Goal: Information Seeking & Learning: Check status

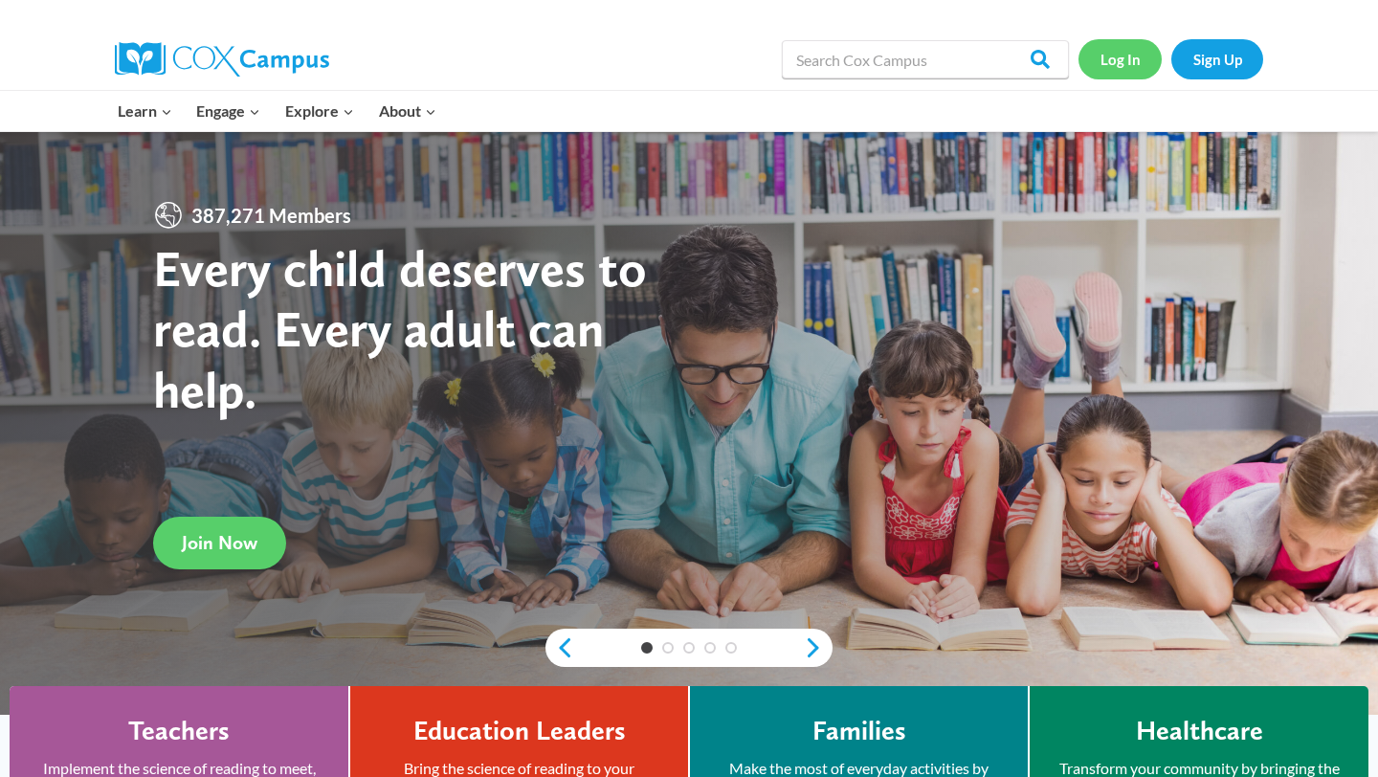
click at [1114, 54] on link "Log In" at bounding box center [1119, 58] width 83 height 39
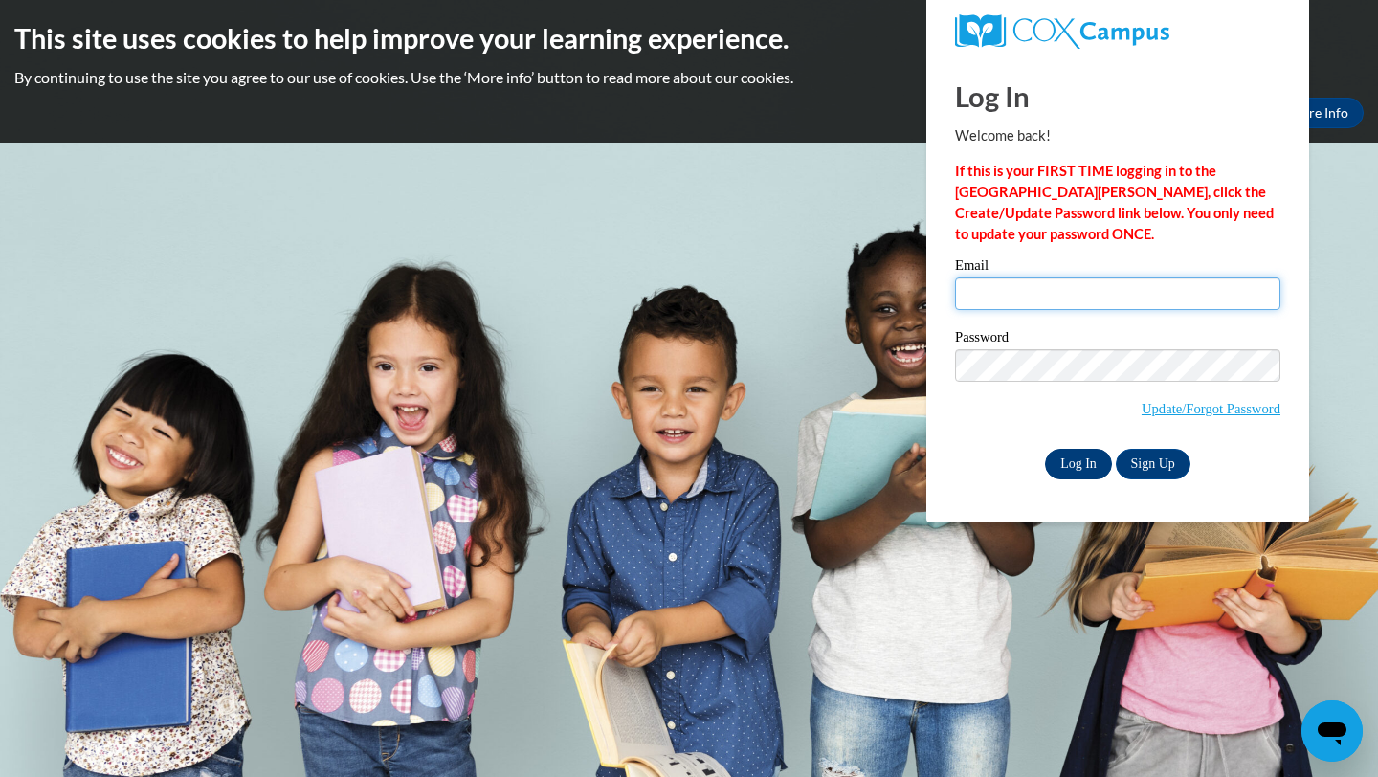
type input "jafink@waukesha.k12.wi.us"
click at [1068, 463] on input "Log In" at bounding box center [1078, 464] width 67 height 31
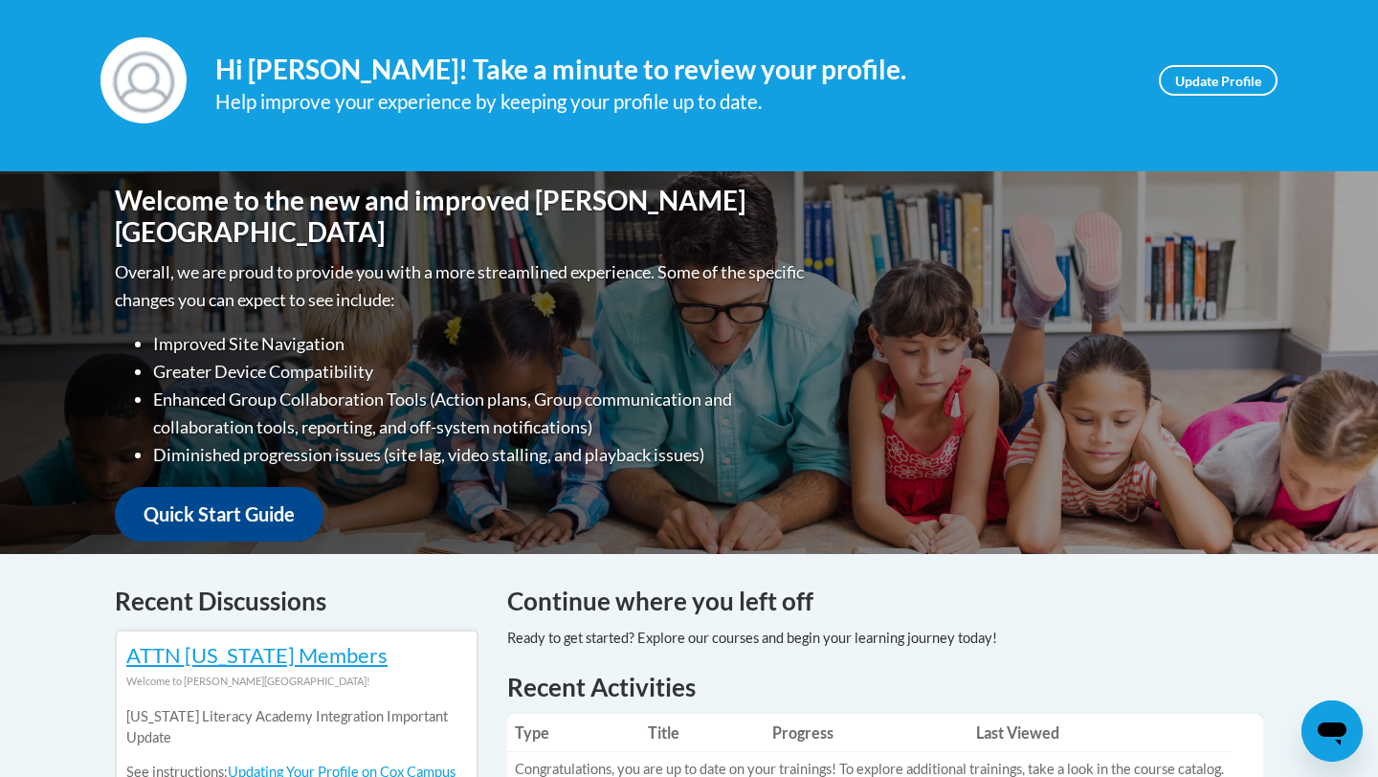
scroll to position [192, 0]
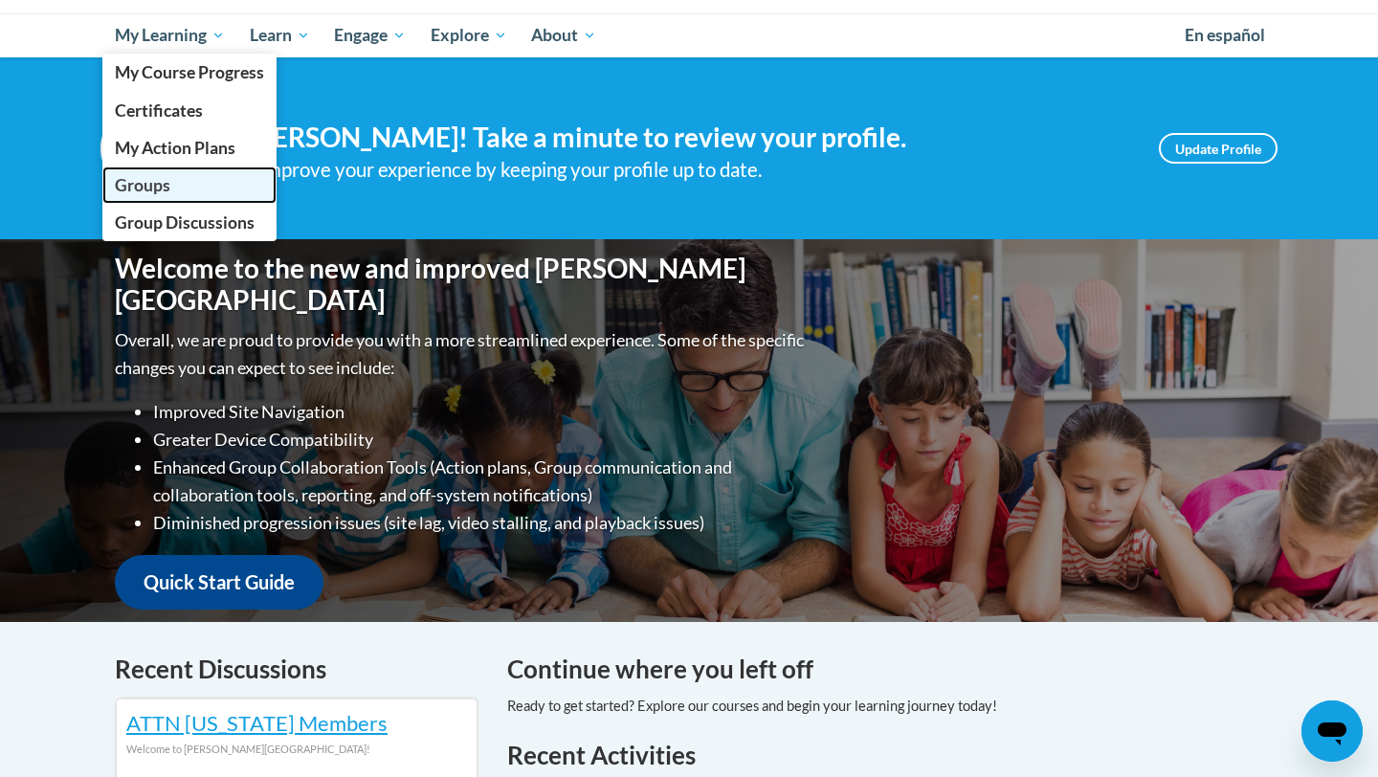
click at [166, 184] on span "Groups" at bounding box center [142, 185] width 55 height 20
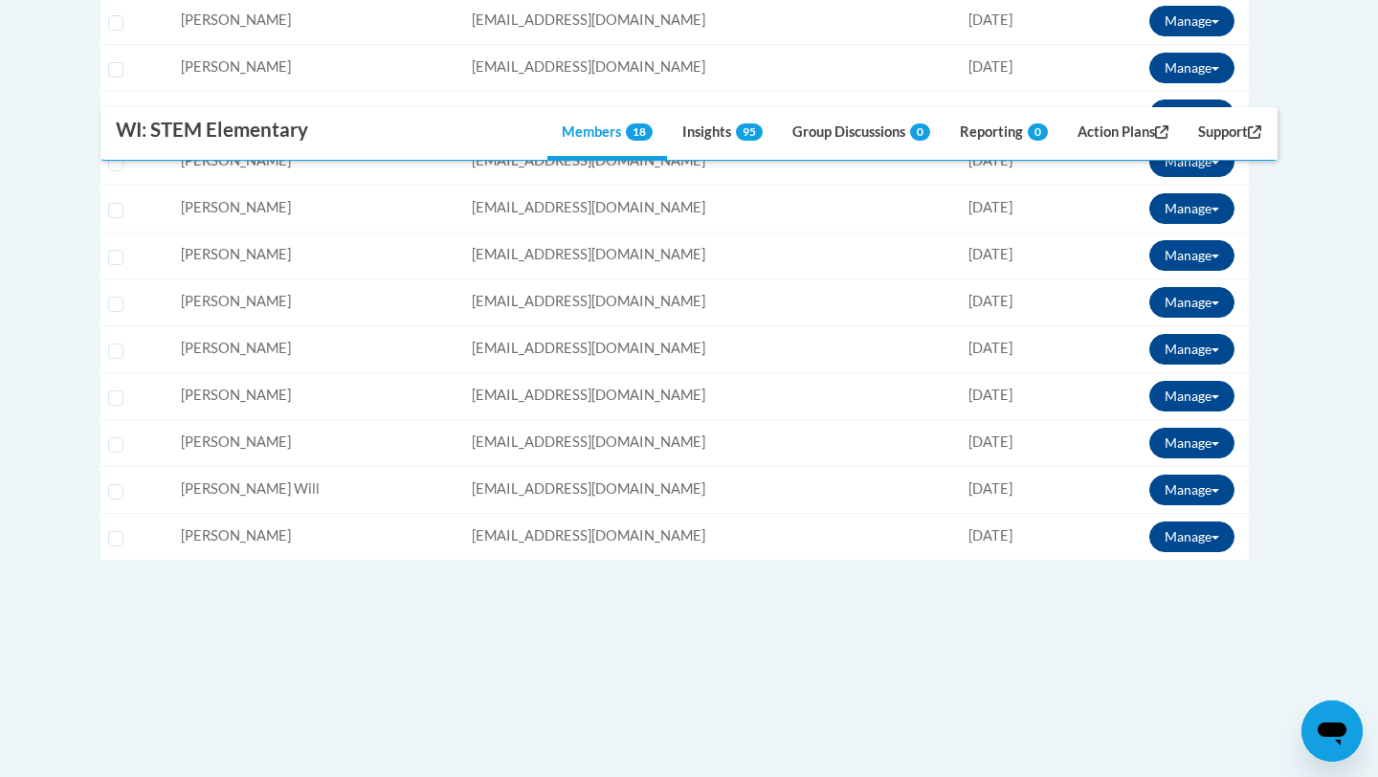
scroll to position [1185, 0]
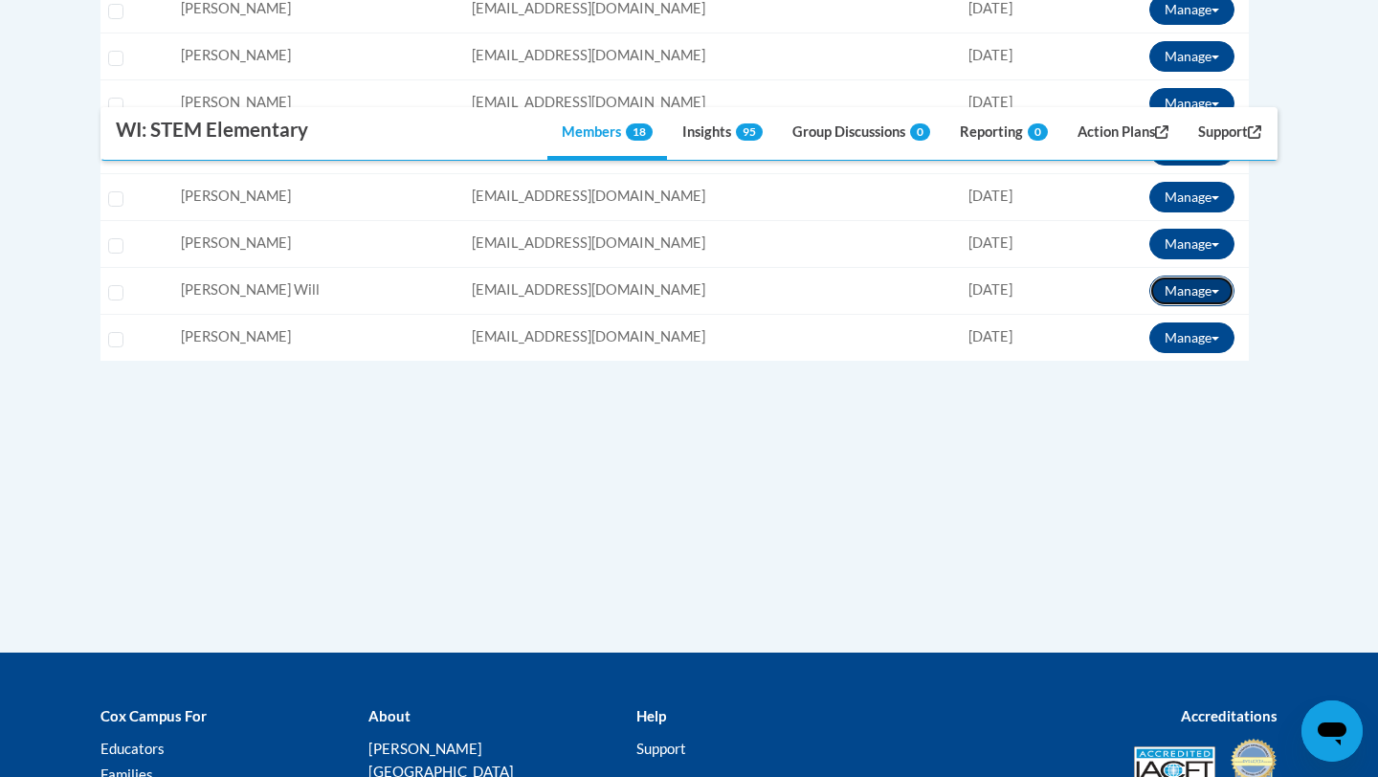
click at [1207, 285] on button "Manage" at bounding box center [1191, 291] width 85 height 31
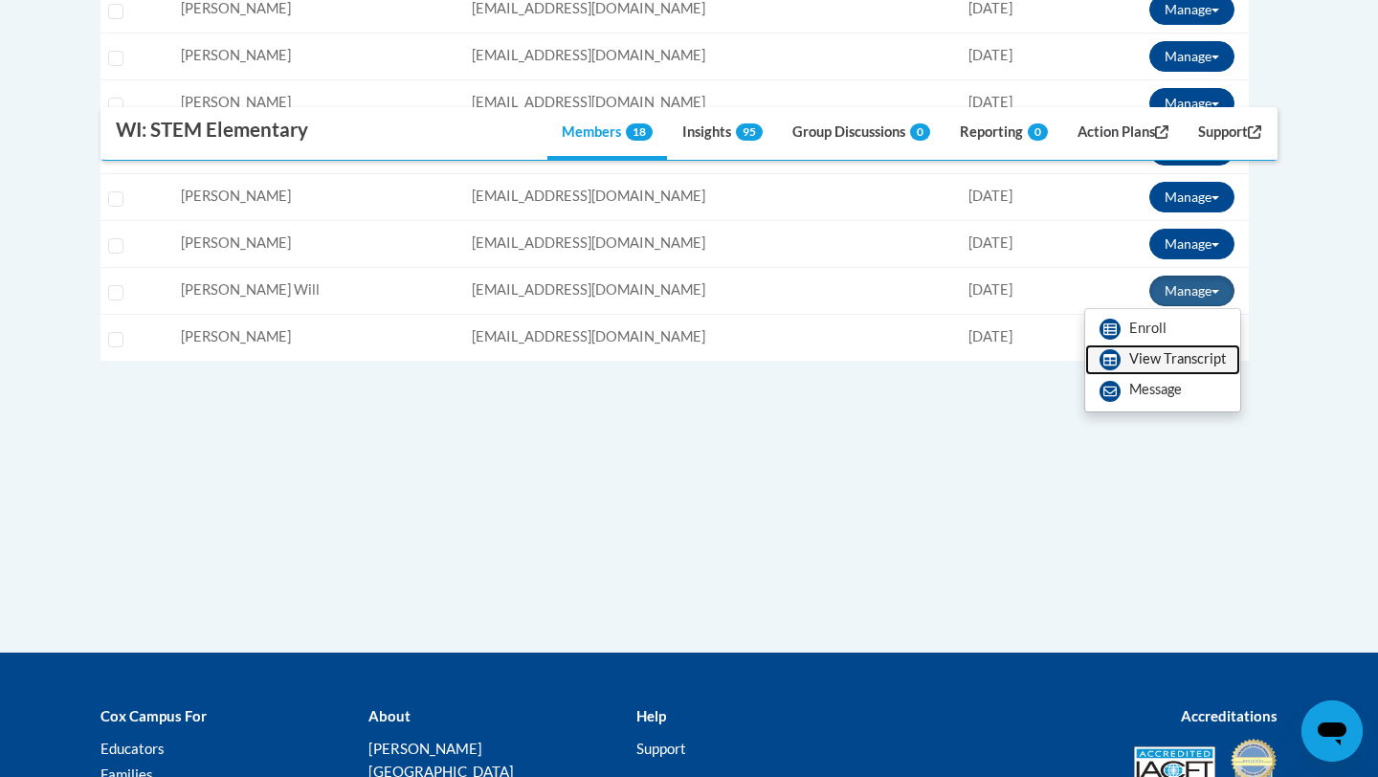
click at [1163, 356] on link "View Transcript" at bounding box center [1162, 359] width 155 height 31
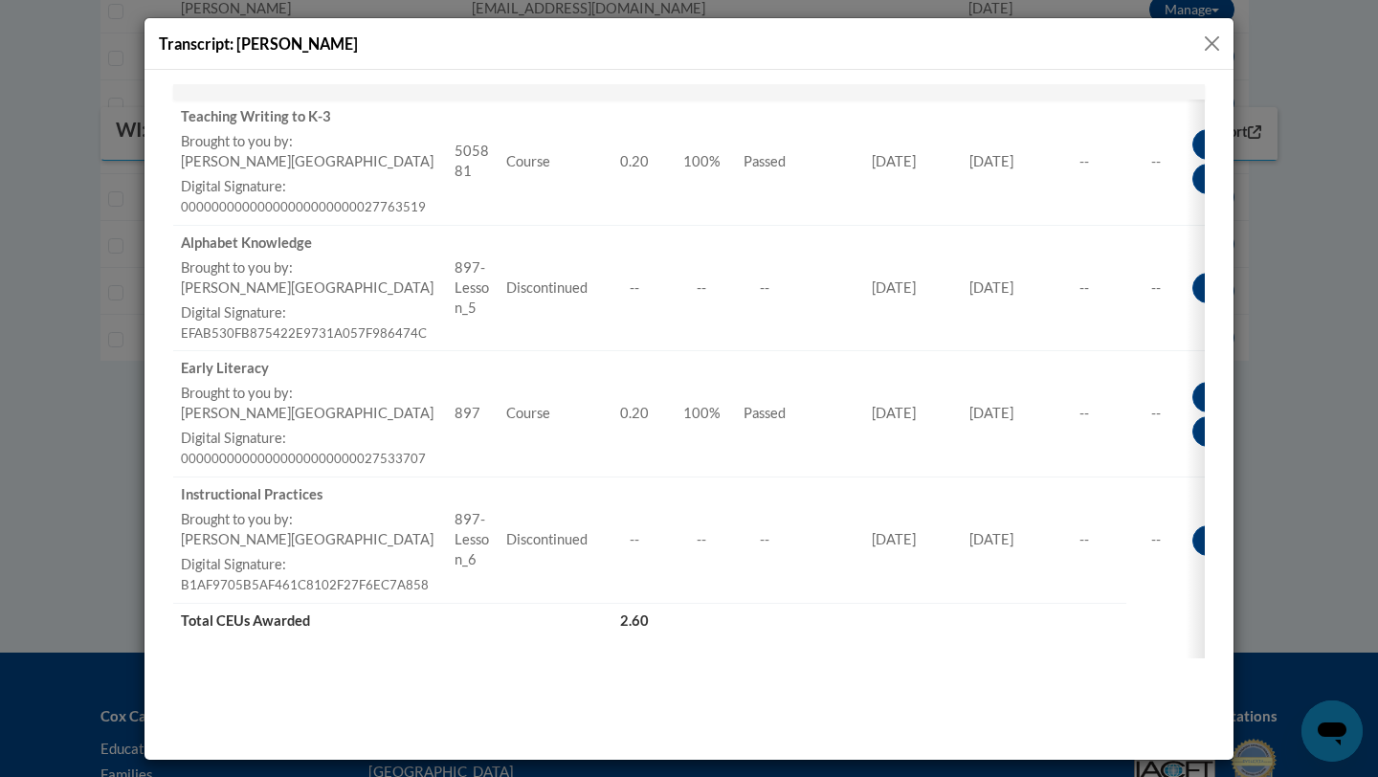
scroll to position [1330, 0]
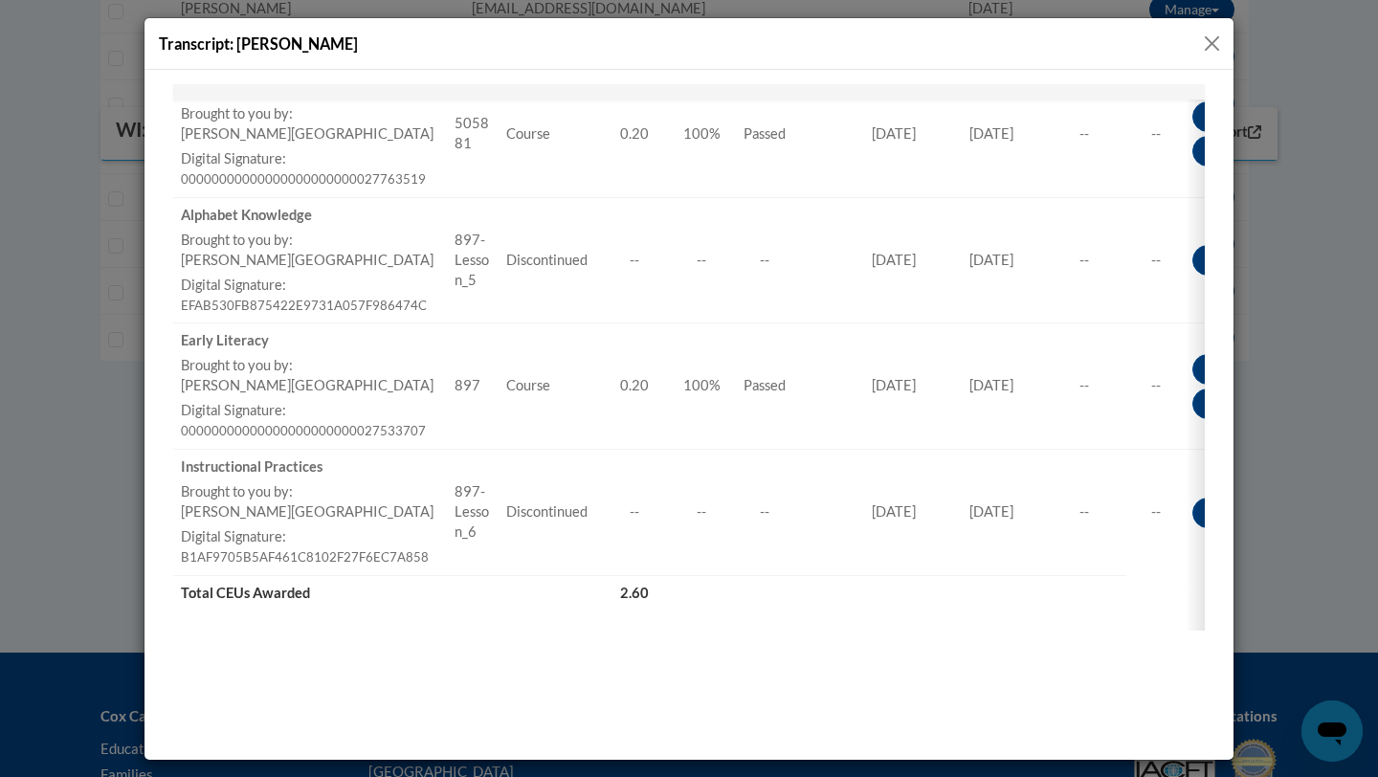
click at [1220, 52] on button "Close" at bounding box center [1212, 44] width 24 height 24
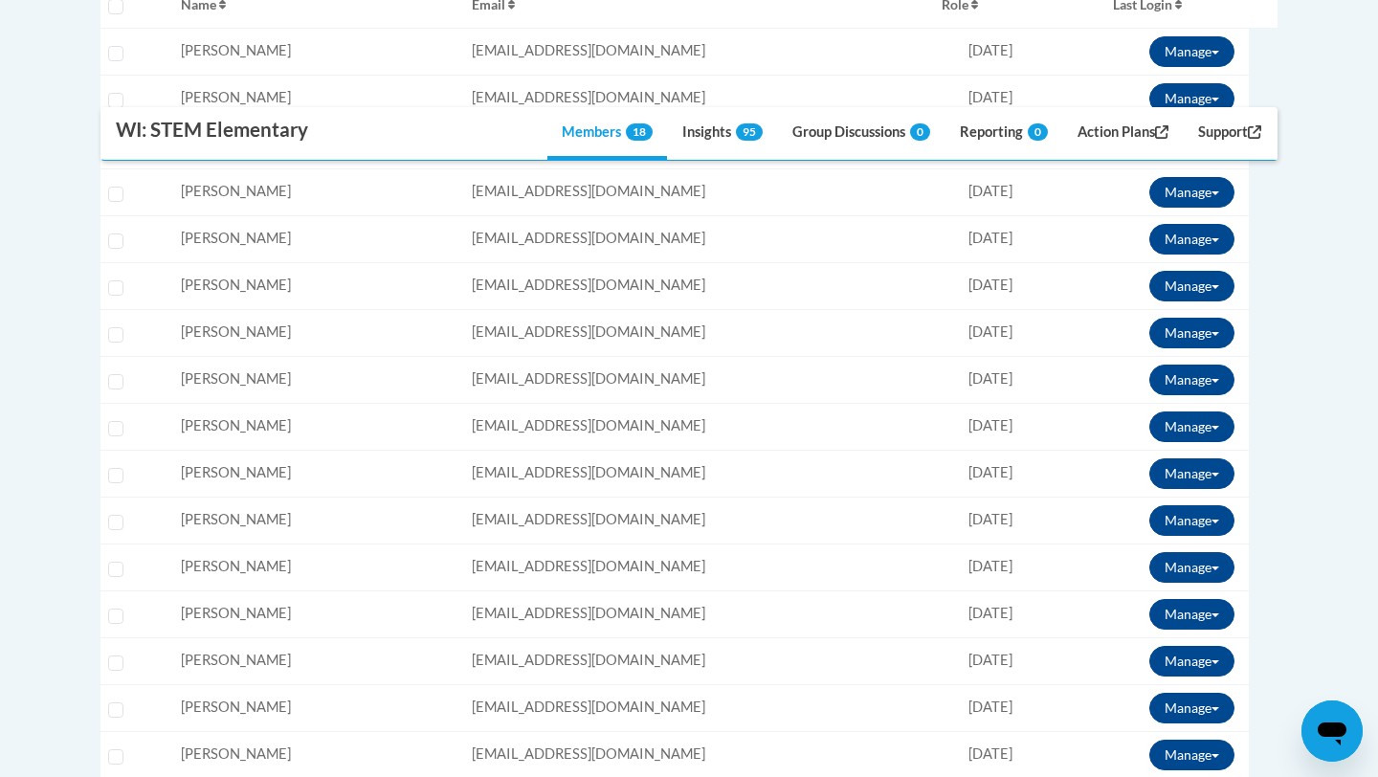
scroll to position [669, 0]
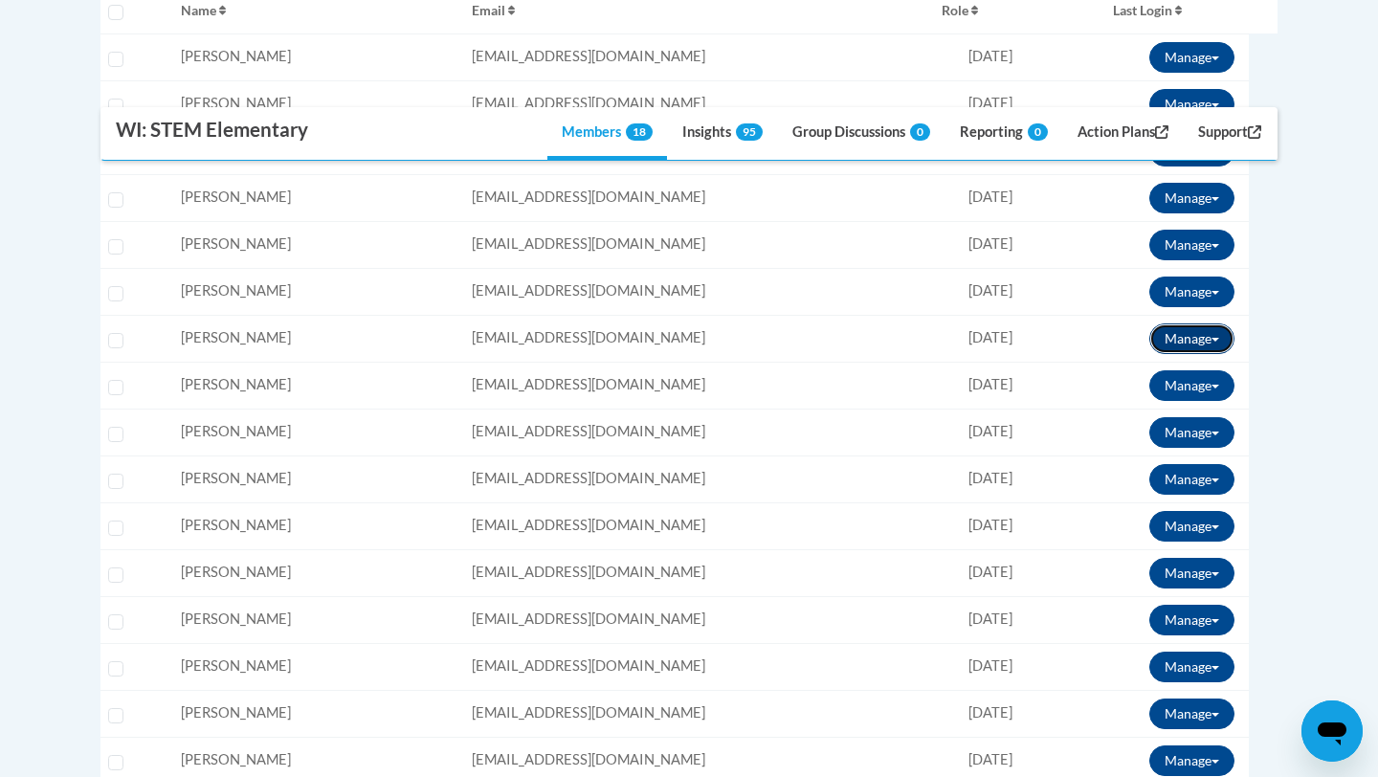
click at [1174, 334] on button "Manage" at bounding box center [1191, 338] width 85 height 31
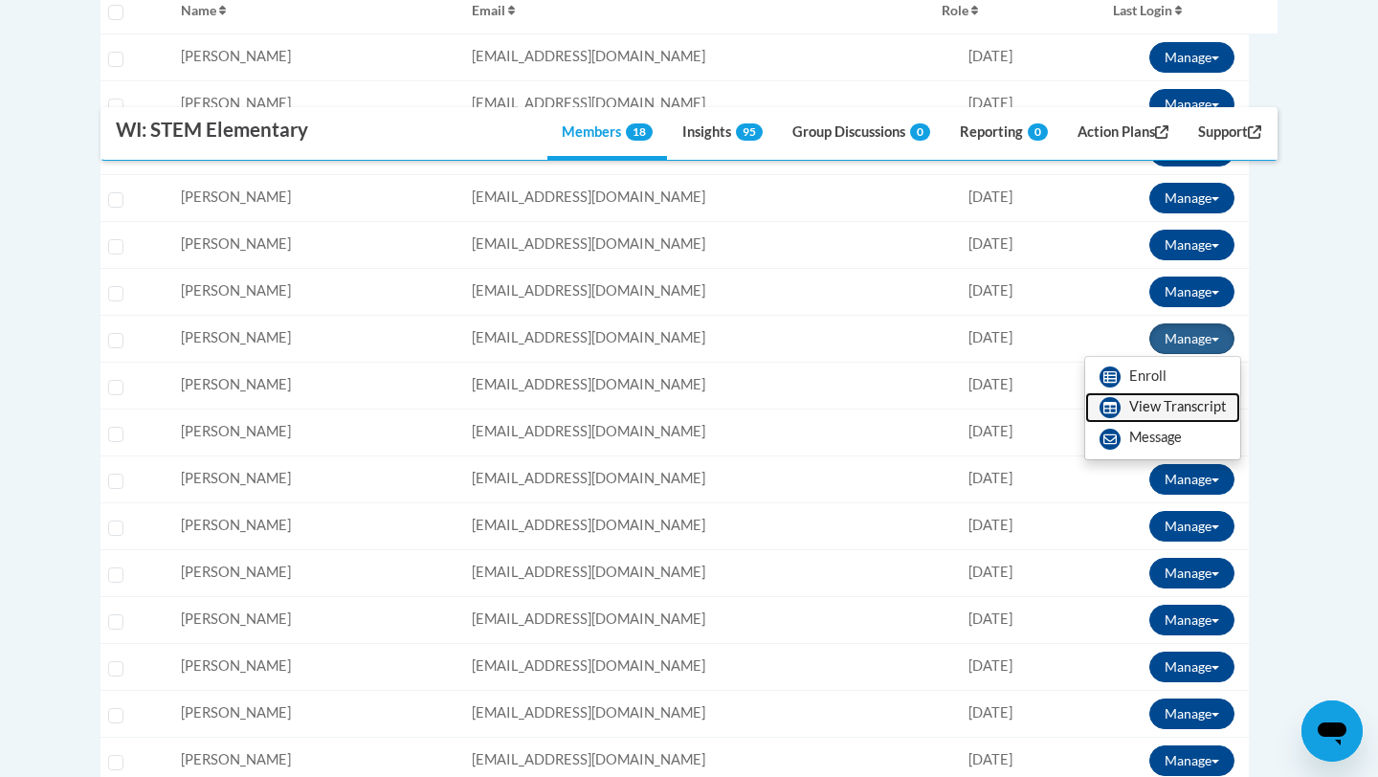
click at [1133, 402] on link "View Transcript" at bounding box center [1162, 407] width 155 height 31
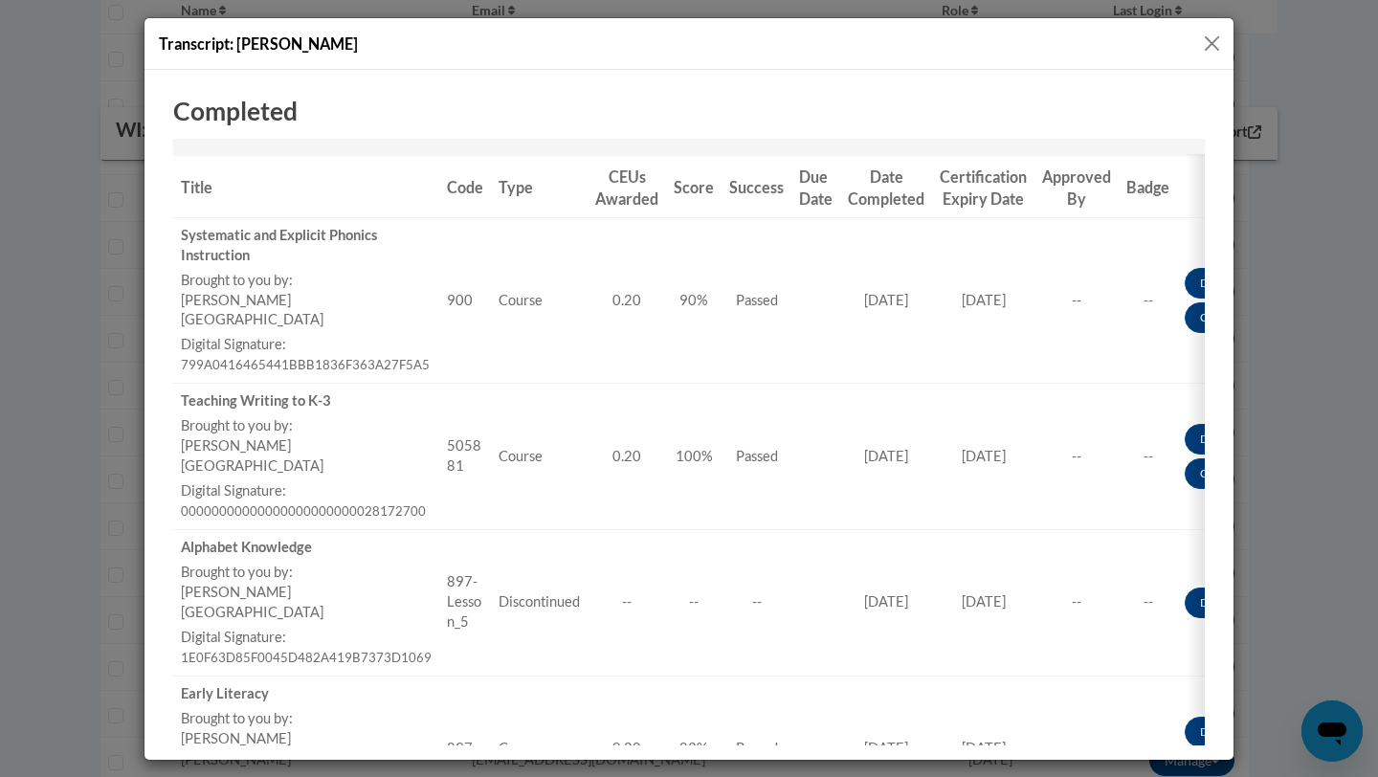
scroll to position [257, 0]
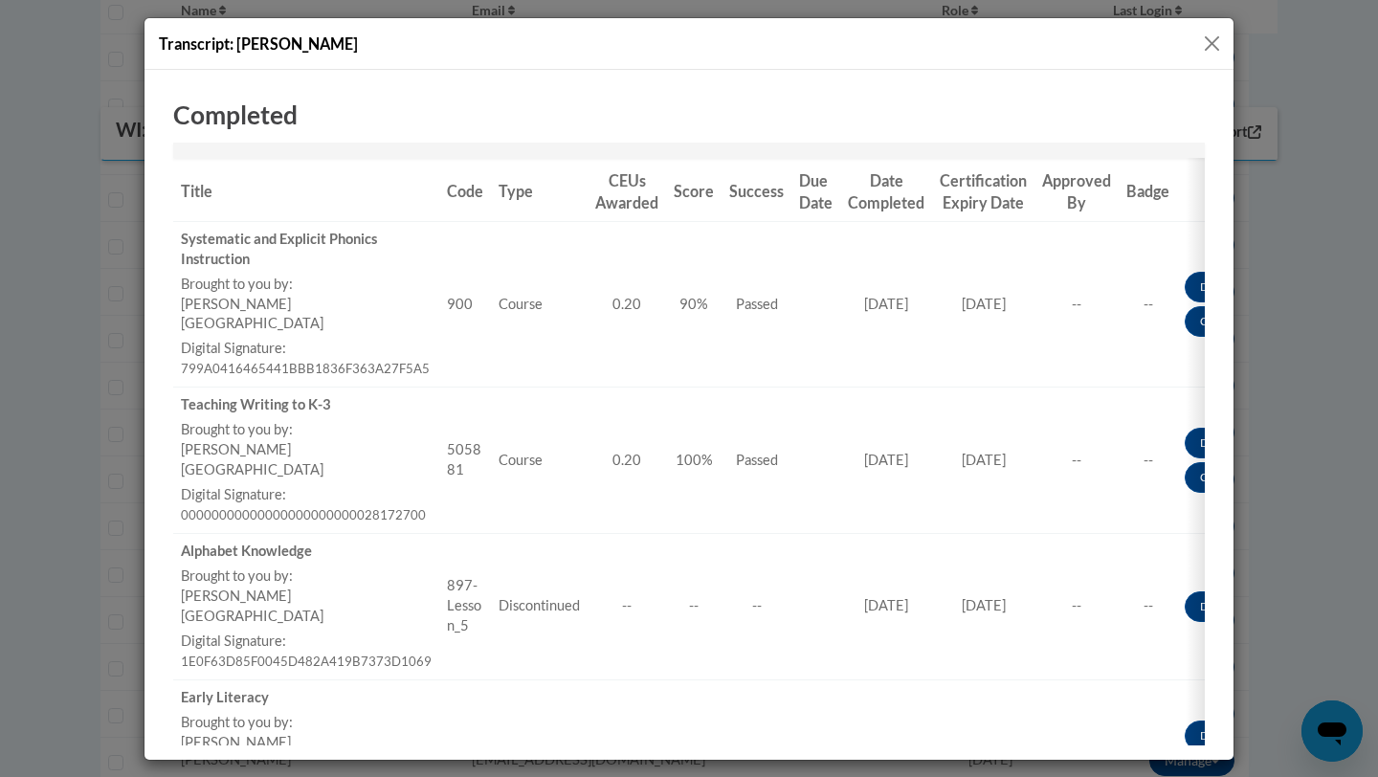
click at [1204, 39] on button "Close" at bounding box center [1212, 44] width 24 height 24
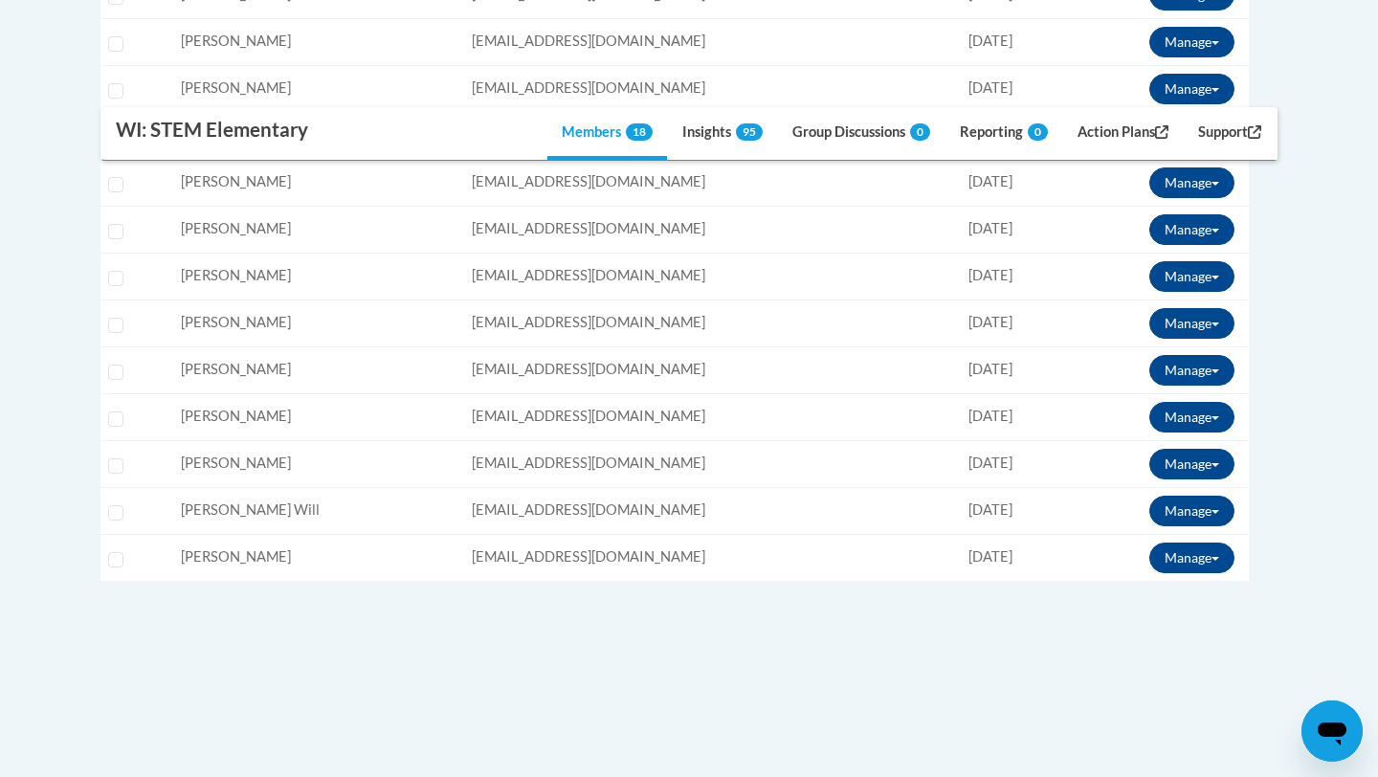
scroll to position [981, 0]
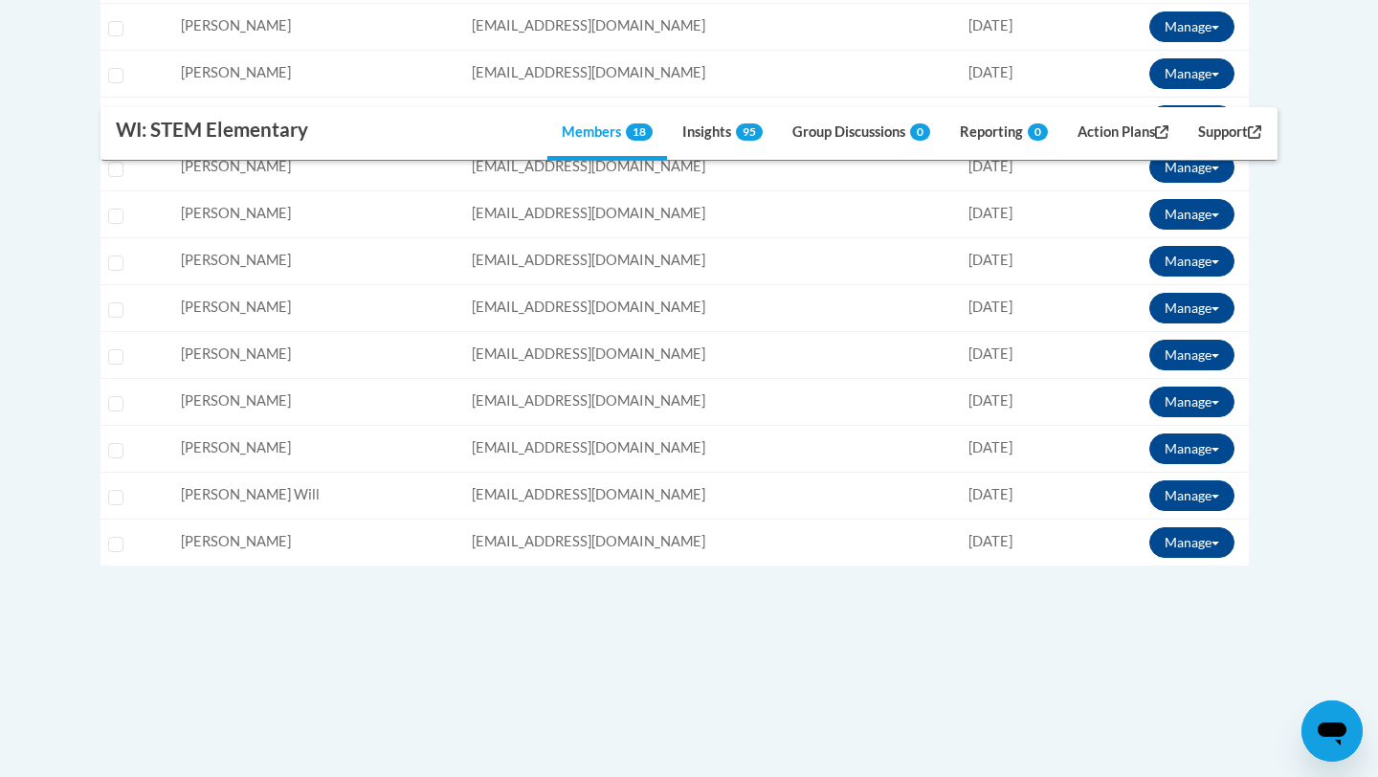
click at [1245, 453] on td "Manage Enroll View Transcript Message Email" at bounding box center [1147, 448] width 203 height 47
click at [1211, 453] on button "Manage" at bounding box center [1191, 448] width 85 height 31
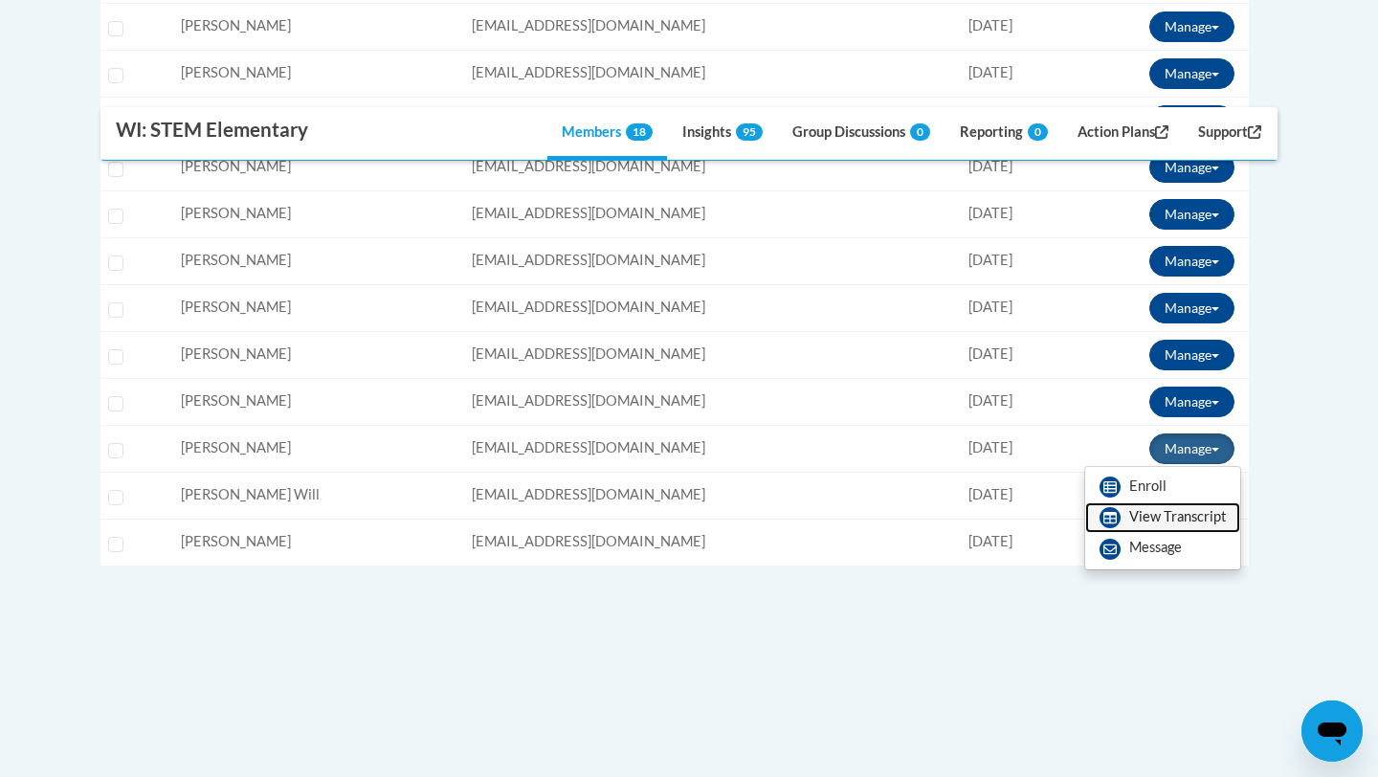
click at [1169, 510] on link "View Transcript" at bounding box center [1162, 517] width 155 height 31
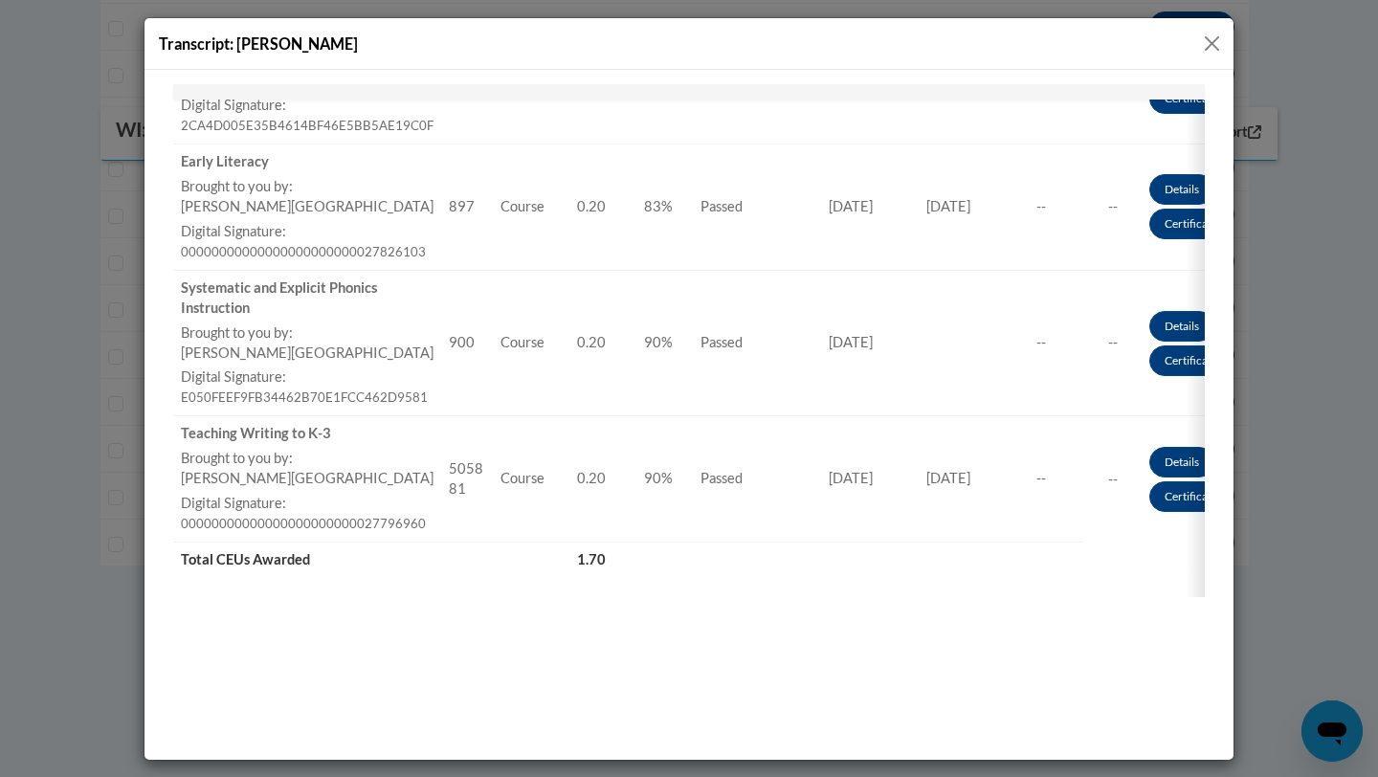
scroll to position [0, 0]
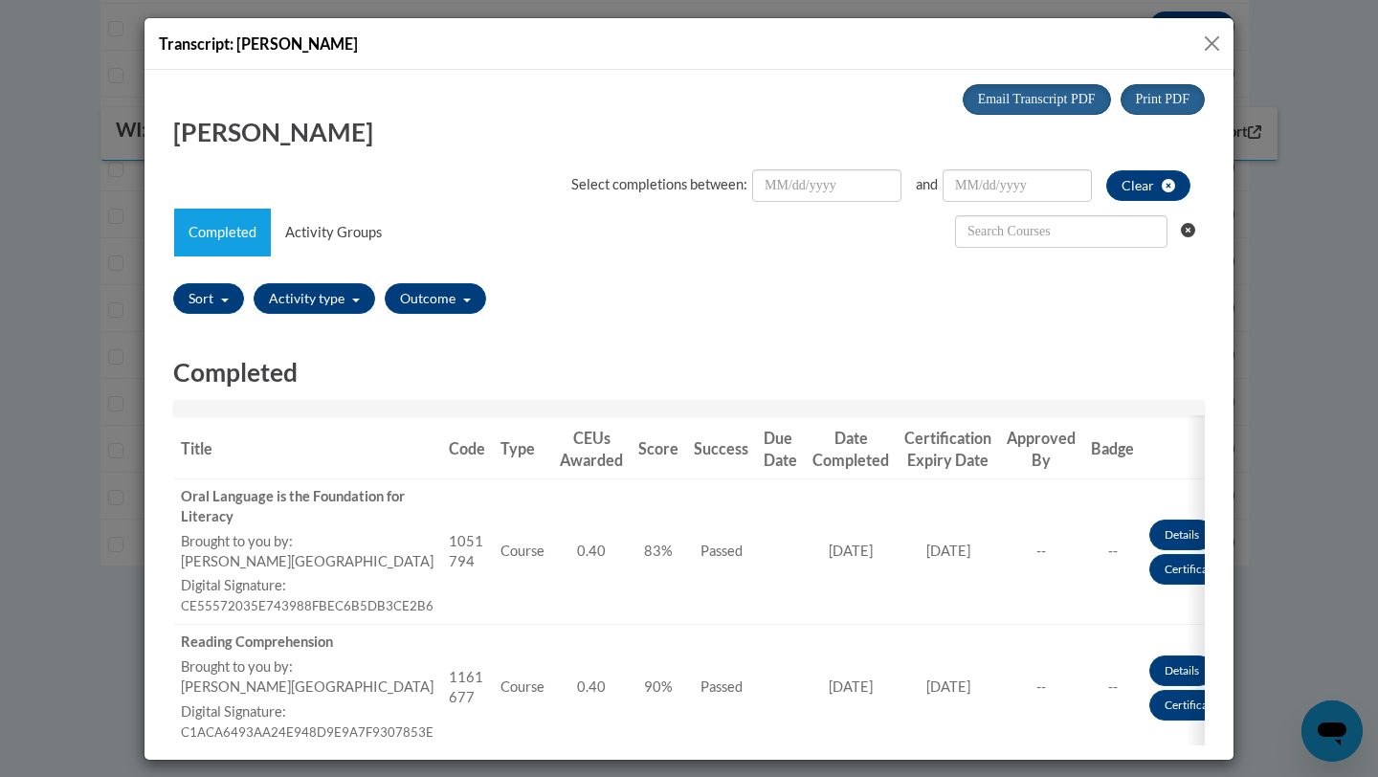
click at [1212, 46] on button "Close" at bounding box center [1212, 44] width 24 height 24
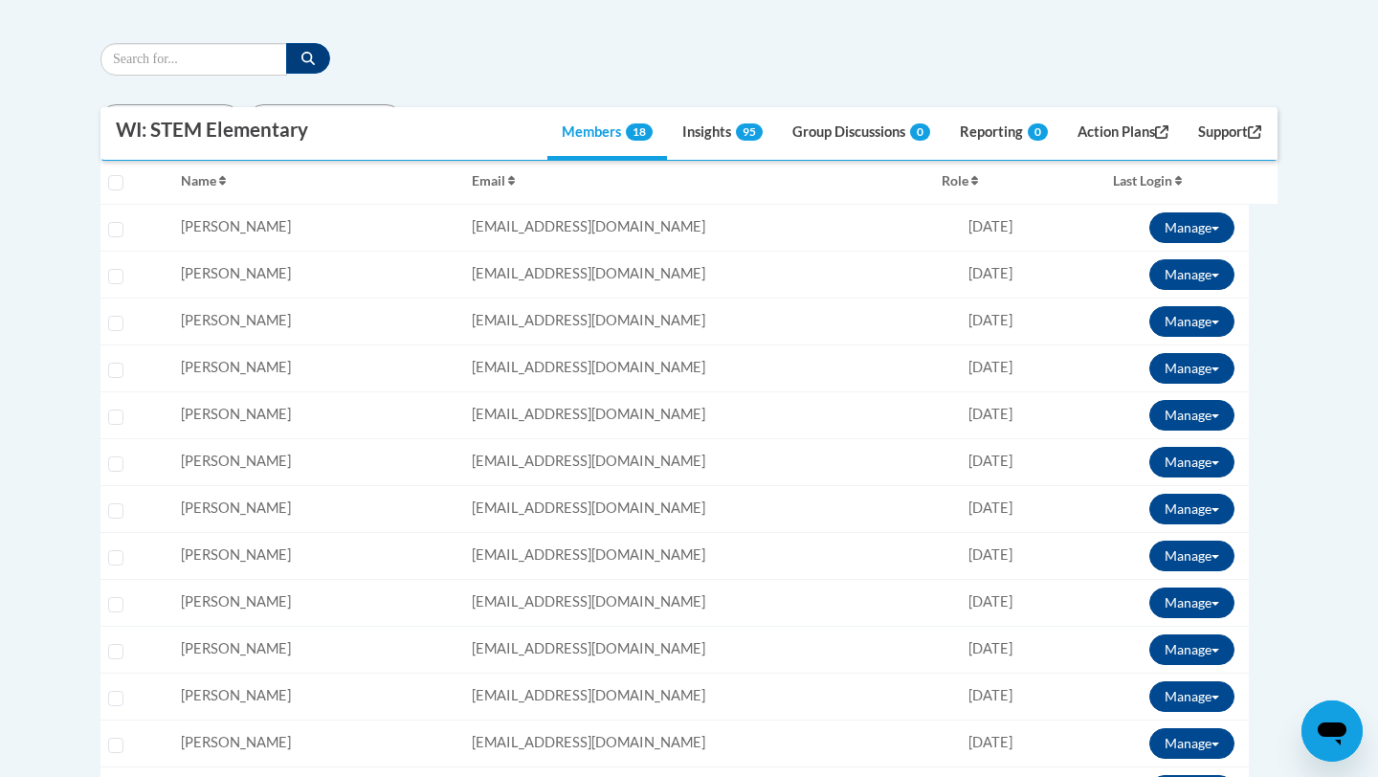
scroll to position [496, 0]
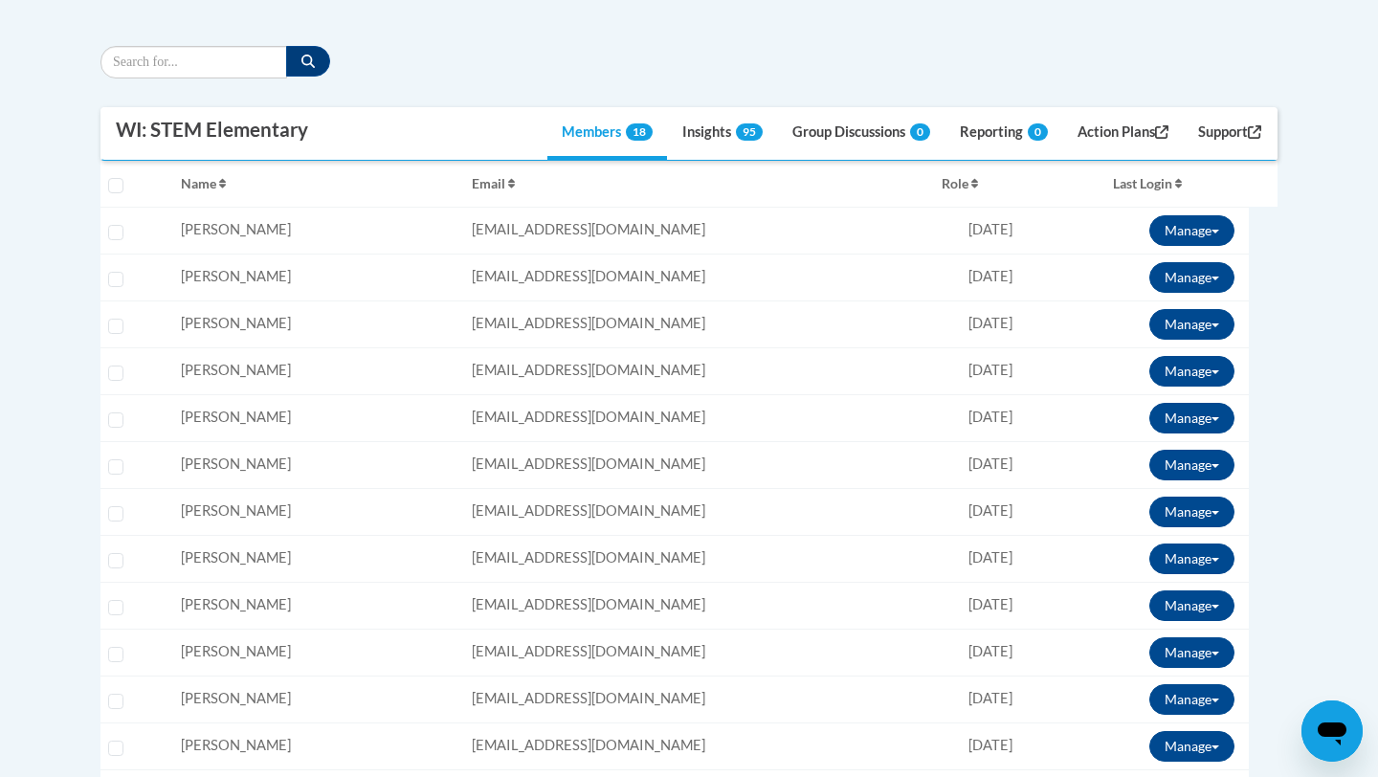
click at [1236, 364] on div "Manage Enroll View Transcript Message Email" at bounding box center [1195, 371] width 92 height 31
click at [1213, 364] on button "Manage" at bounding box center [1191, 371] width 85 height 31
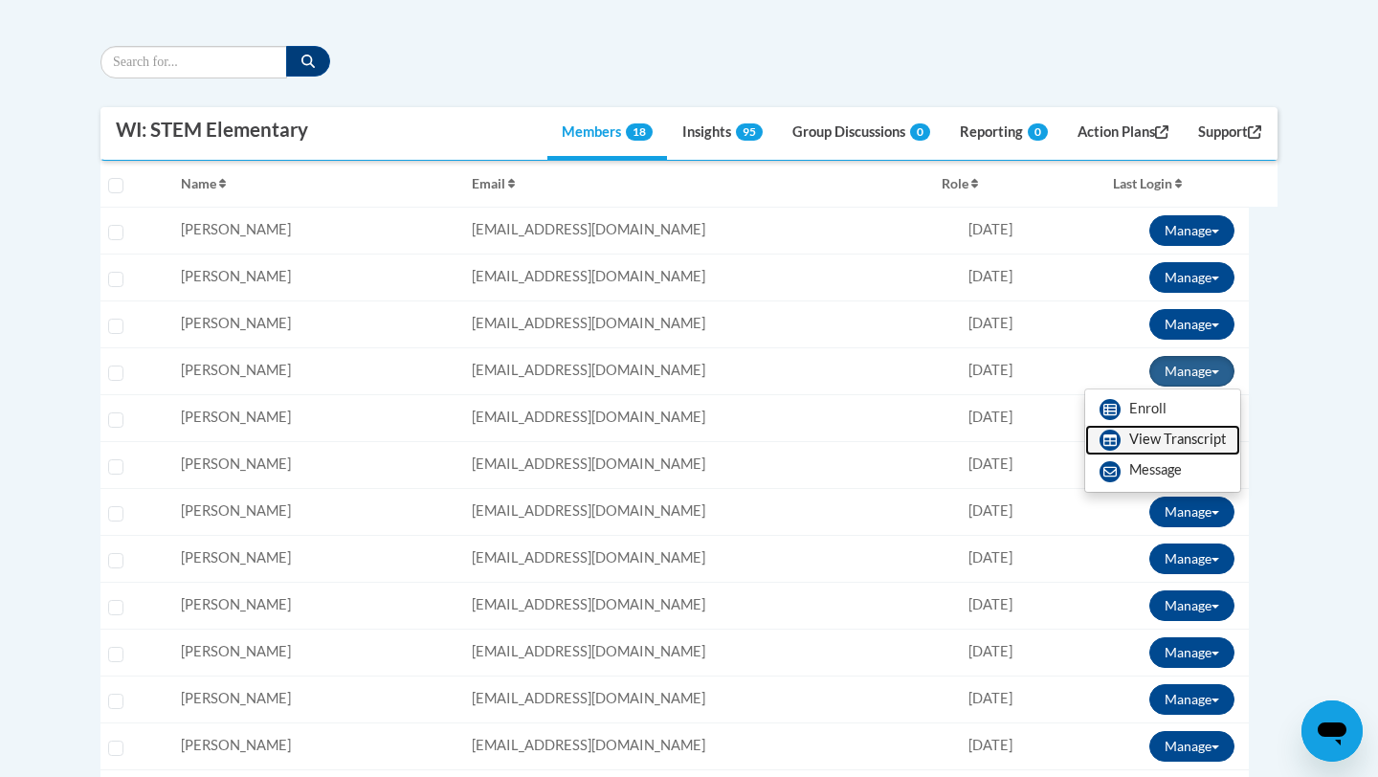
click at [1164, 437] on link "View Transcript" at bounding box center [1162, 440] width 155 height 31
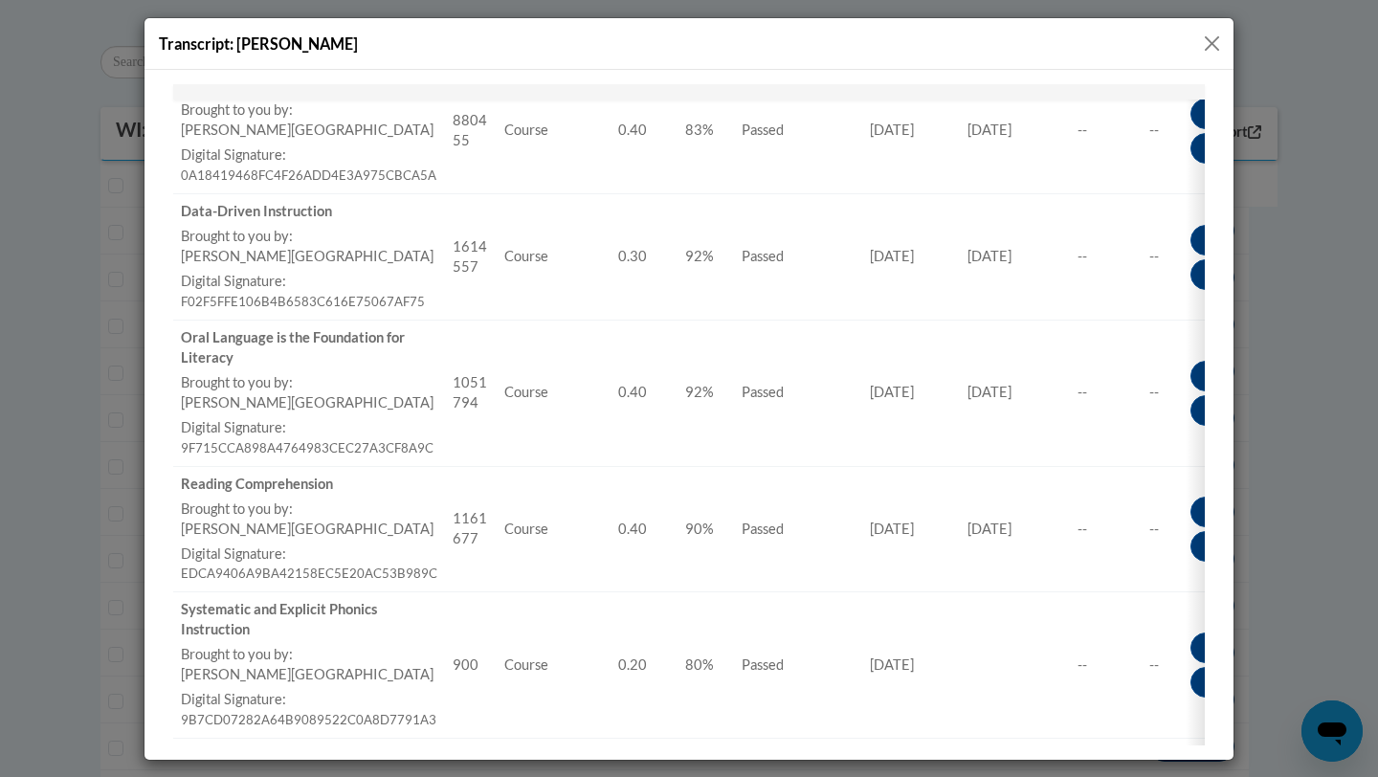
scroll to position [540, 0]
click at [1213, 46] on button "Close" at bounding box center [1212, 44] width 24 height 24
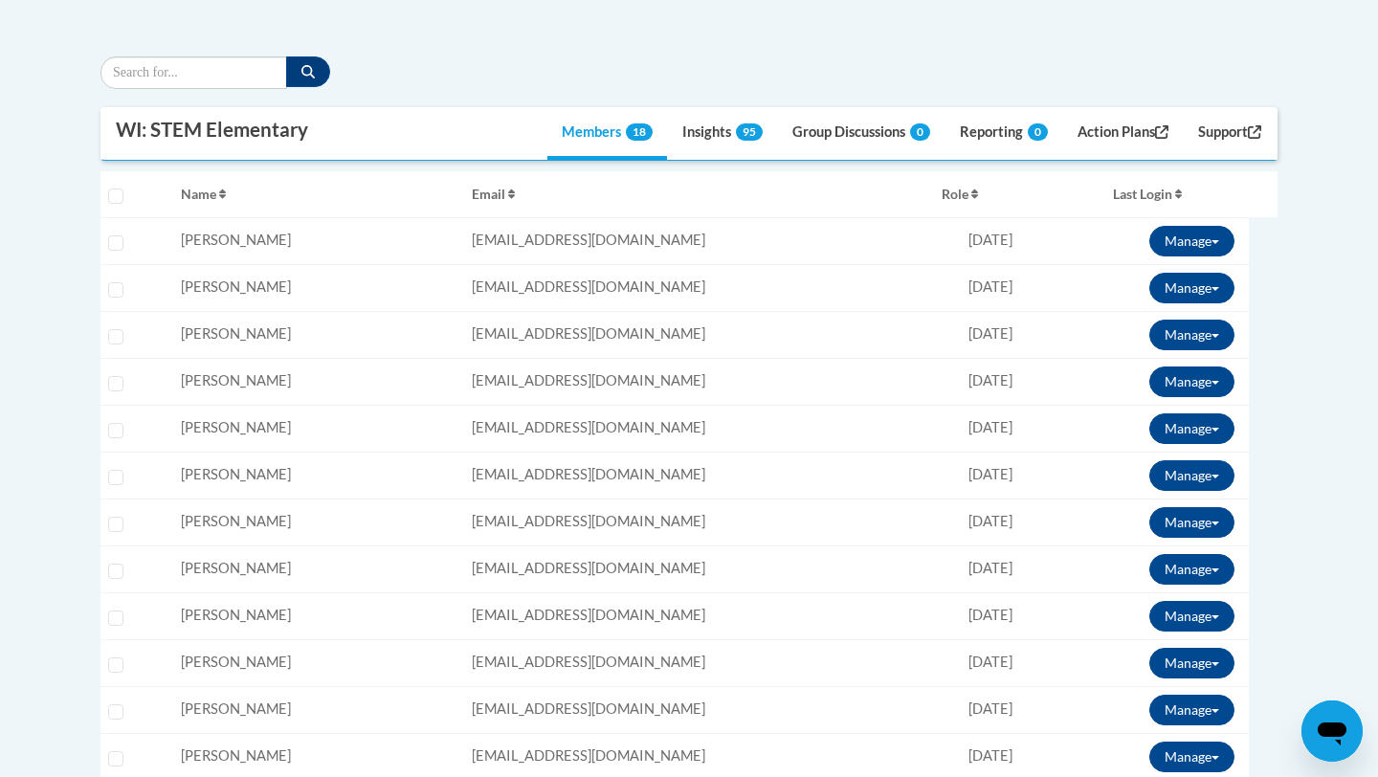
scroll to position [480, 0]
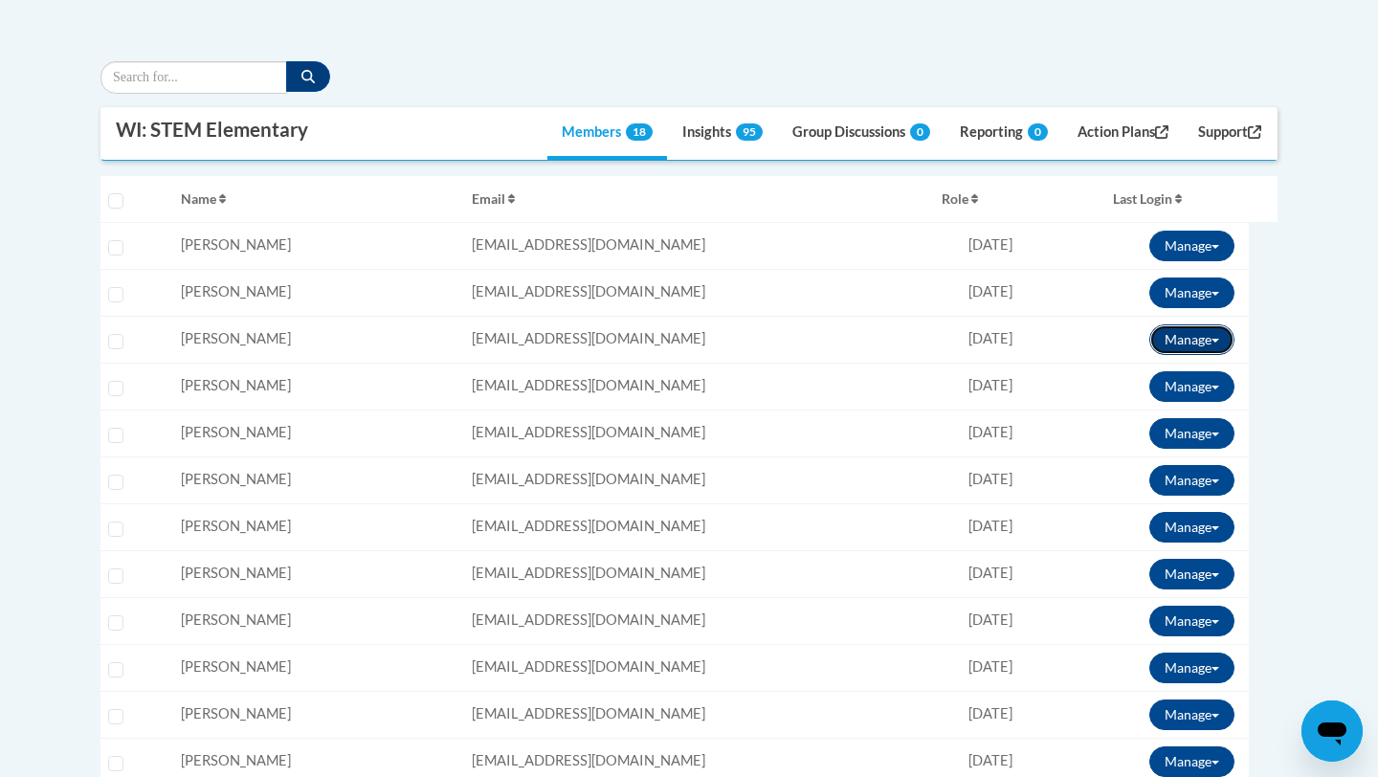
click at [1168, 338] on button "Manage" at bounding box center [1191, 339] width 85 height 31
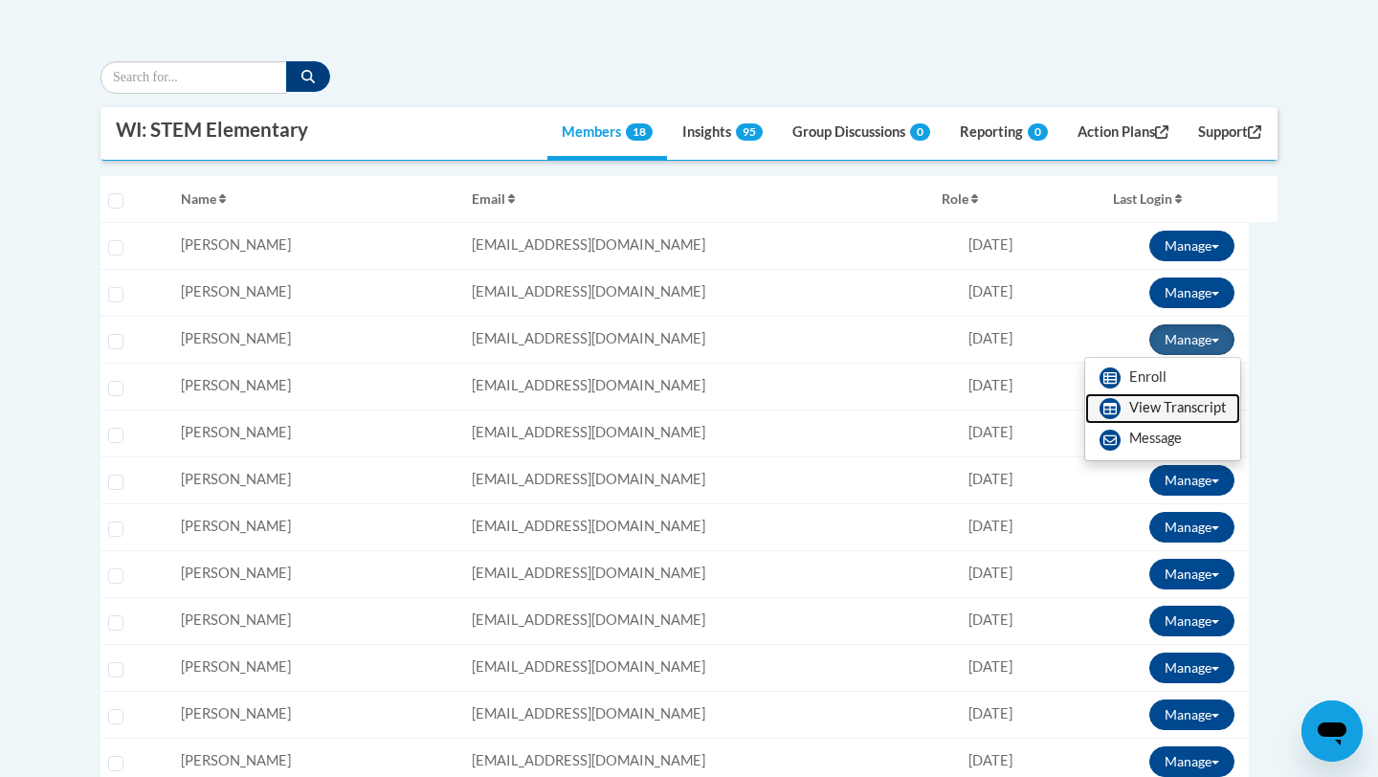
click at [1156, 411] on link "View Transcript" at bounding box center [1162, 408] width 155 height 31
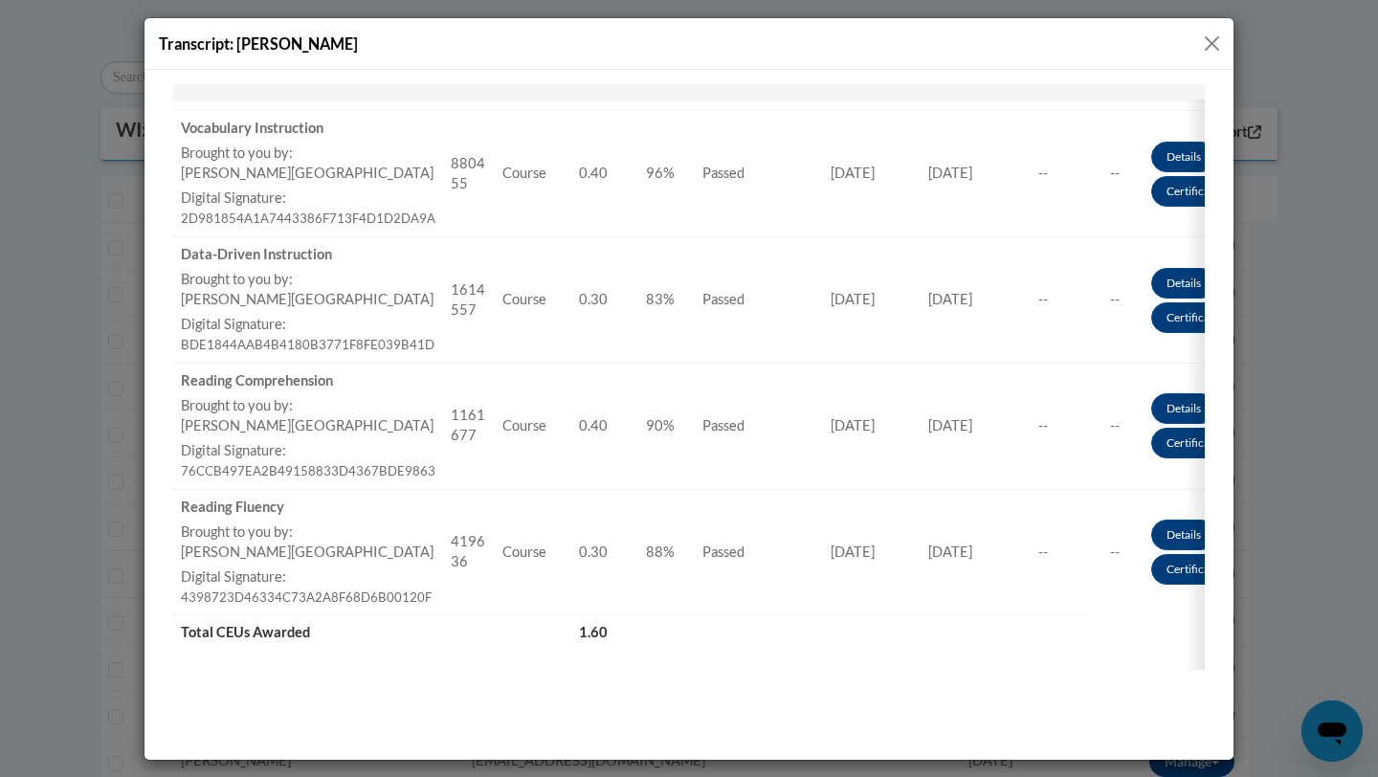
scroll to position [499, 0]
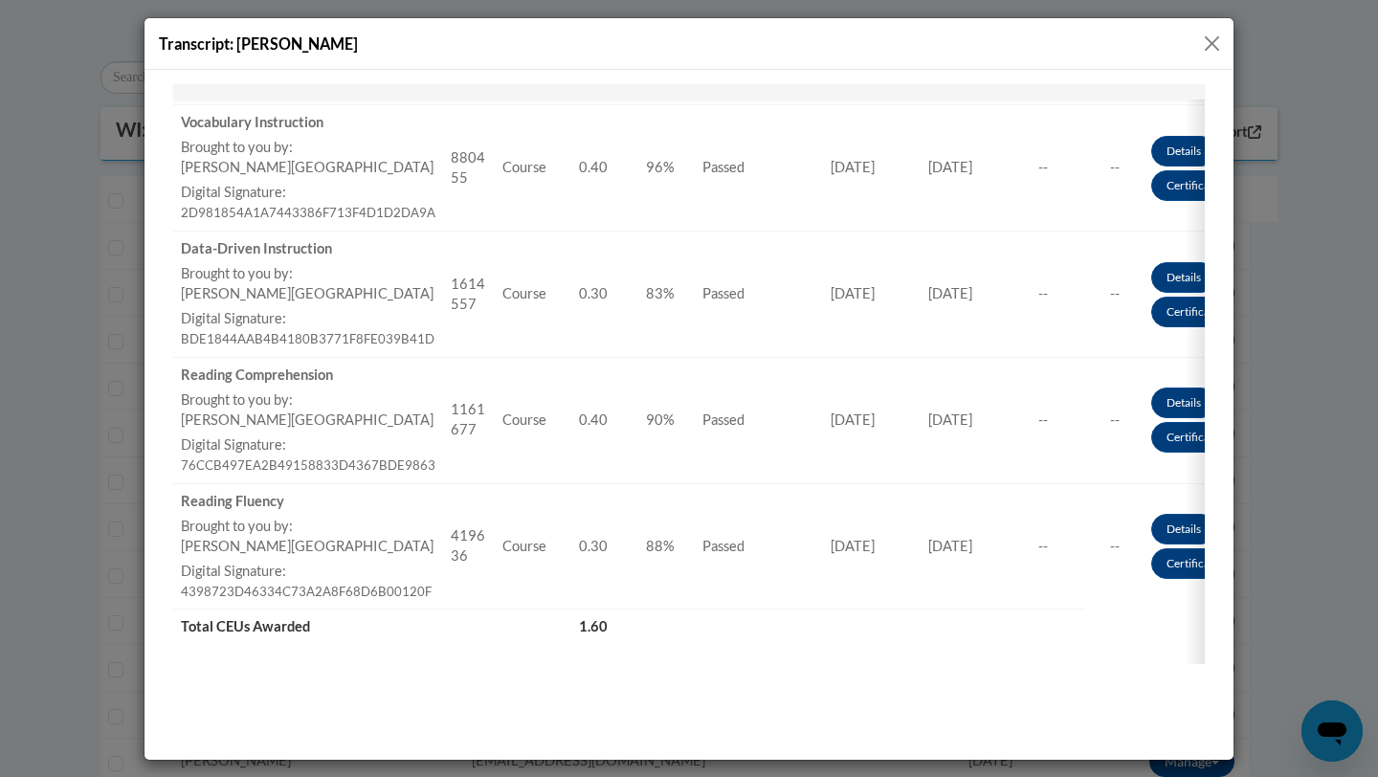
click at [1206, 37] on button "Close" at bounding box center [1212, 44] width 24 height 24
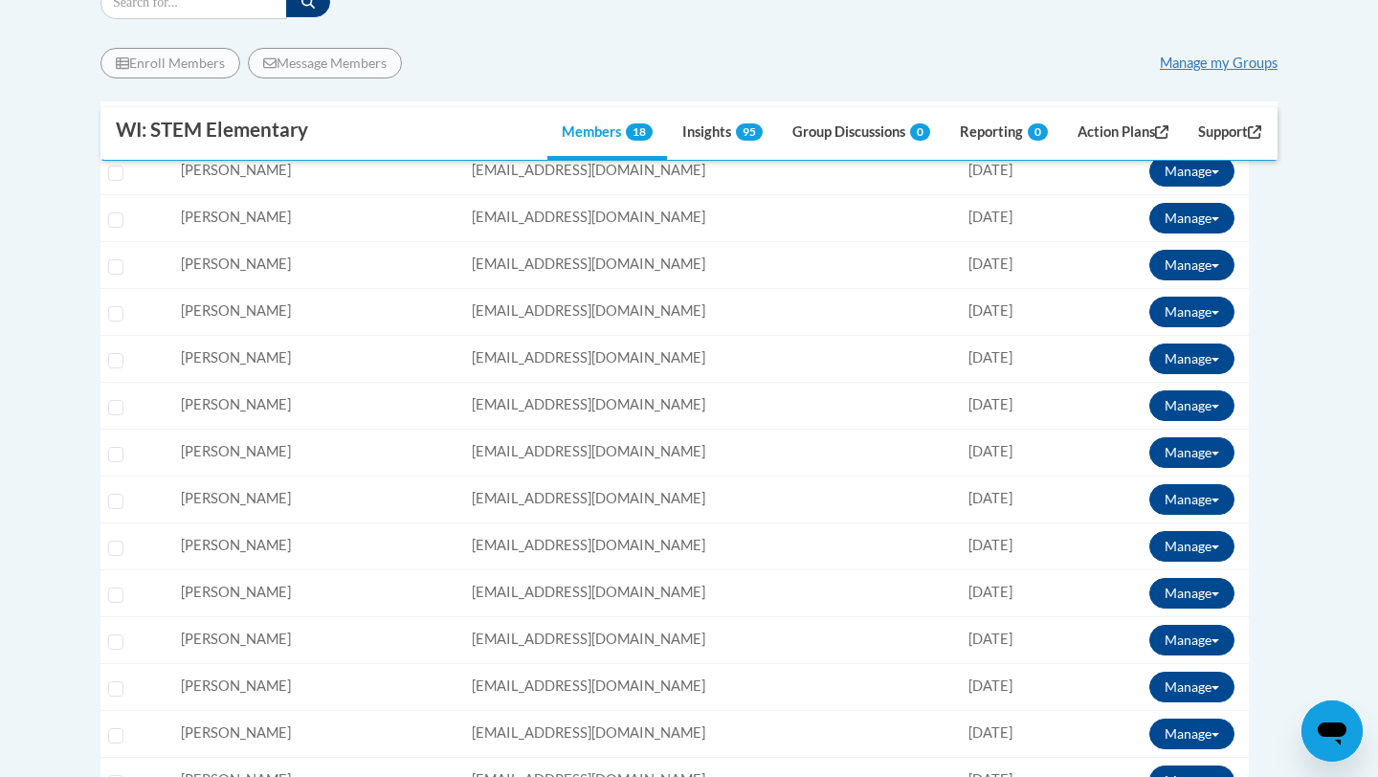
scroll to position [548, 0]
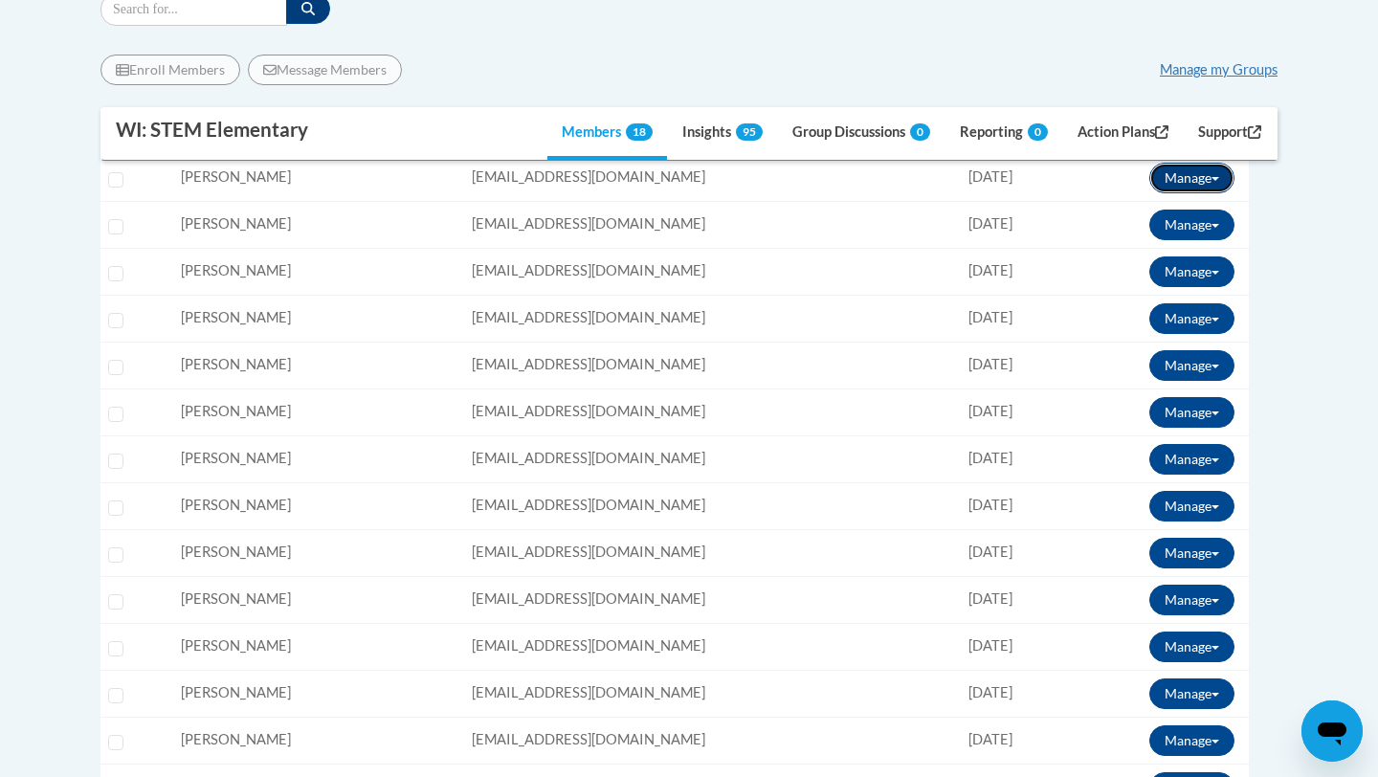
click at [1194, 173] on button "Manage" at bounding box center [1191, 178] width 85 height 31
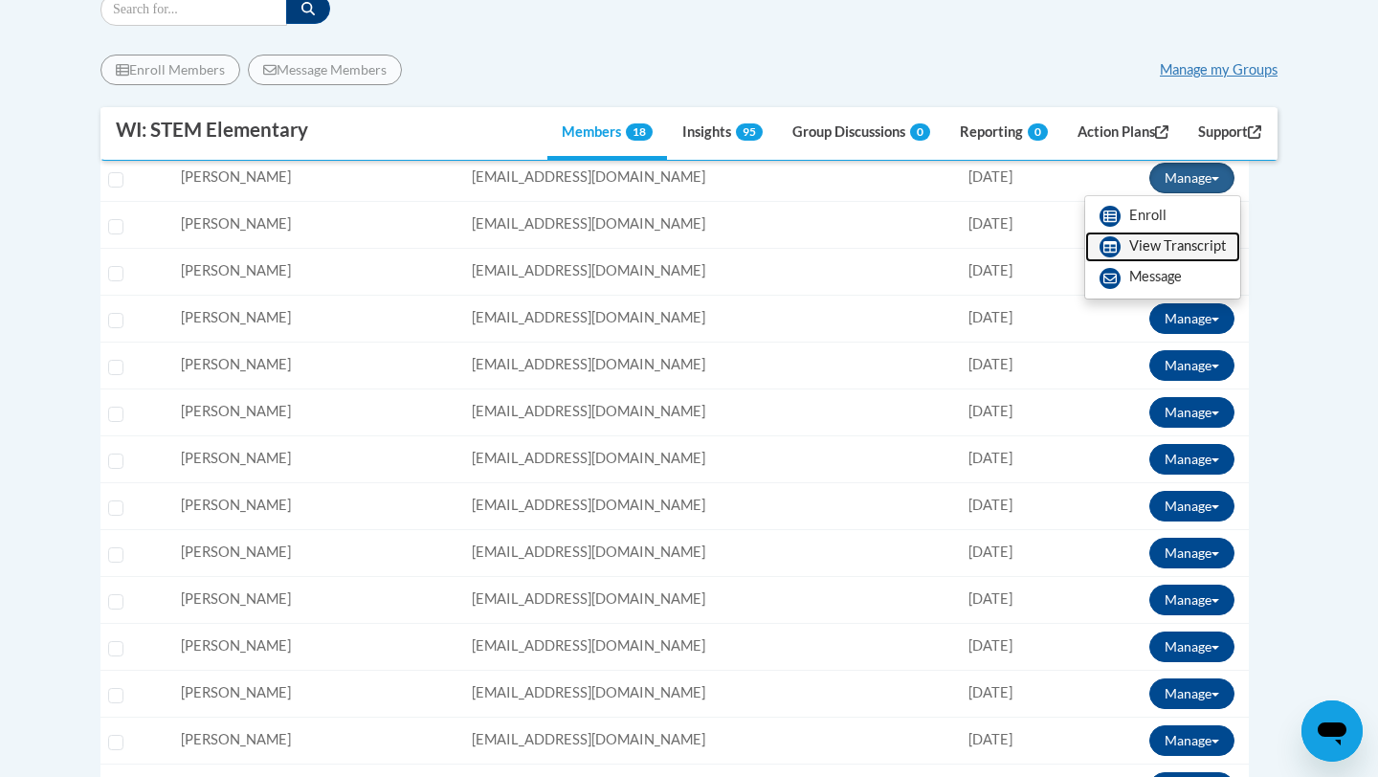
click at [1186, 239] on link "View Transcript" at bounding box center [1162, 247] width 155 height 31
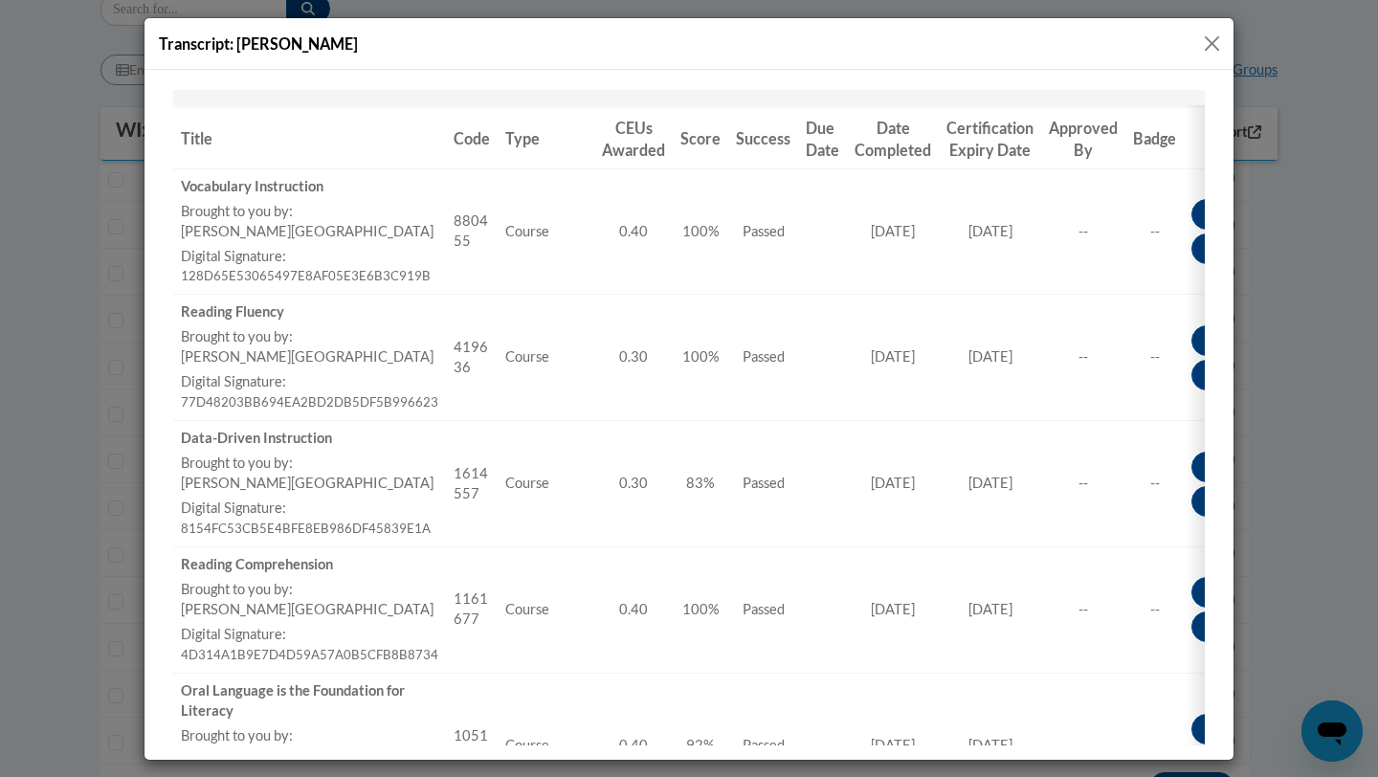
scroll to position [311, 0]
click at [1209, 44] on button "Close" at bounding box center [1212, 44] width 24 height 24
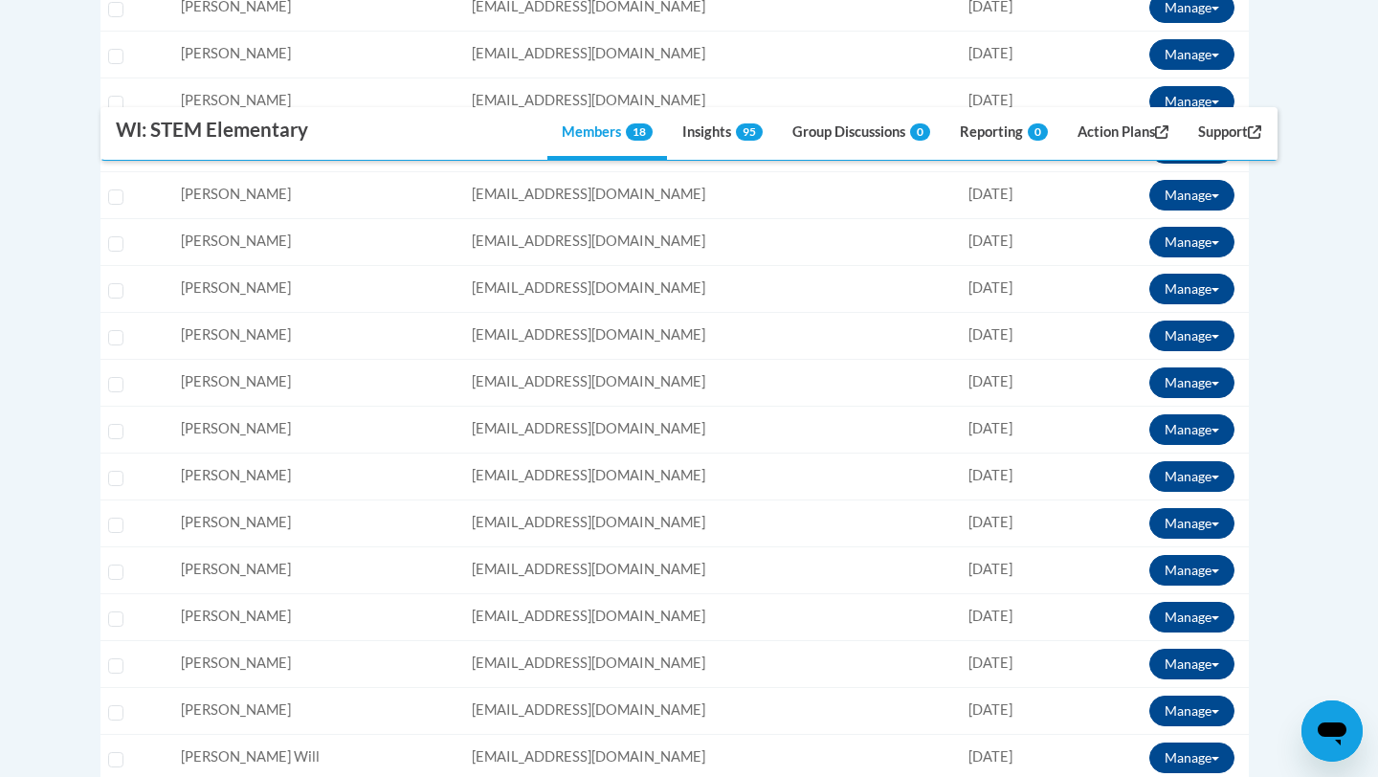
scroll to position [720, 0]
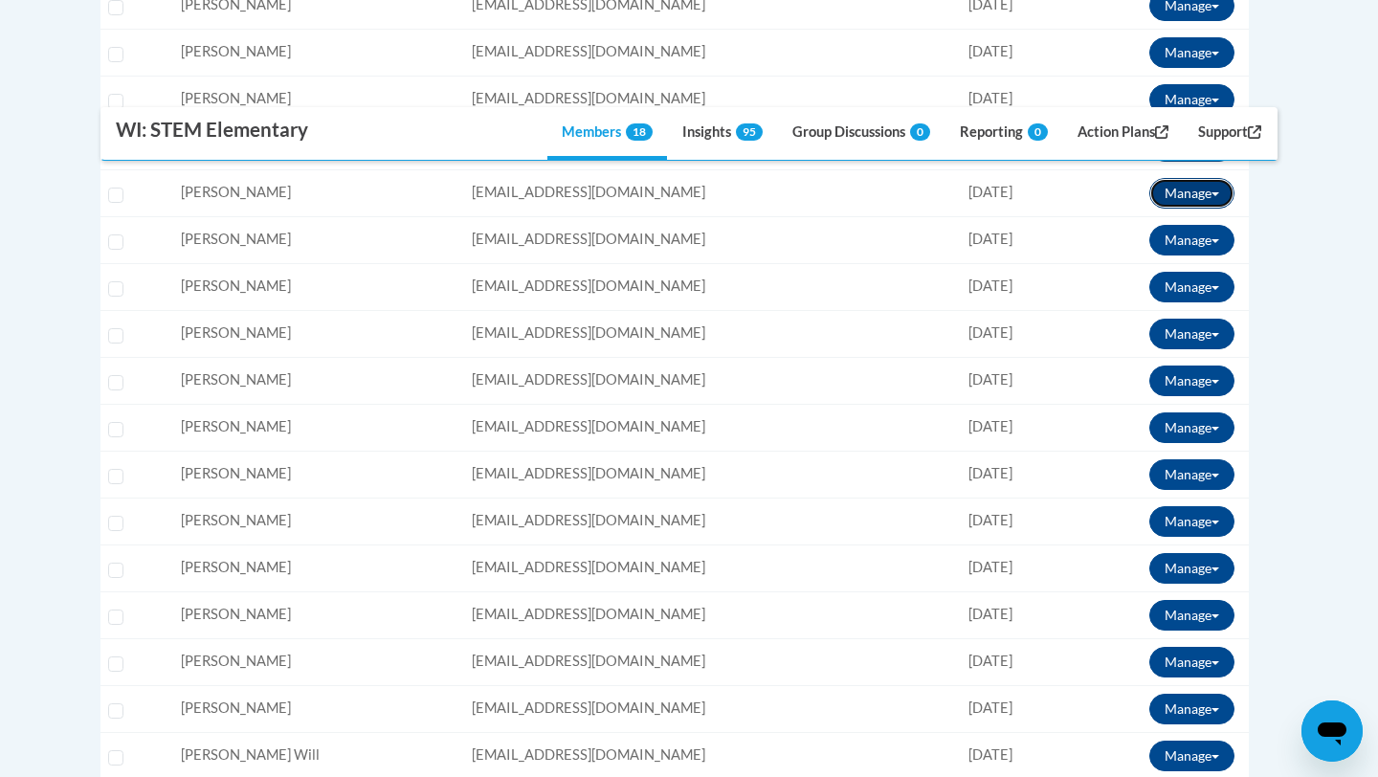
click at [1197, 195] on button "Manage" at bounding box center [1191, 193] width 85 height 31
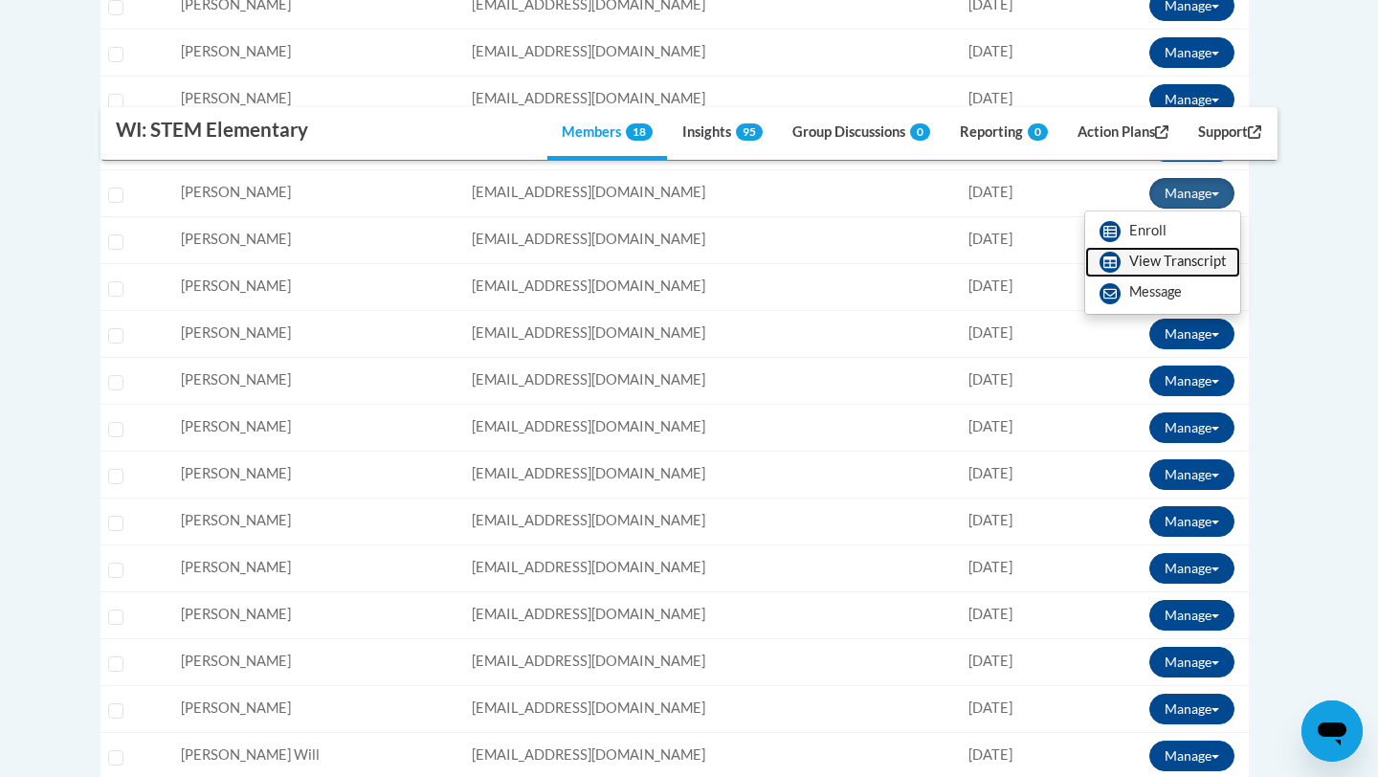
click at [1148, 260] on link "View Transcript" at bounding box center [1162, 262] width 155 height 31
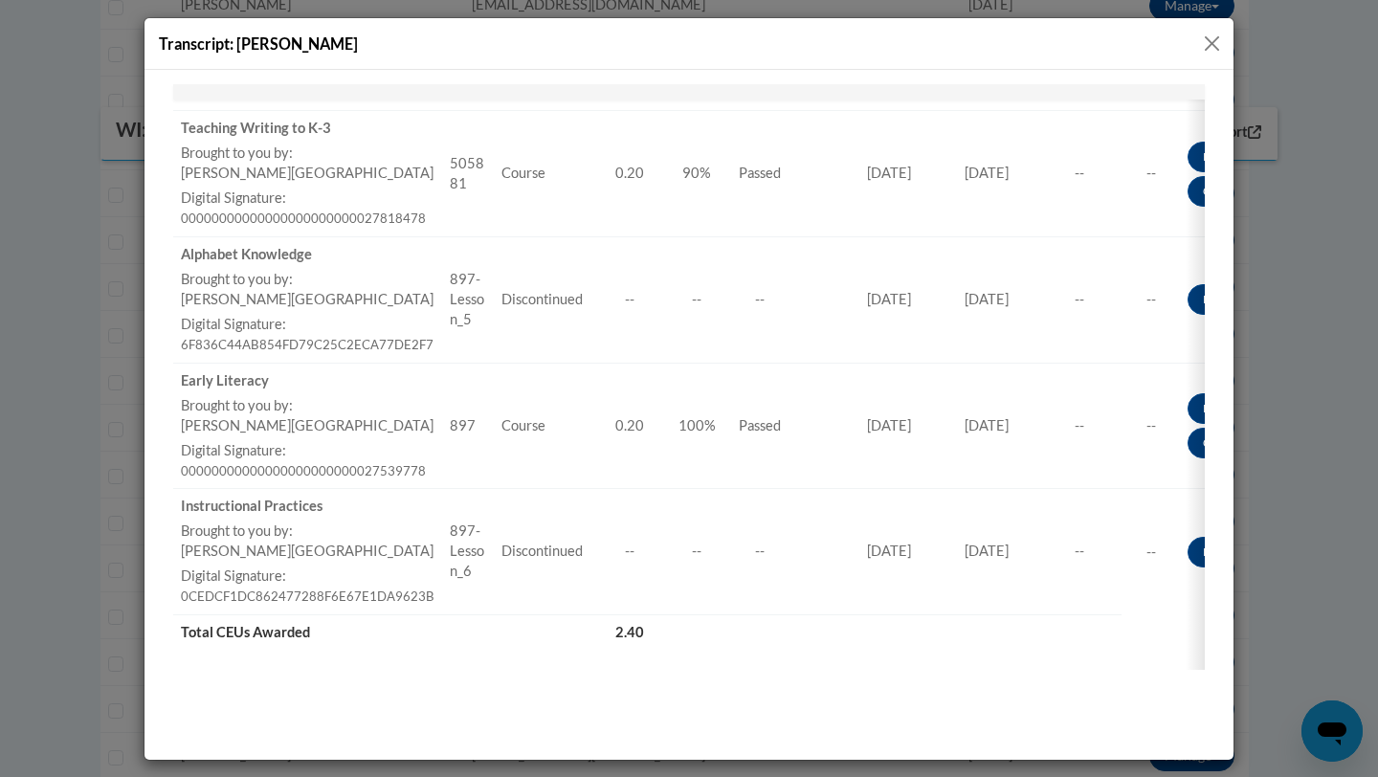
scroll to position [1237, 0]
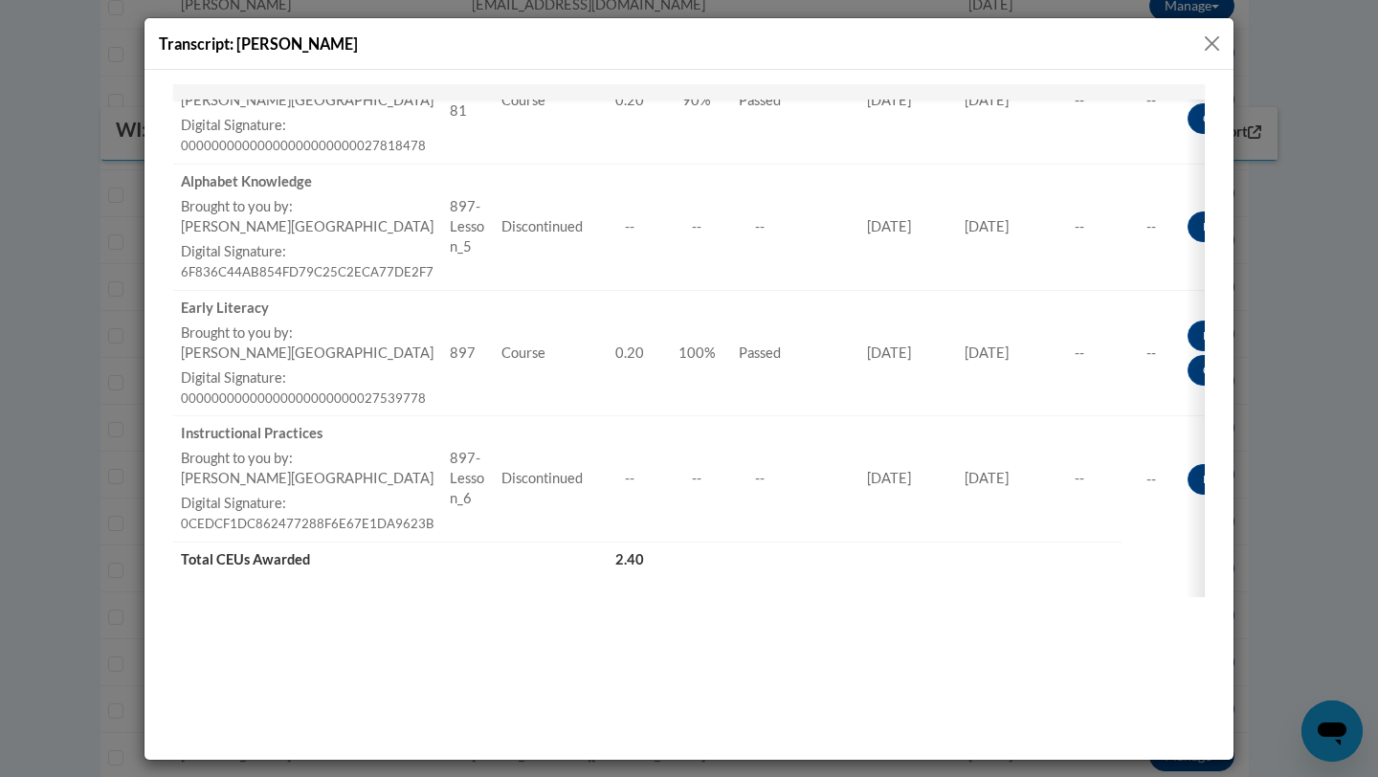
click at [1214, 33] on button "Close" at bounding box center [1212, 44] width 24 height 24
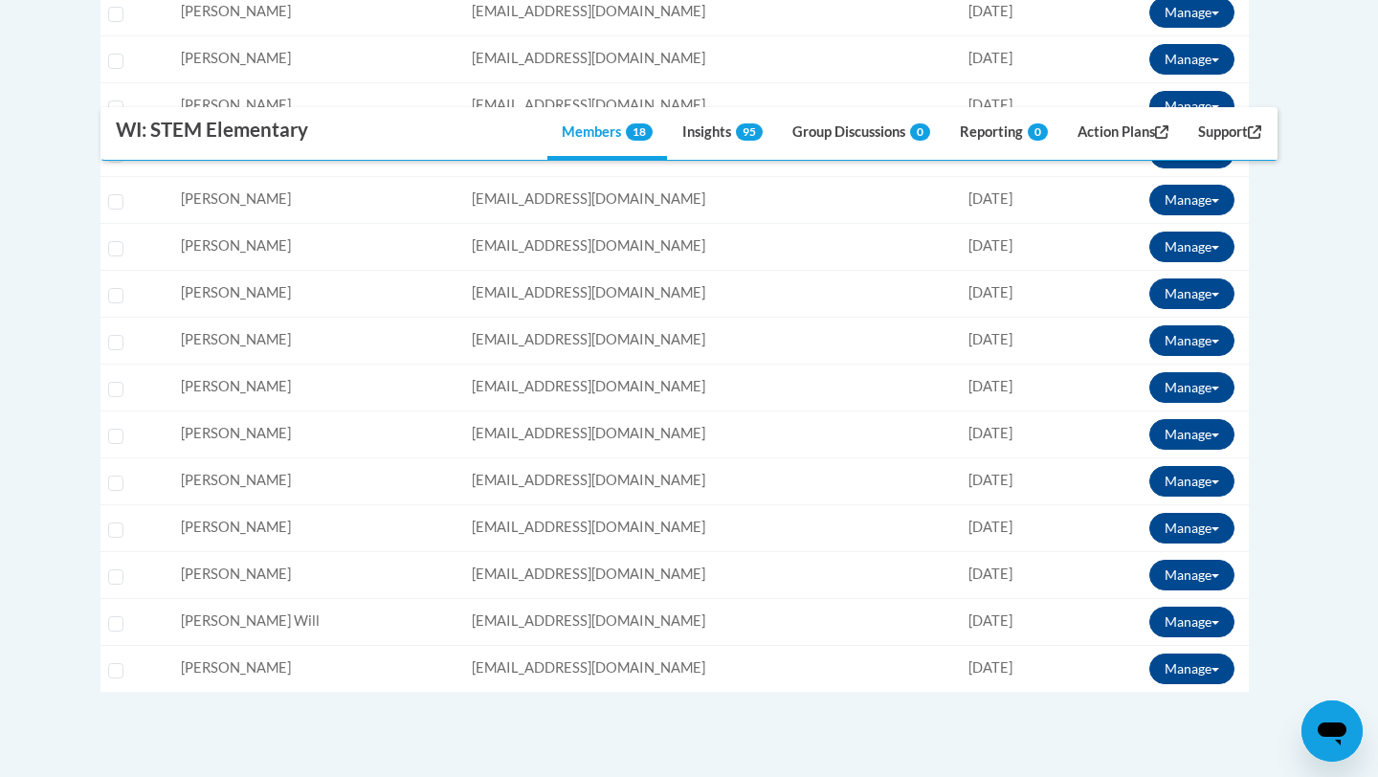
scroll to position [856, 0]
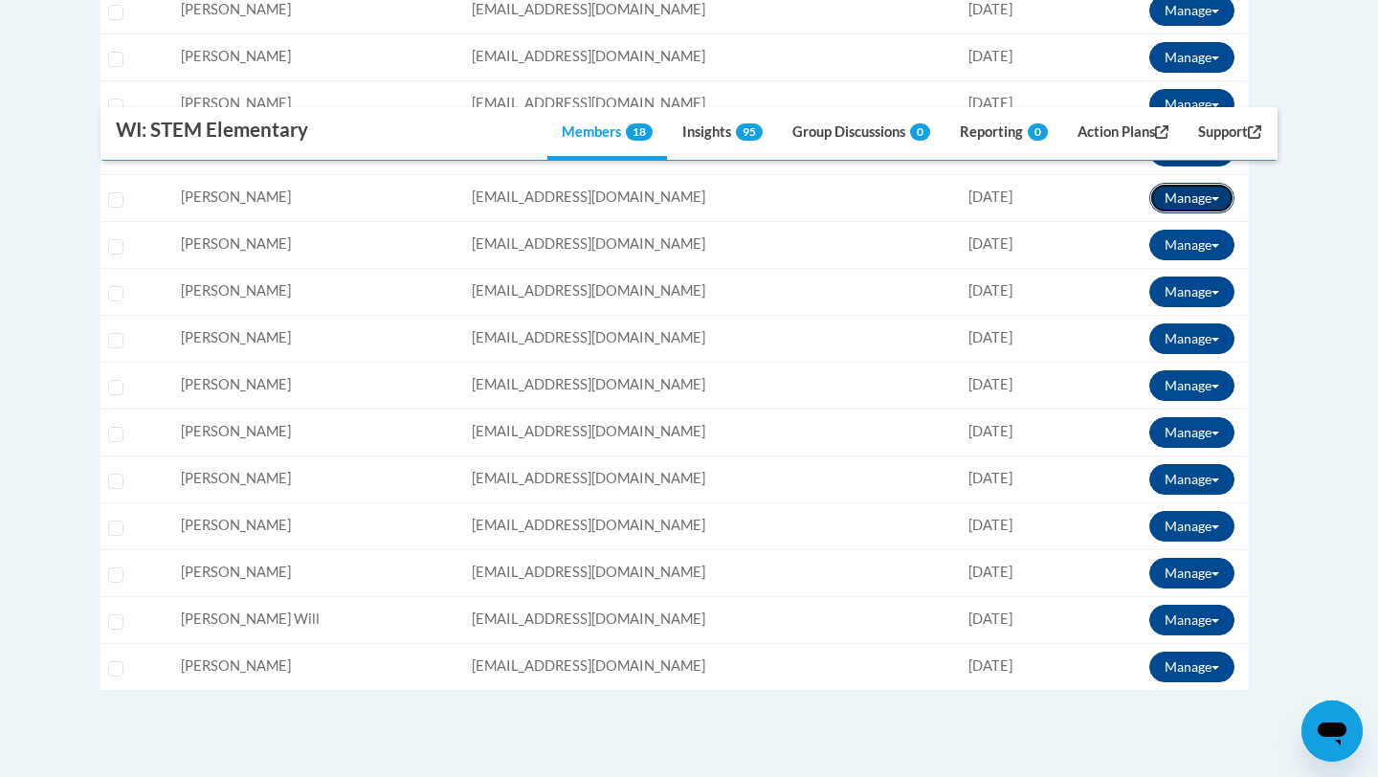
click at [1223, 199] on button "Manage" at bounding box center [1191, 198] width 85 height 31
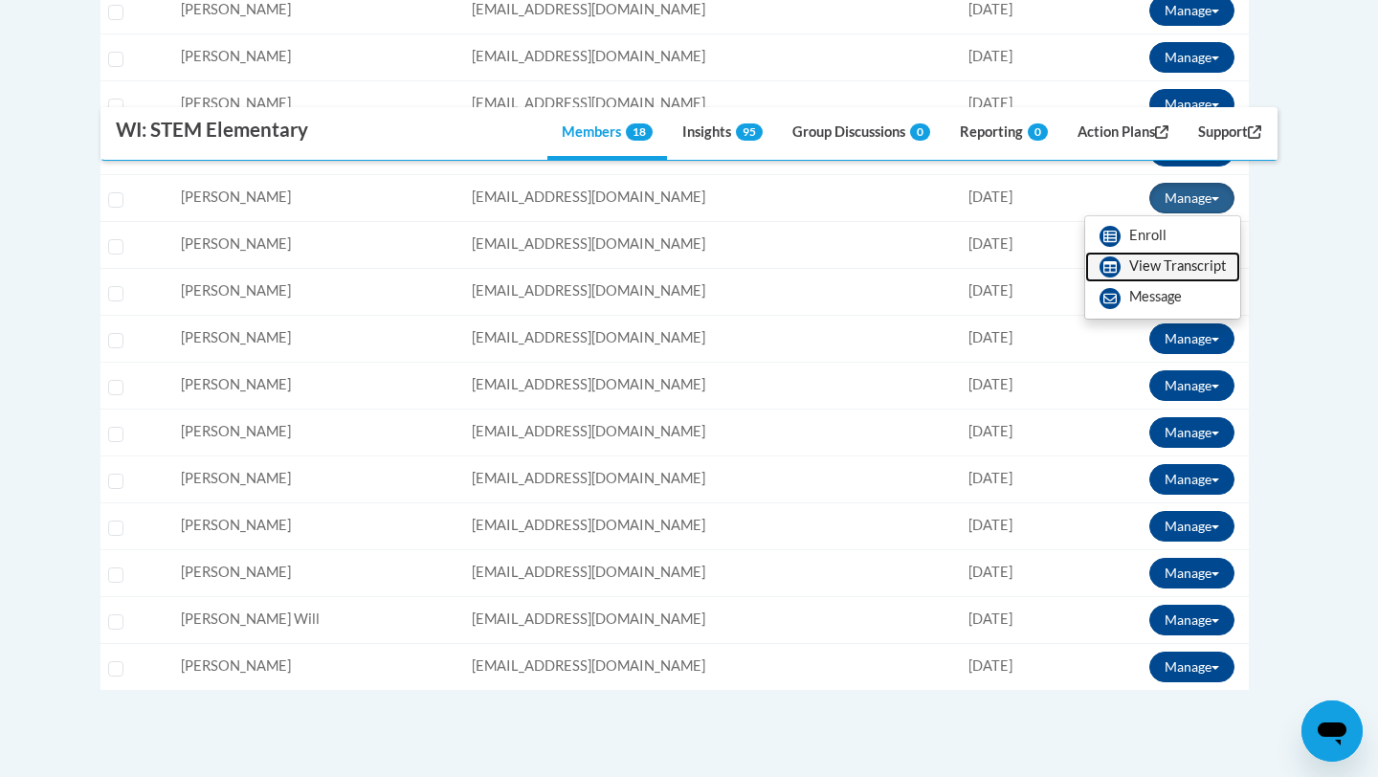
click at [1150, 260] on link "View Transcript" at bounding box center [1162, 267] width 155 height 31
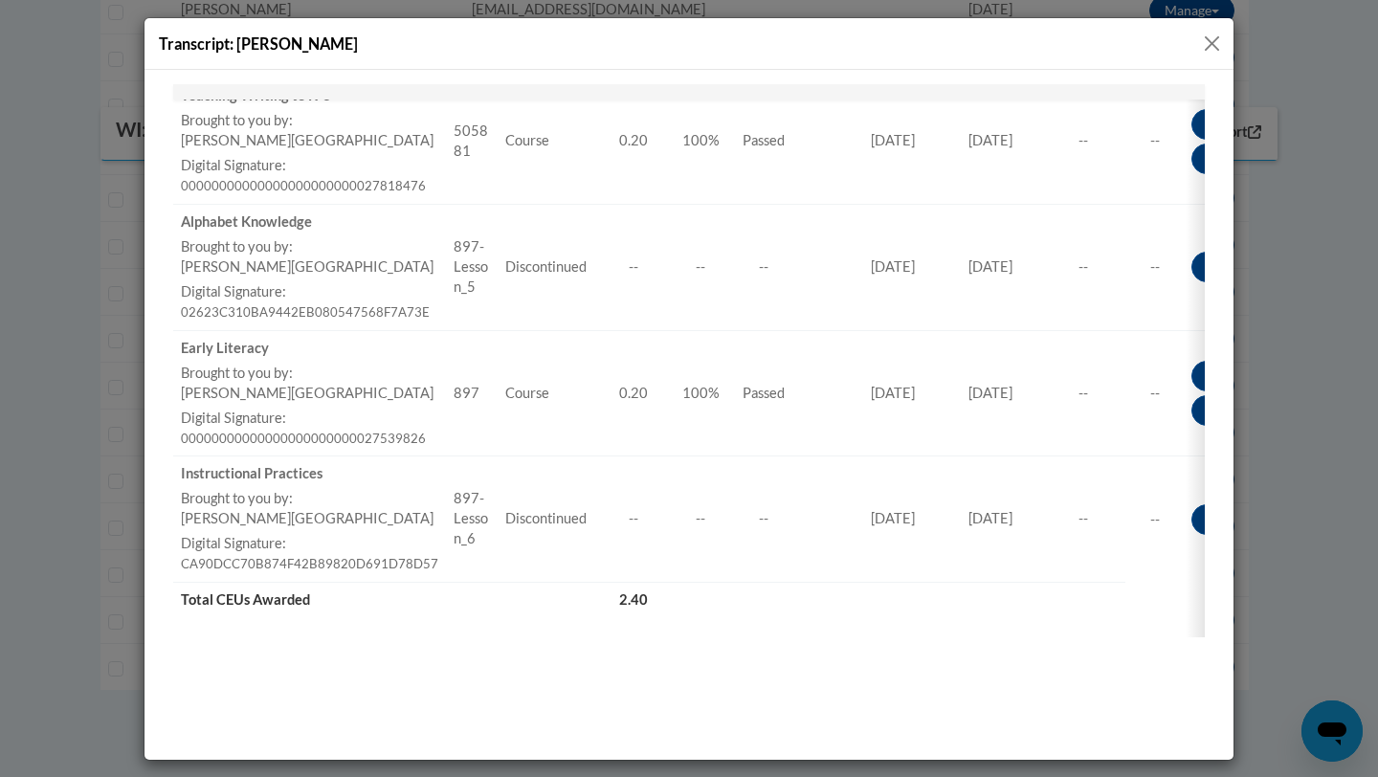
scroll to position [1228, 0]
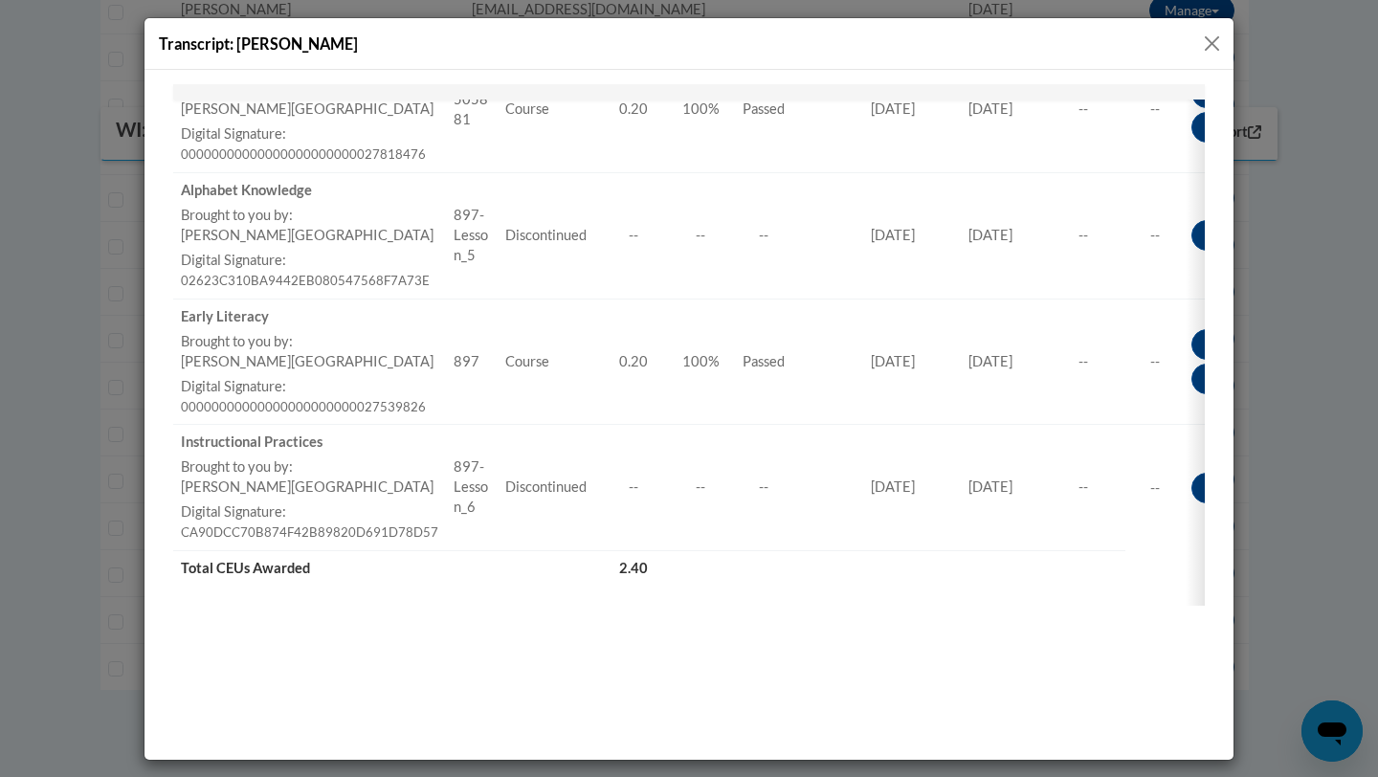
click at [1204, 46] on button "Close" at bounding box center [1212, 44] width 24 height 24
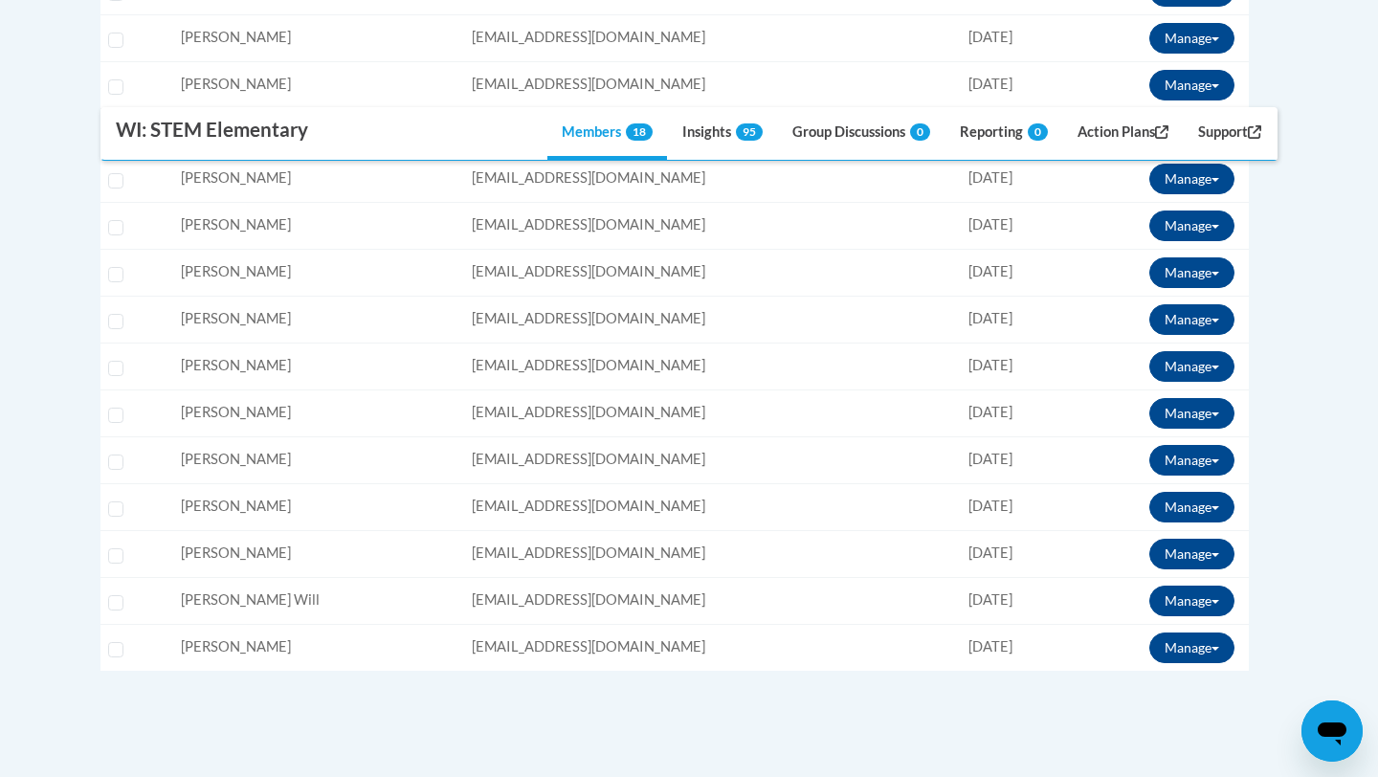
scroll to position [0, 0]
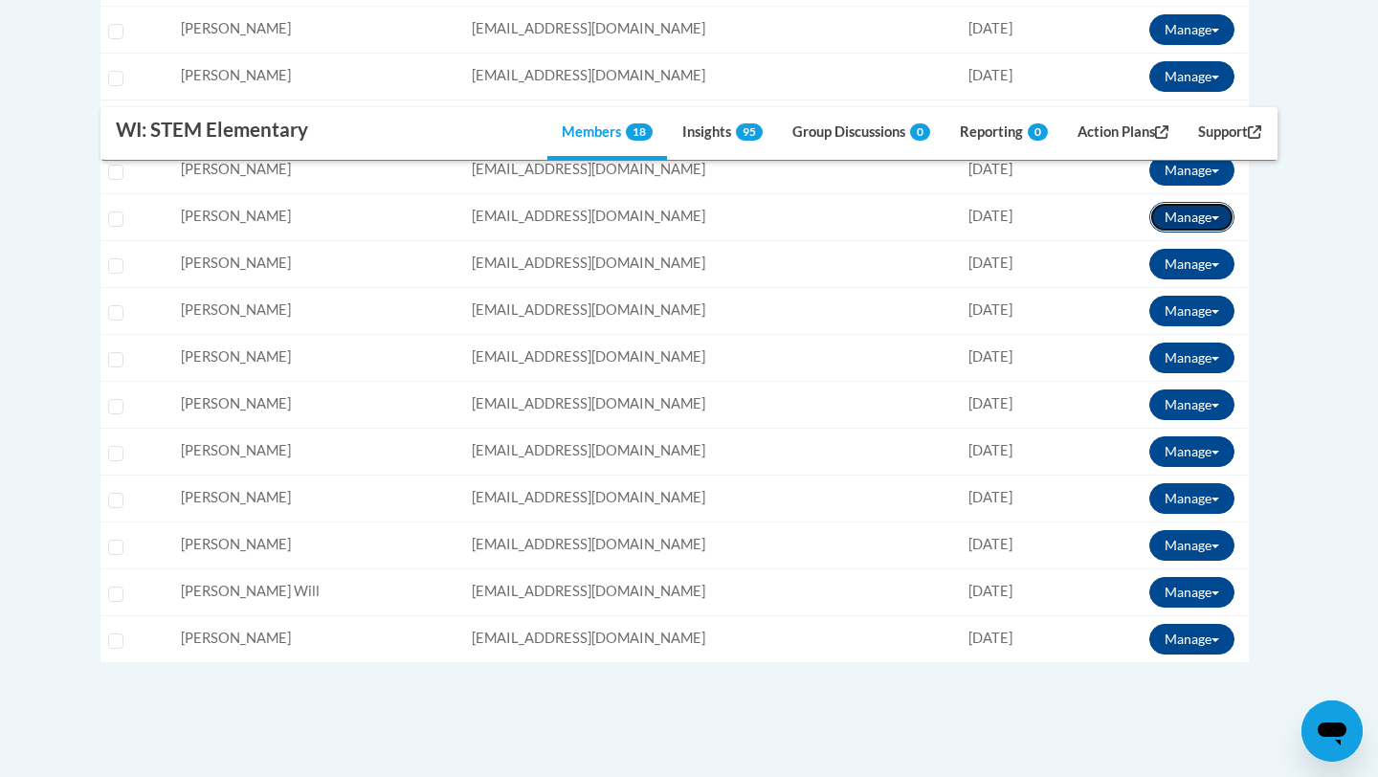
click at [1214, 214] on button "Manage" at bounding box center [1191, 217] width 85 height 31
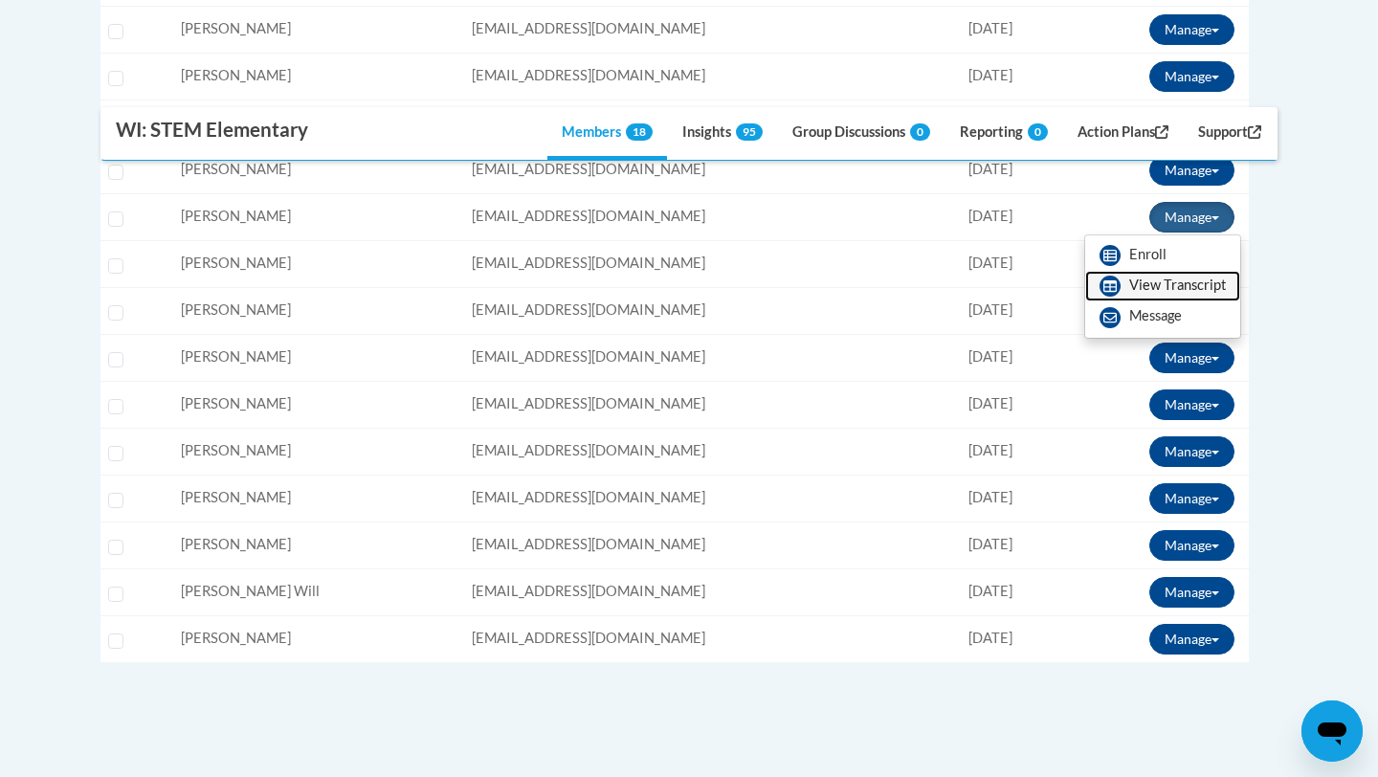
click at [1183, 277] on link "View Transcript" at bounding box center [1162, 286] width 155 height 31
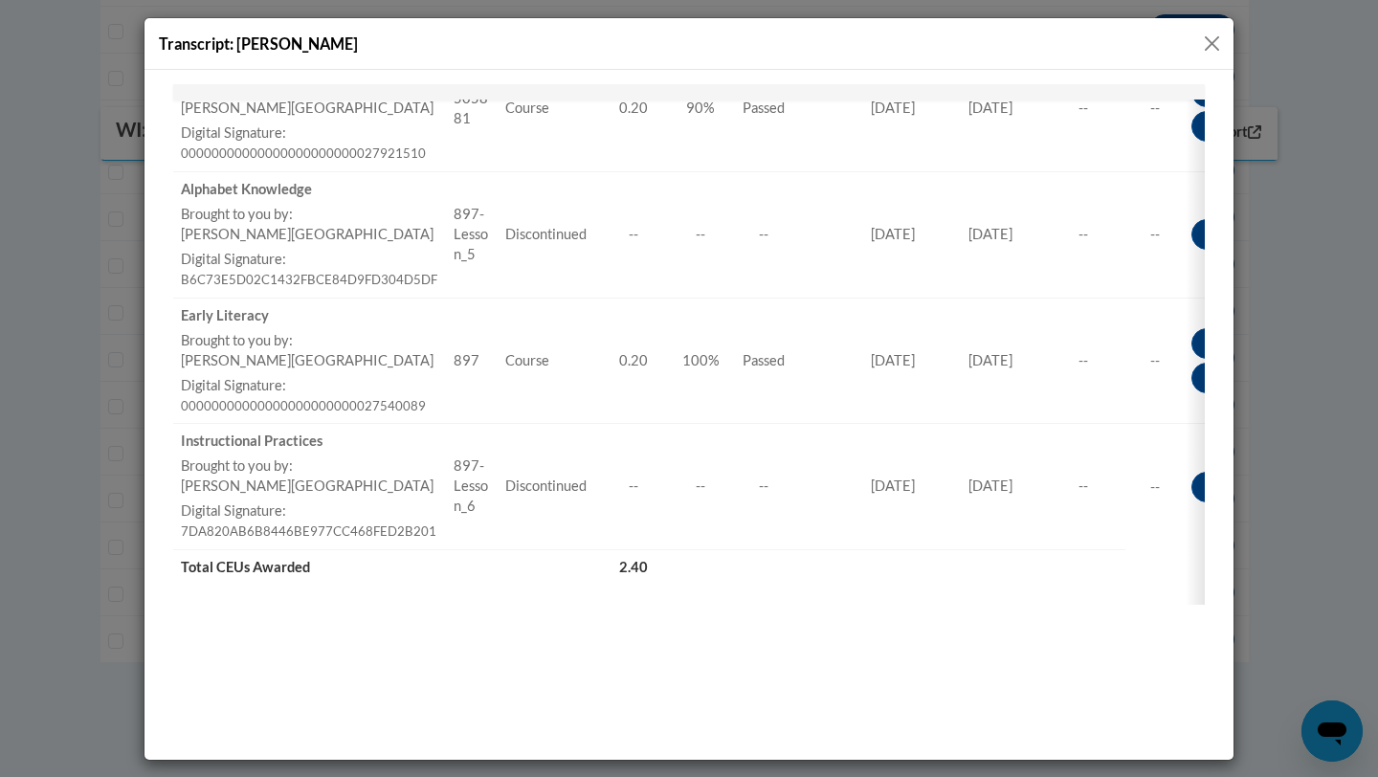
scroll to position [1237, 0]
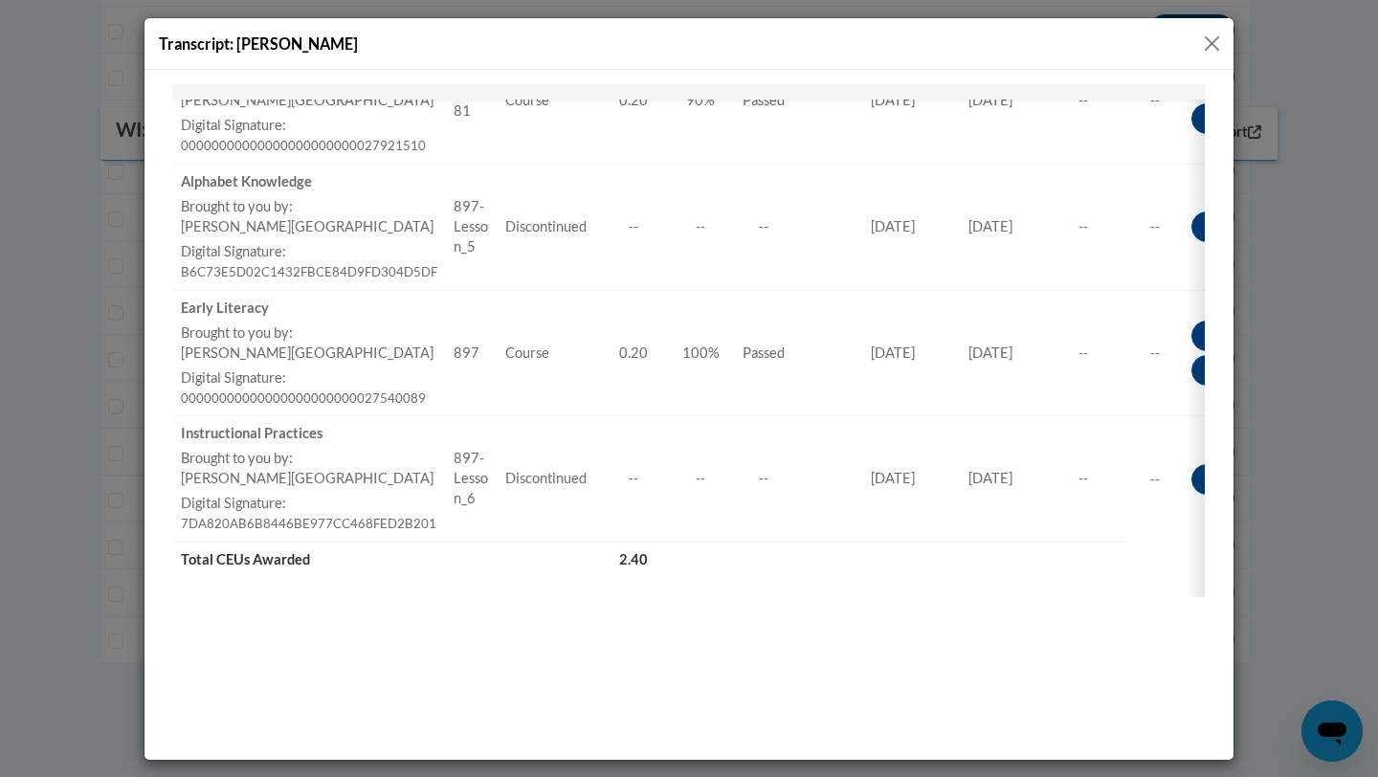
click at [1214, 36] on button "Close" at bounding box center [1212, 44] width 24 height 24
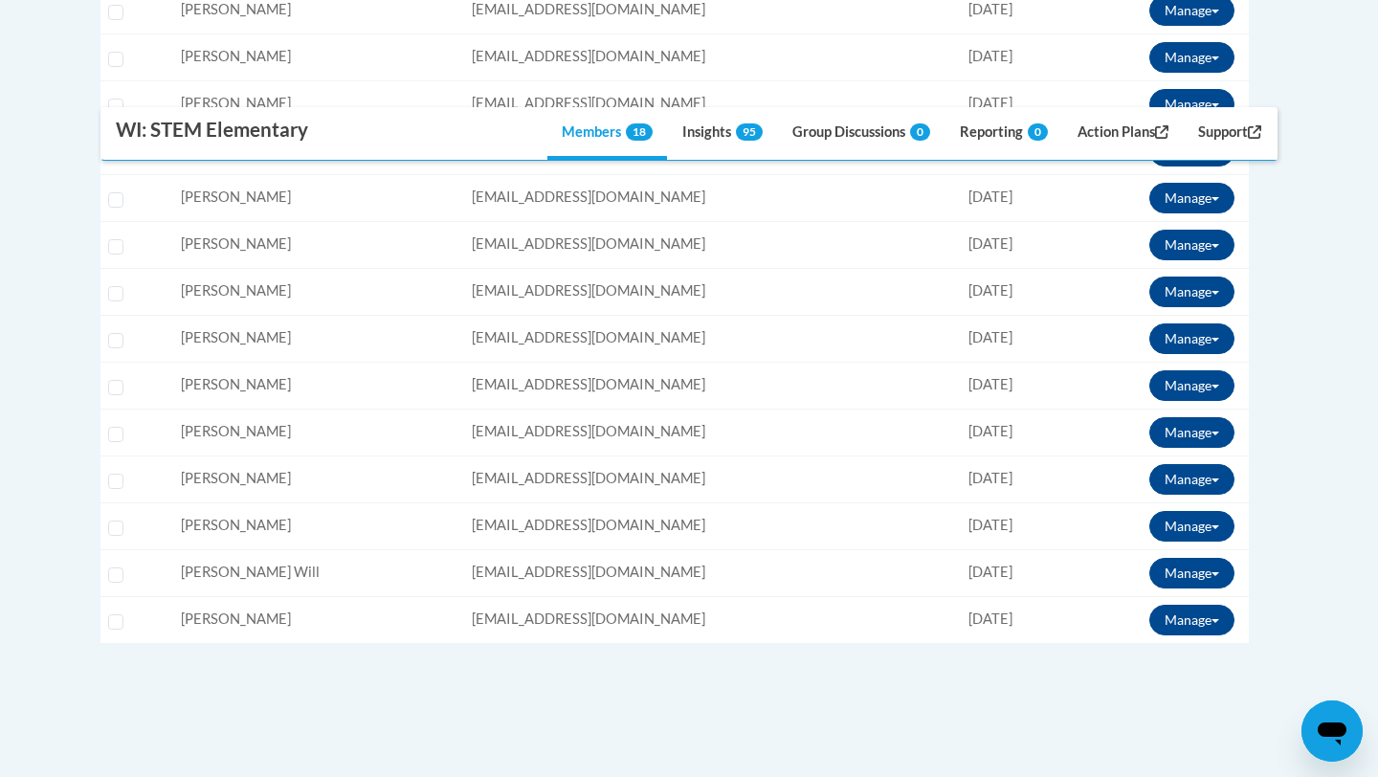
scroll to position [909, 0]
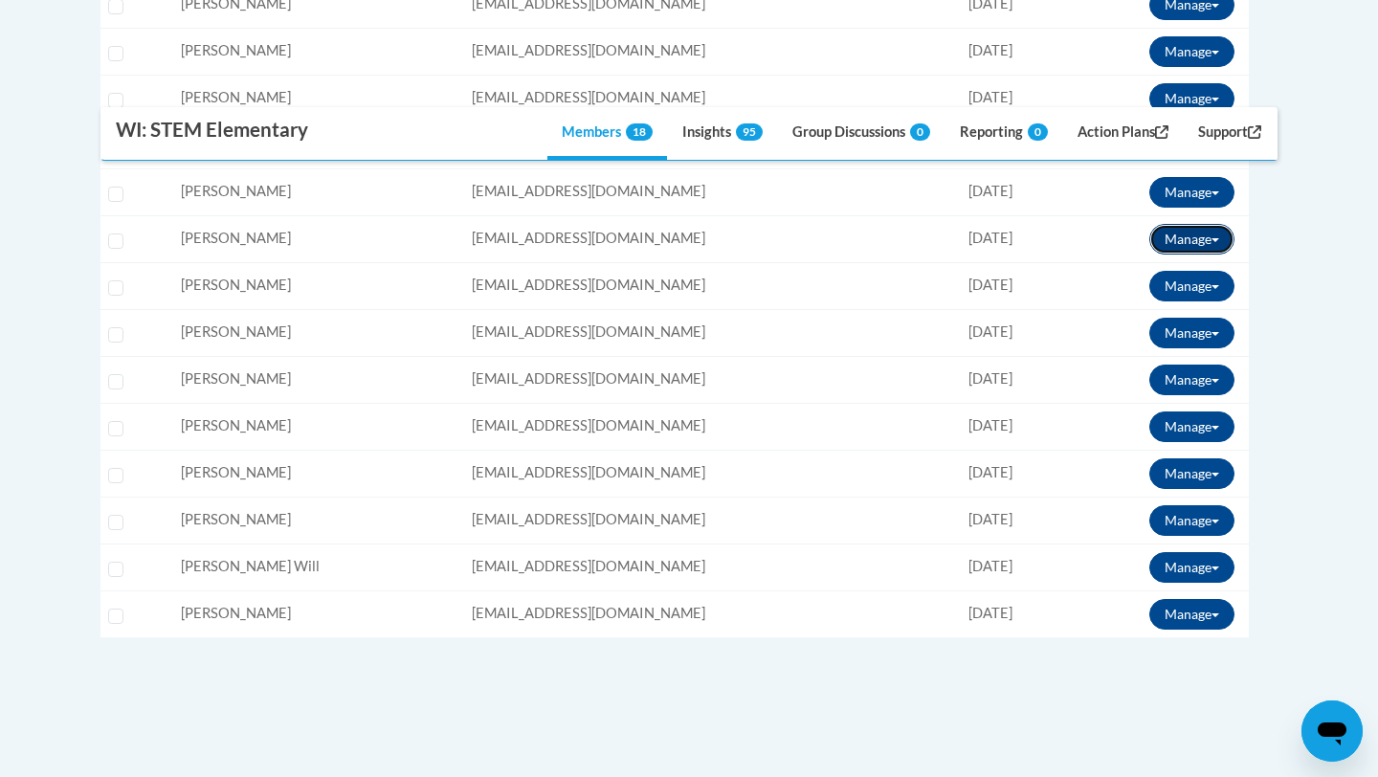
click at [1193, 238] on button "Manage" at bounding box center [1191, 239] width 85 height 31
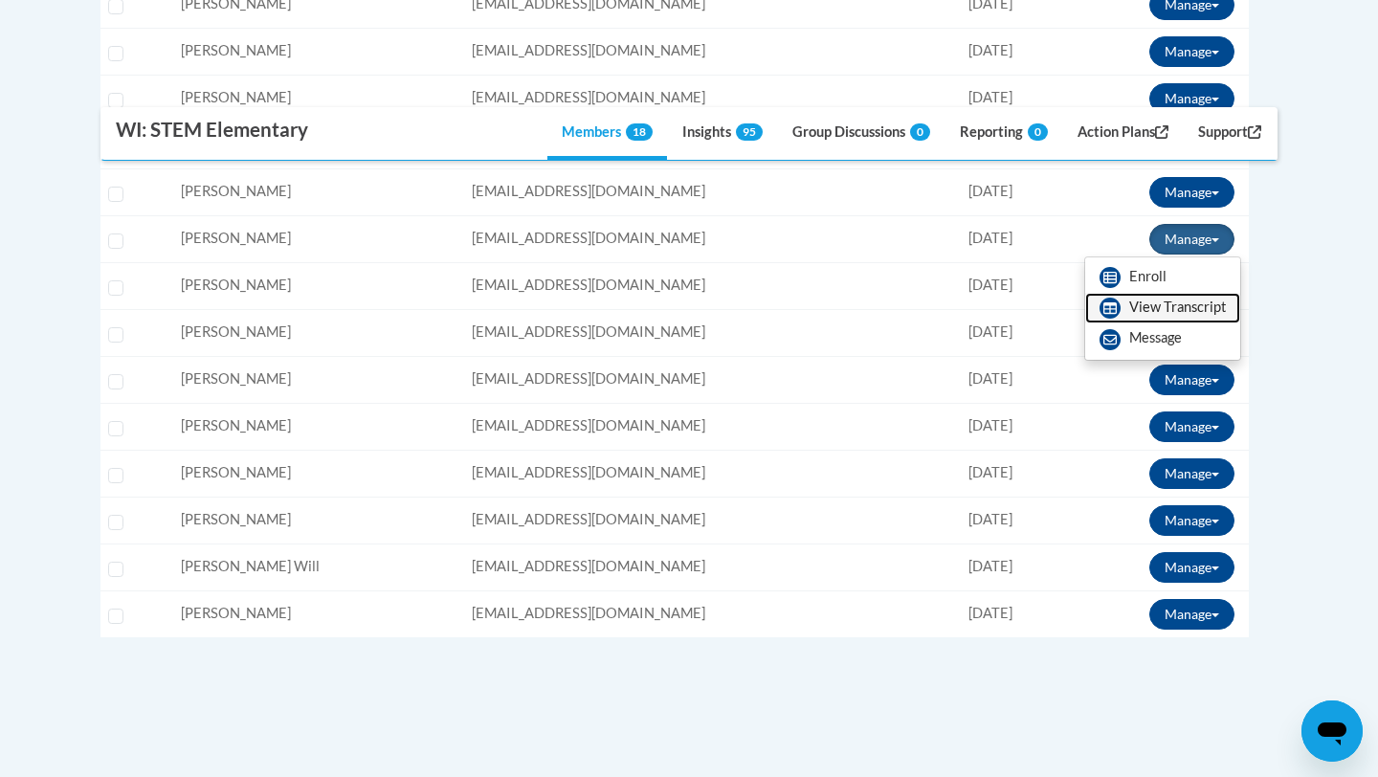
click at [1169, 300] on link "View Transcript" at bounding box center [1162, 308] width 155 height 31
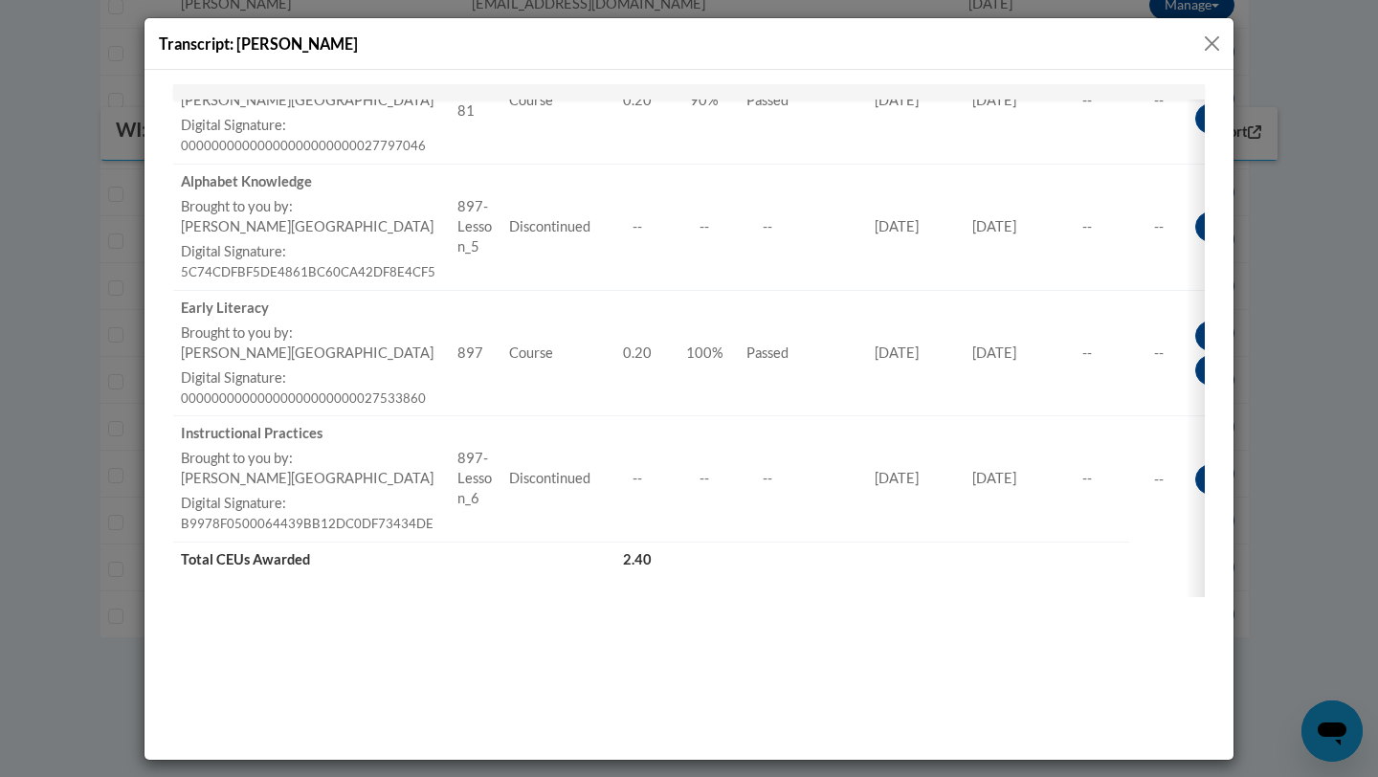
click at [1215, 41] on button "Close" at bounding box center [1212, 44] width 24 height 24
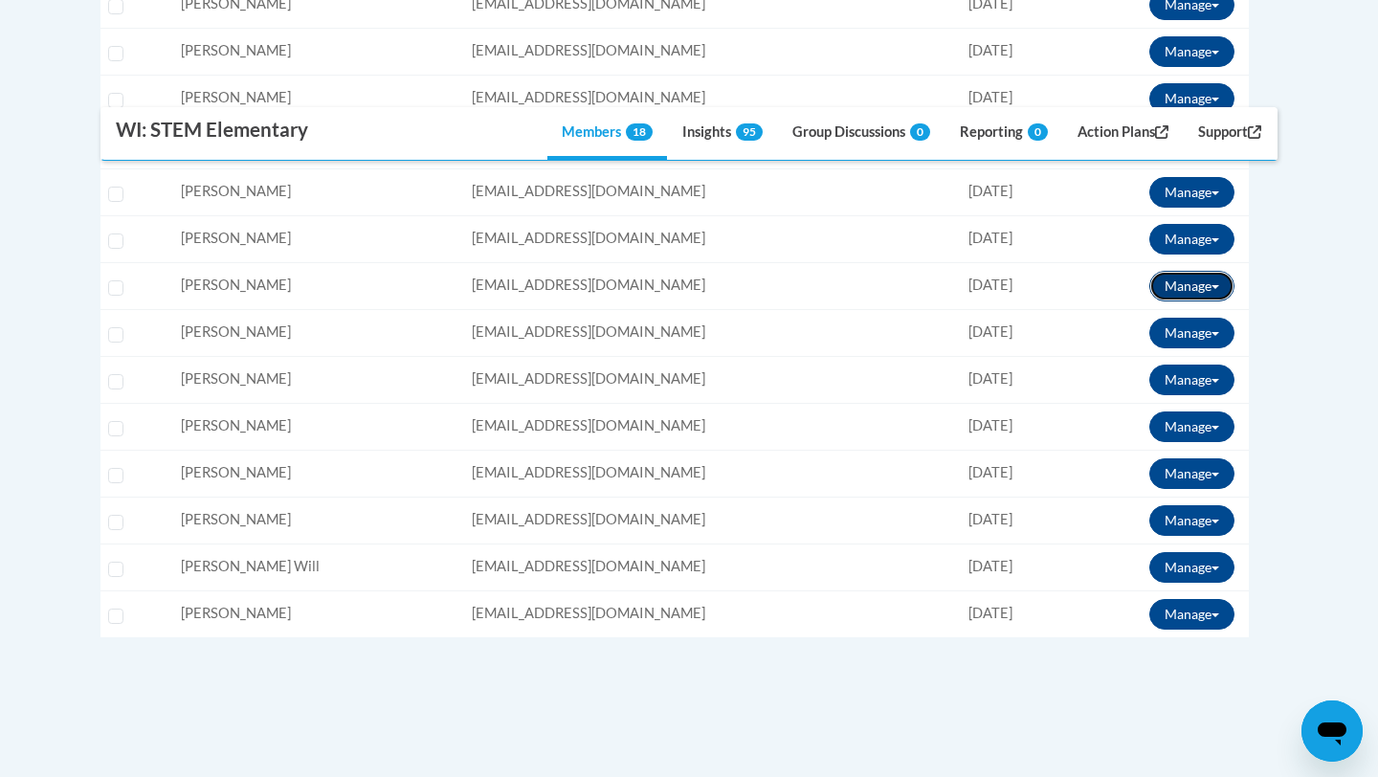
click at [1197, 282] on button "Manage" at bounding box center [1191, 286] width 85 height 31
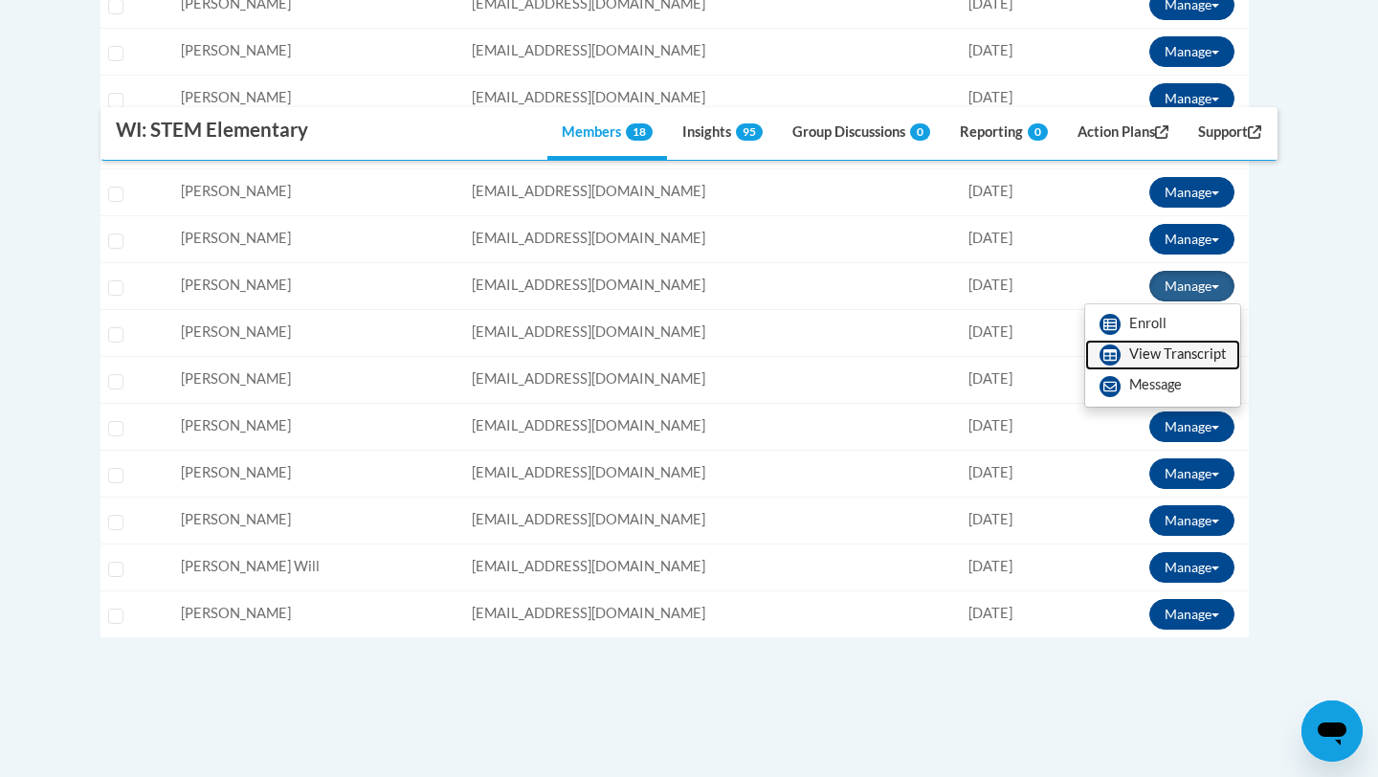
click at [1160, 354] on link "View Transcript" at bounding box center [1162, 355] width 155 height 31
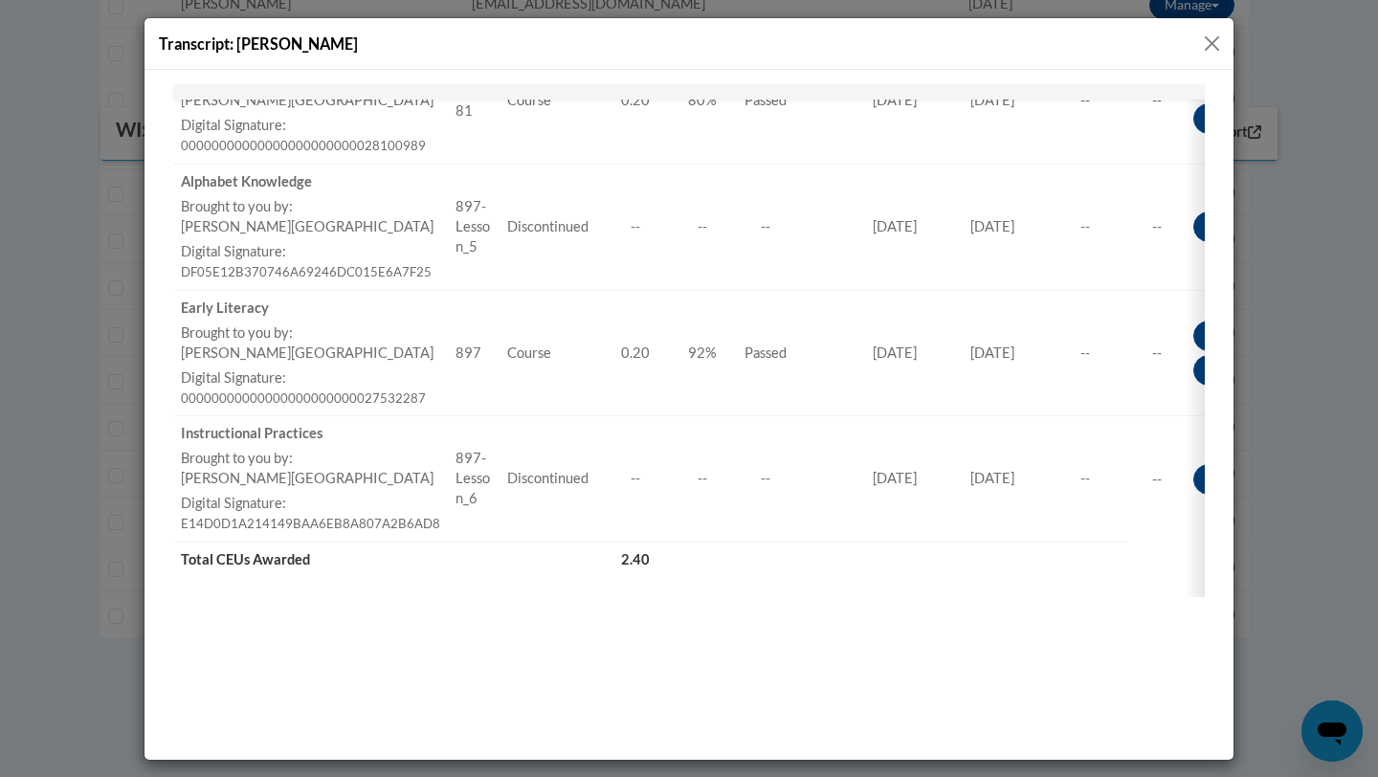
click at [1194, 45] on div "Transcript: [PERSON_NAME]" at bounding box center [688, 44] width 1089 height 52
click at [1203, 45] on button "Close" at bounding box center [1212, 44] width 24 height 24
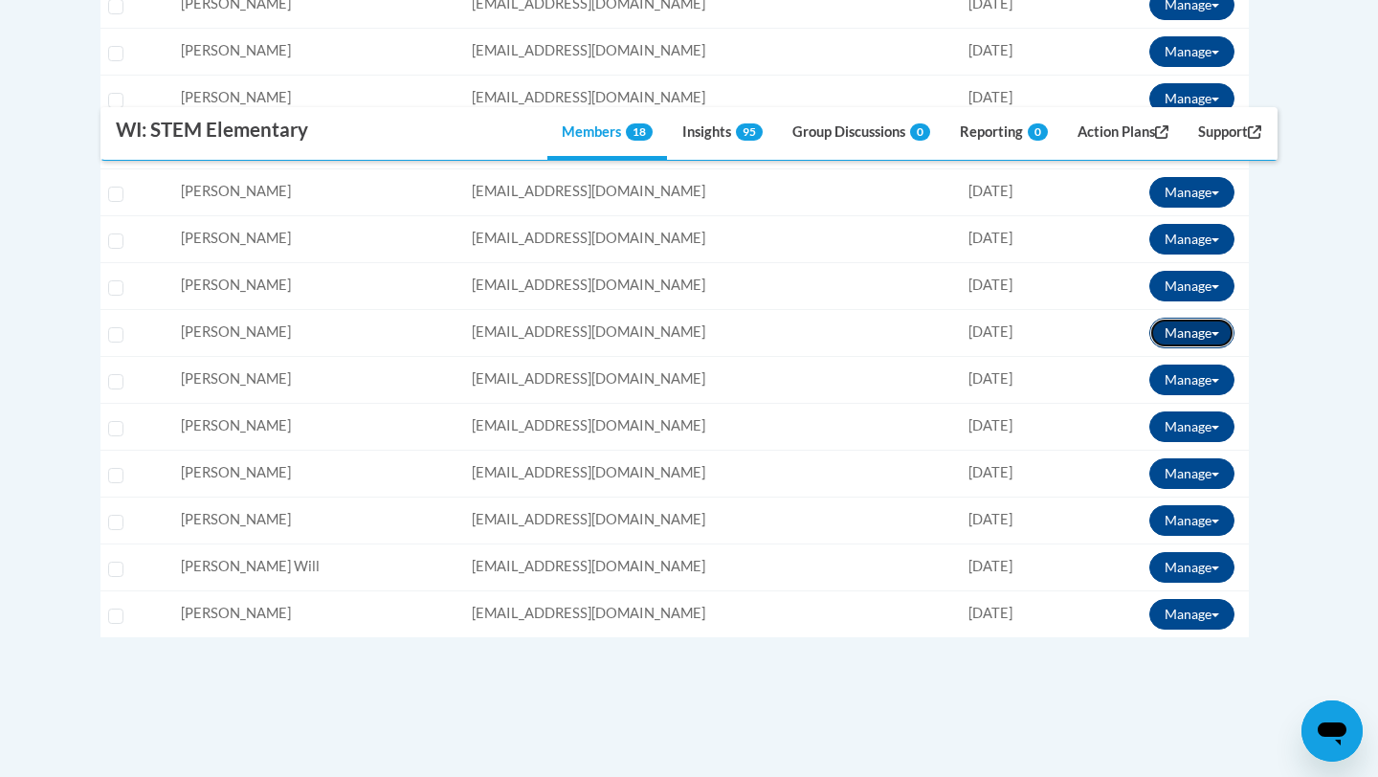
click at [1194, 328] on button "Manage" at bounding box center [1191, 333] width 85 height 31
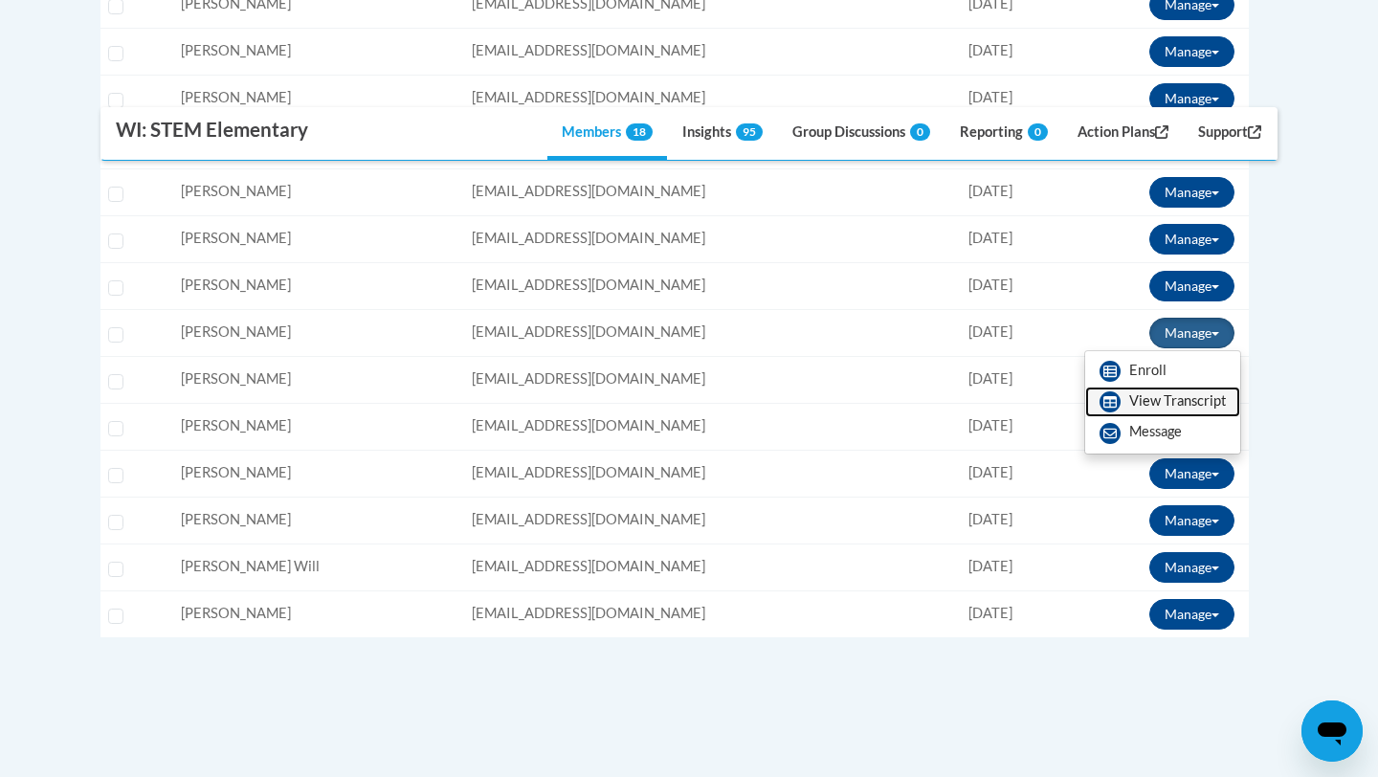
click at [1169, 390] on link "View Transcript" at bounding box center [1162, 401] width 155 height 31
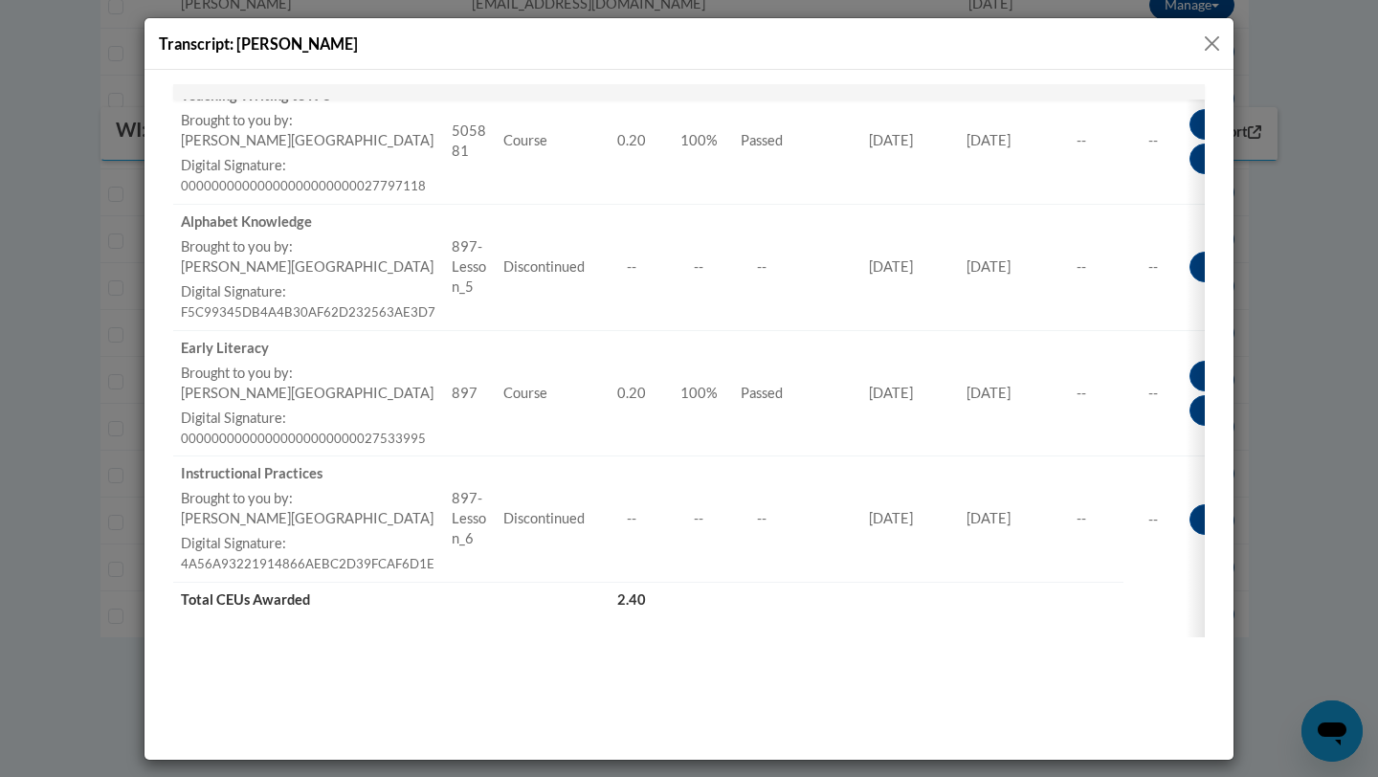
click at [1218, 45] on button "Close" at bounding box center [1212, 44] width 24 height 24
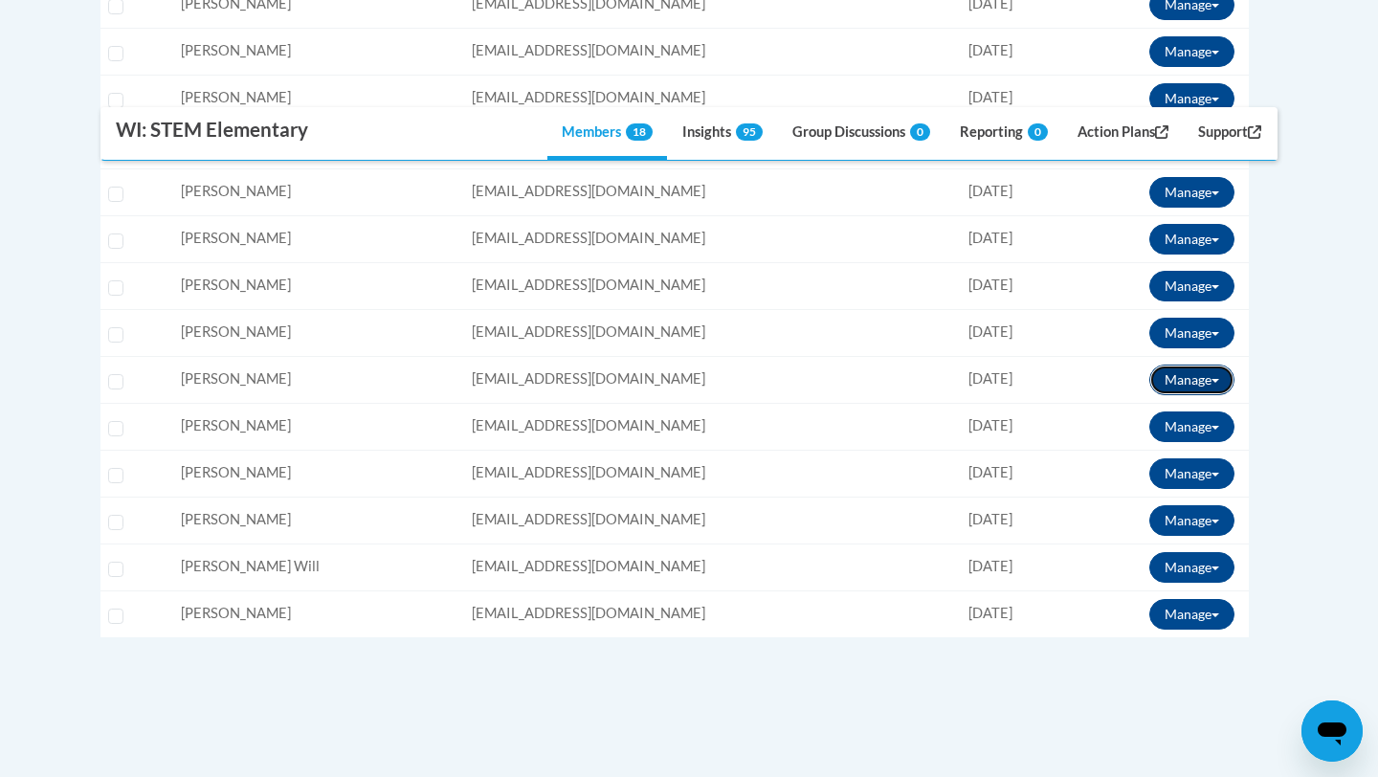
click at [1182, 375] on button "Manage" at bounding box center [1191, 379] width 85 height 31
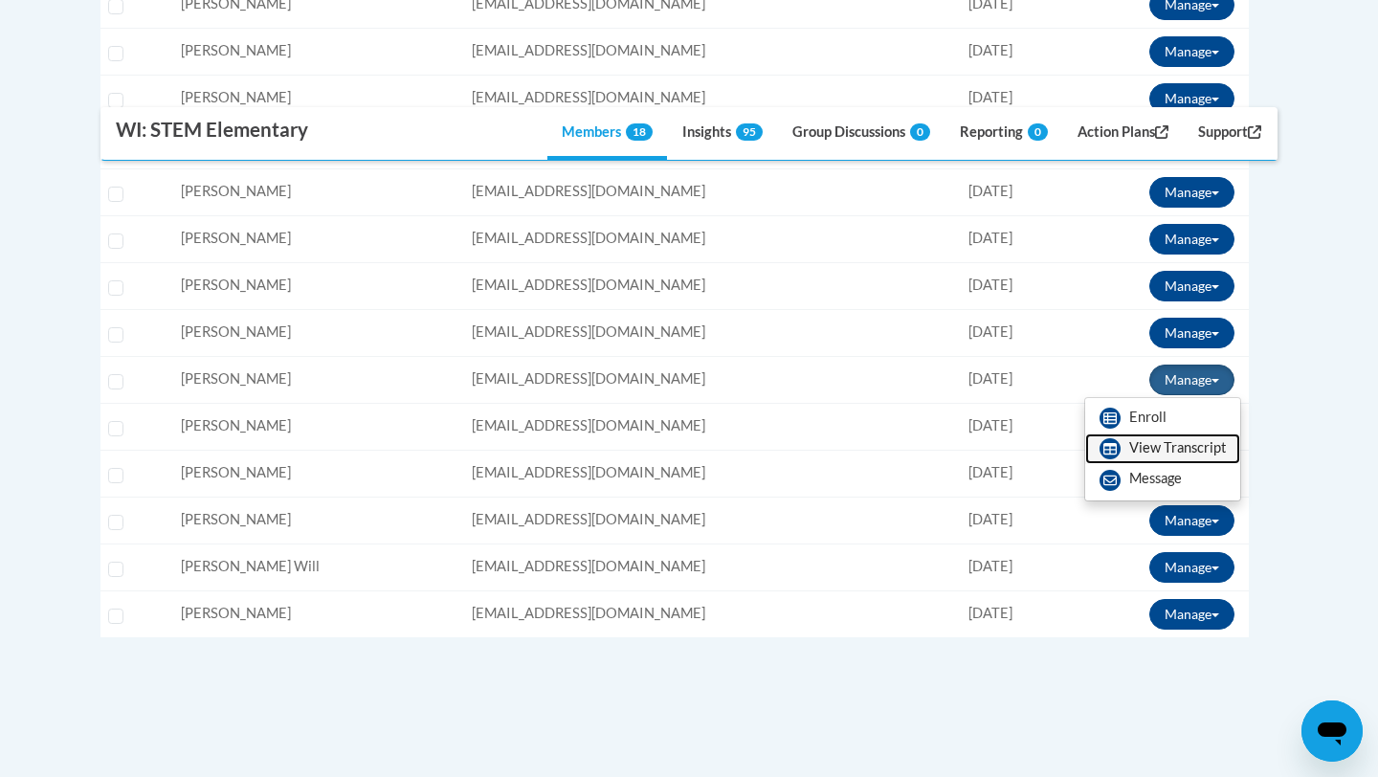
click at [1128, 455] on link "View Transcript" at bounding box center [1162, 448] width 155 height 31
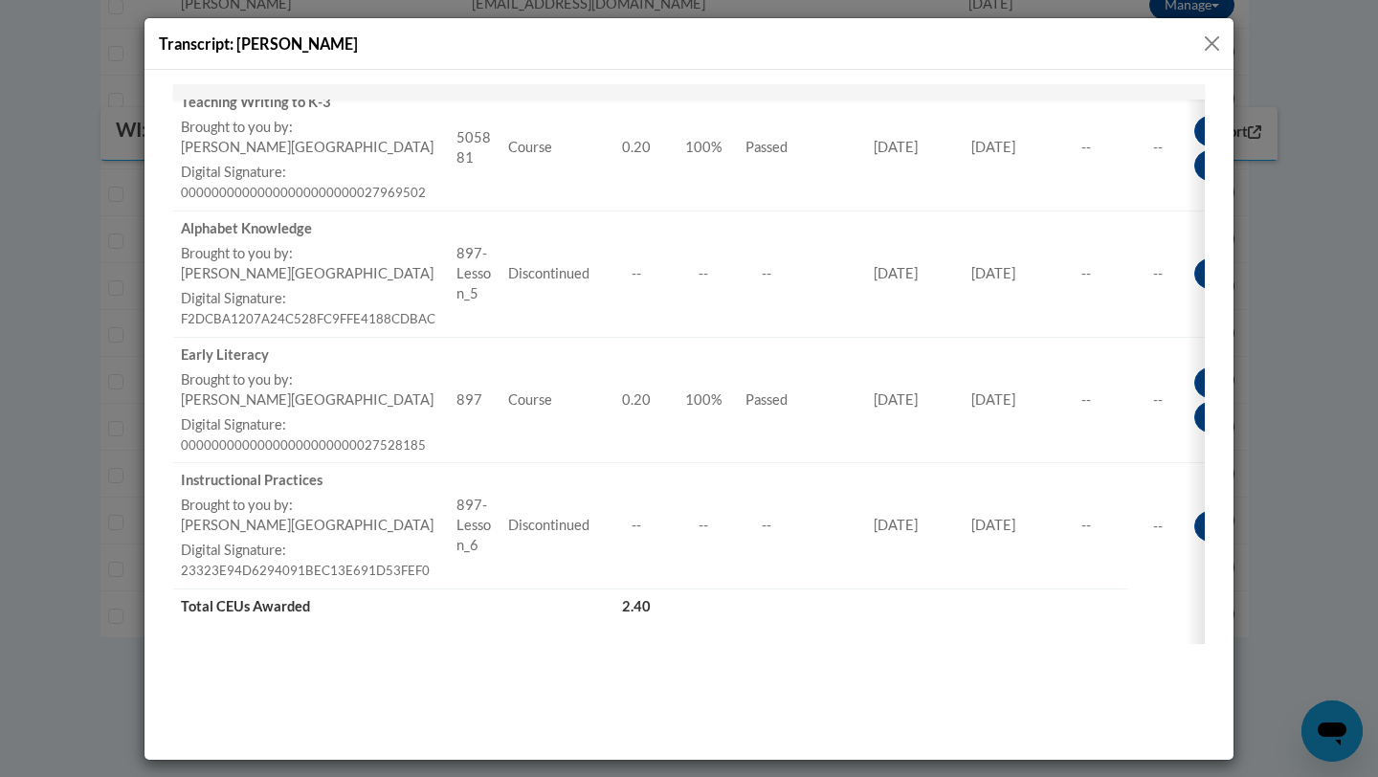
click at [1213, 43] on button "Close" at bounding box center [1212, 44] width 24 height 24
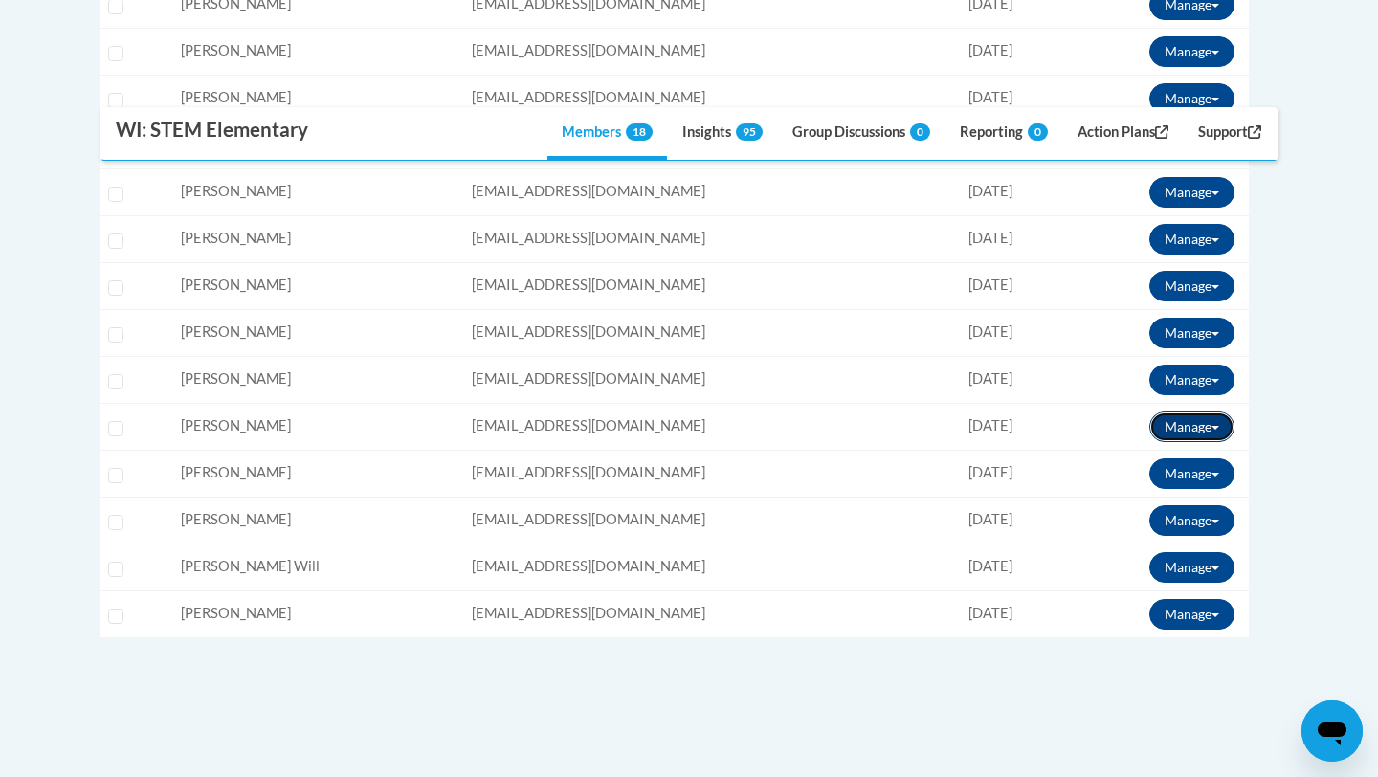
click at [1183, 432] on button "Manage" at bounding box center [1191, 426] width 85 height 31
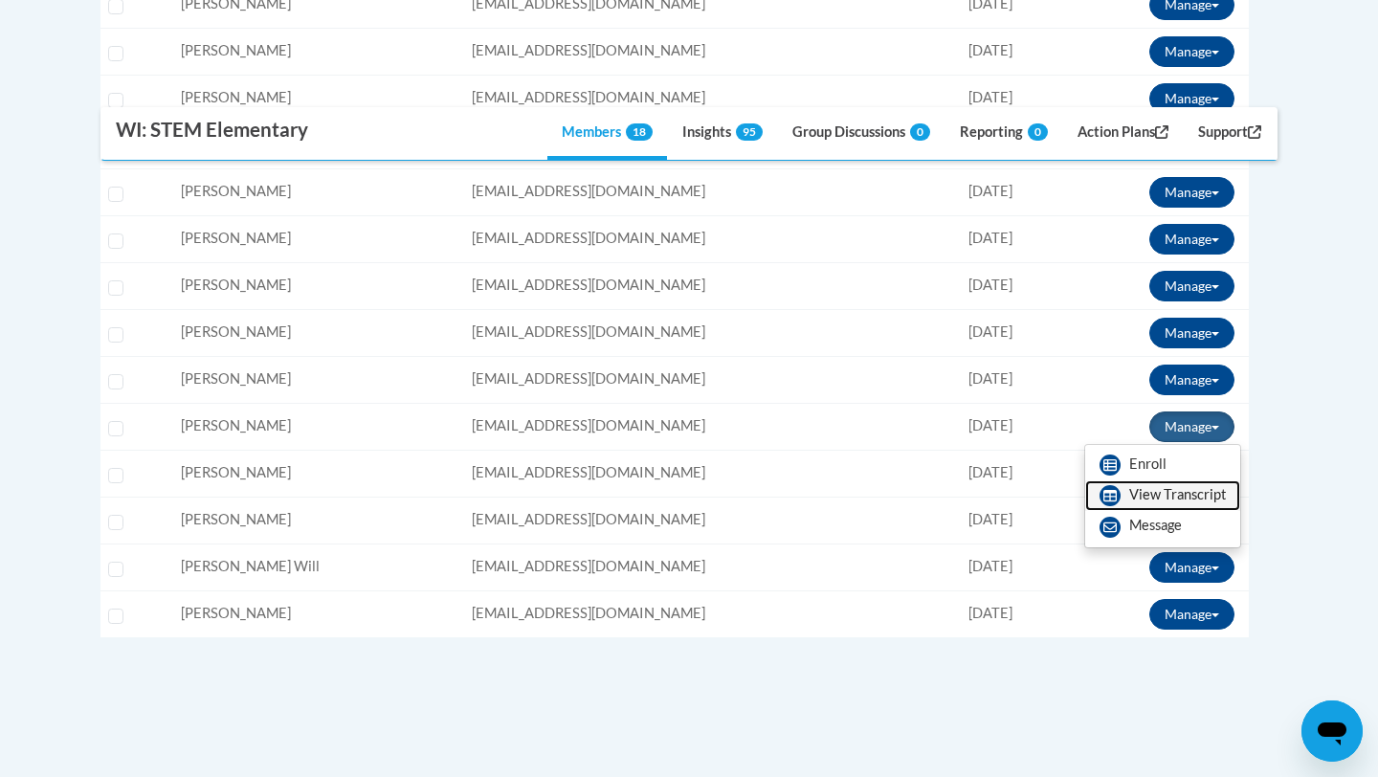
click at [1151, 486] on link "View Transcript" at bounding box center [1162, 495] width 155 height 31
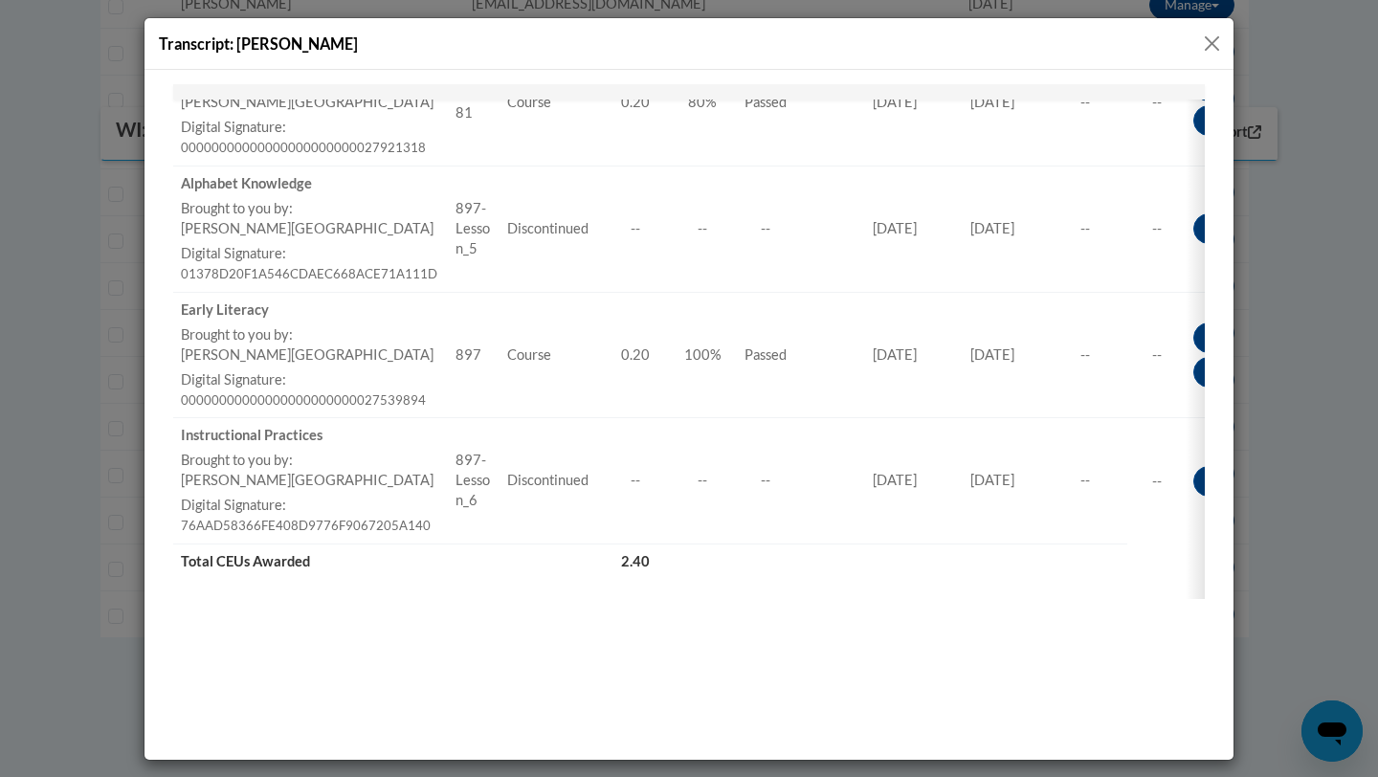
click at [1205, 45] on button "Close" at bounding box center [1212, 44] width 24 height 24
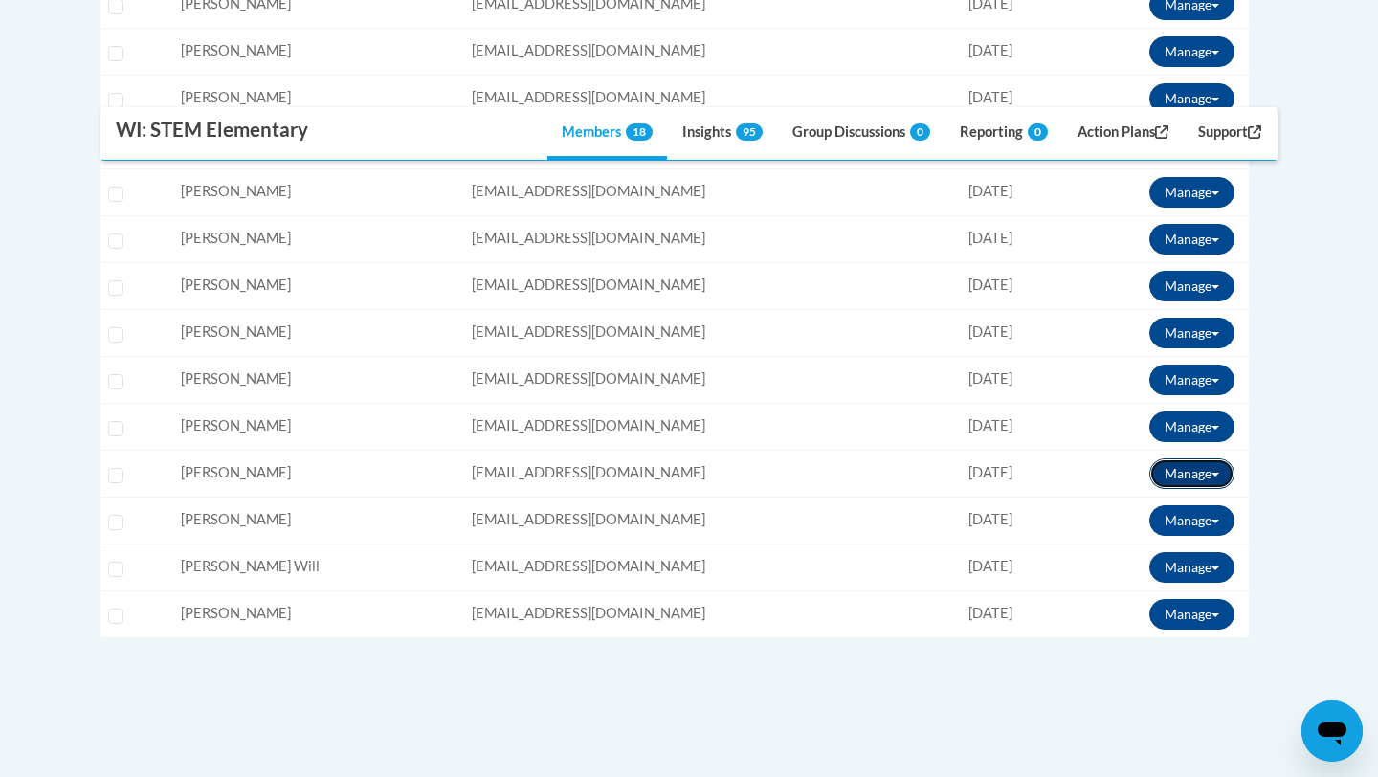
click at [1186, 469] on button "Manage" at bounding box center [1191, 473] width 85 height 31
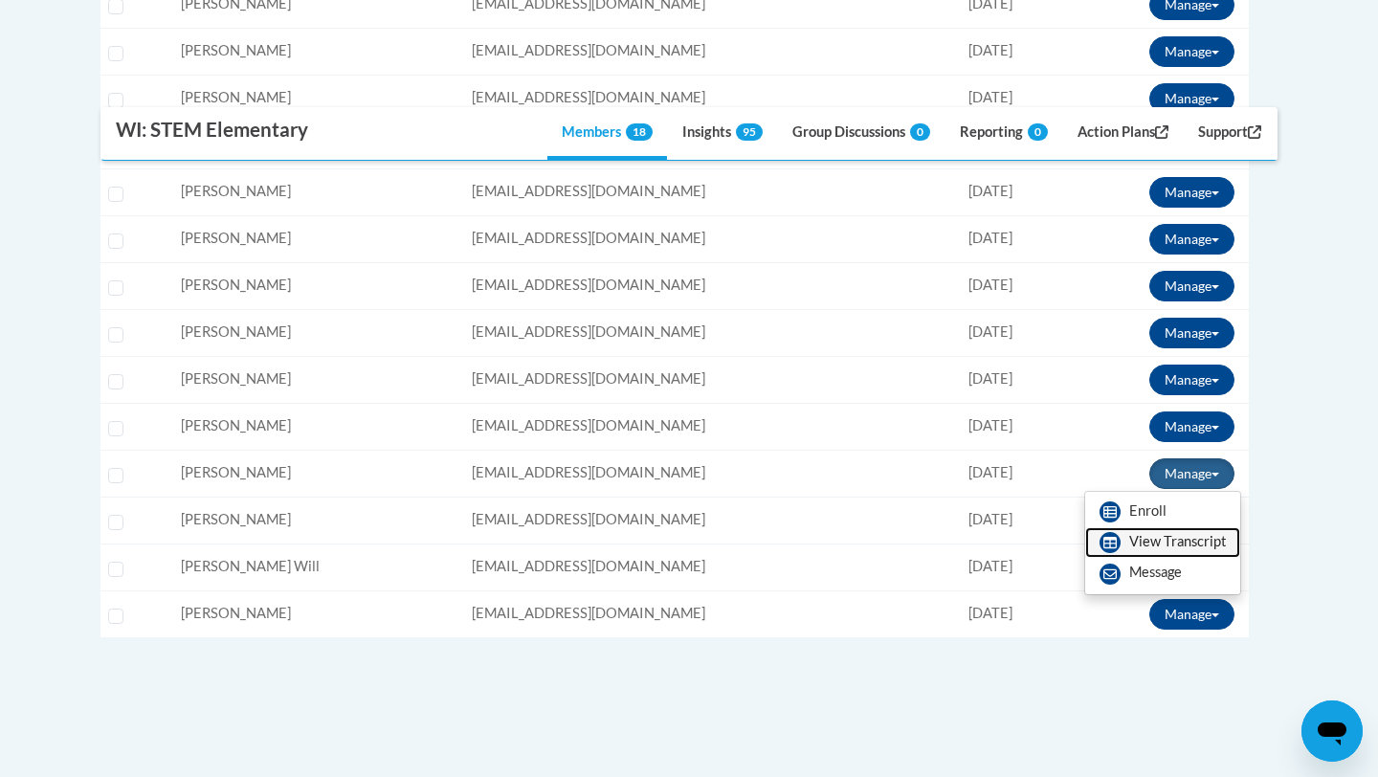
click at [1153, 538] on link "View Transcript" at bounding box center [1162, 542] width 155 height 31
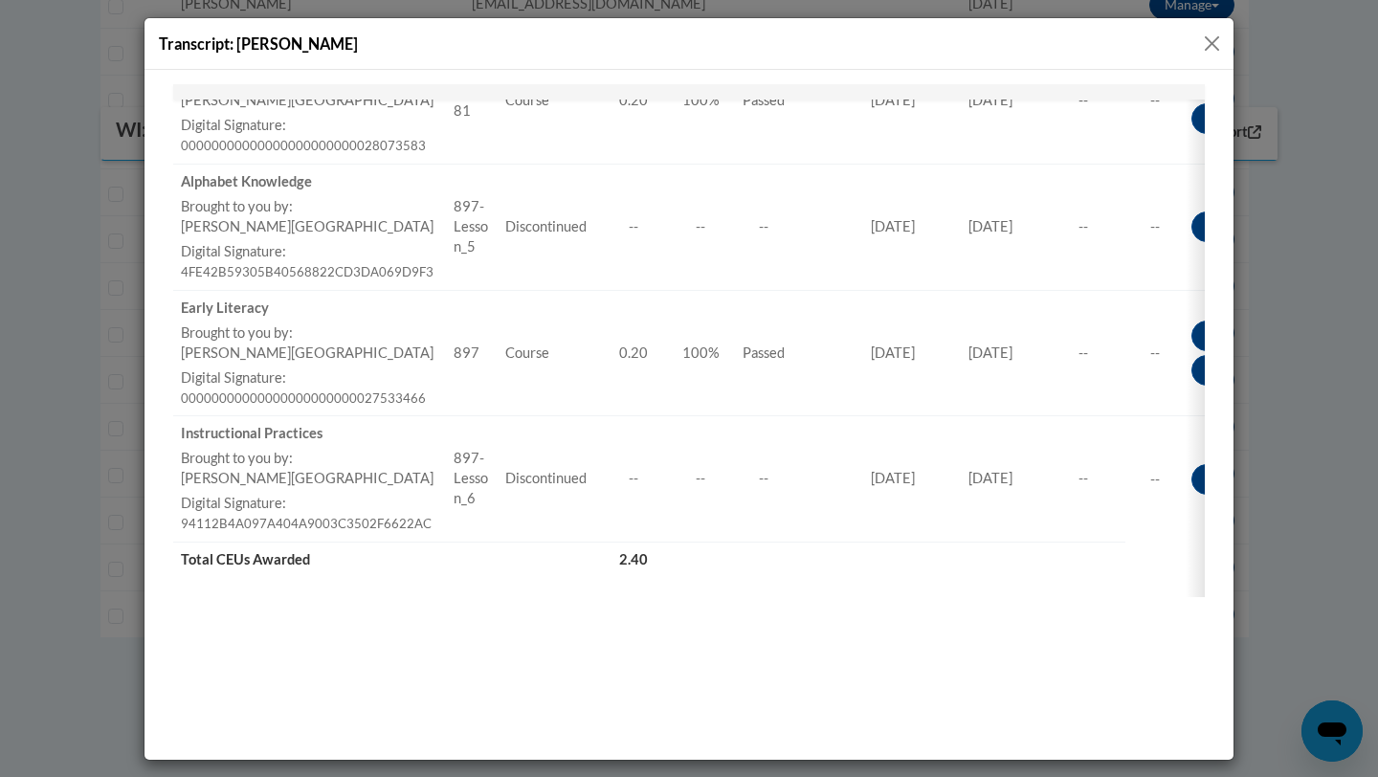
click at [1208, 47] on button "Close" at bounding box center [1212, 44] width 24 height 24
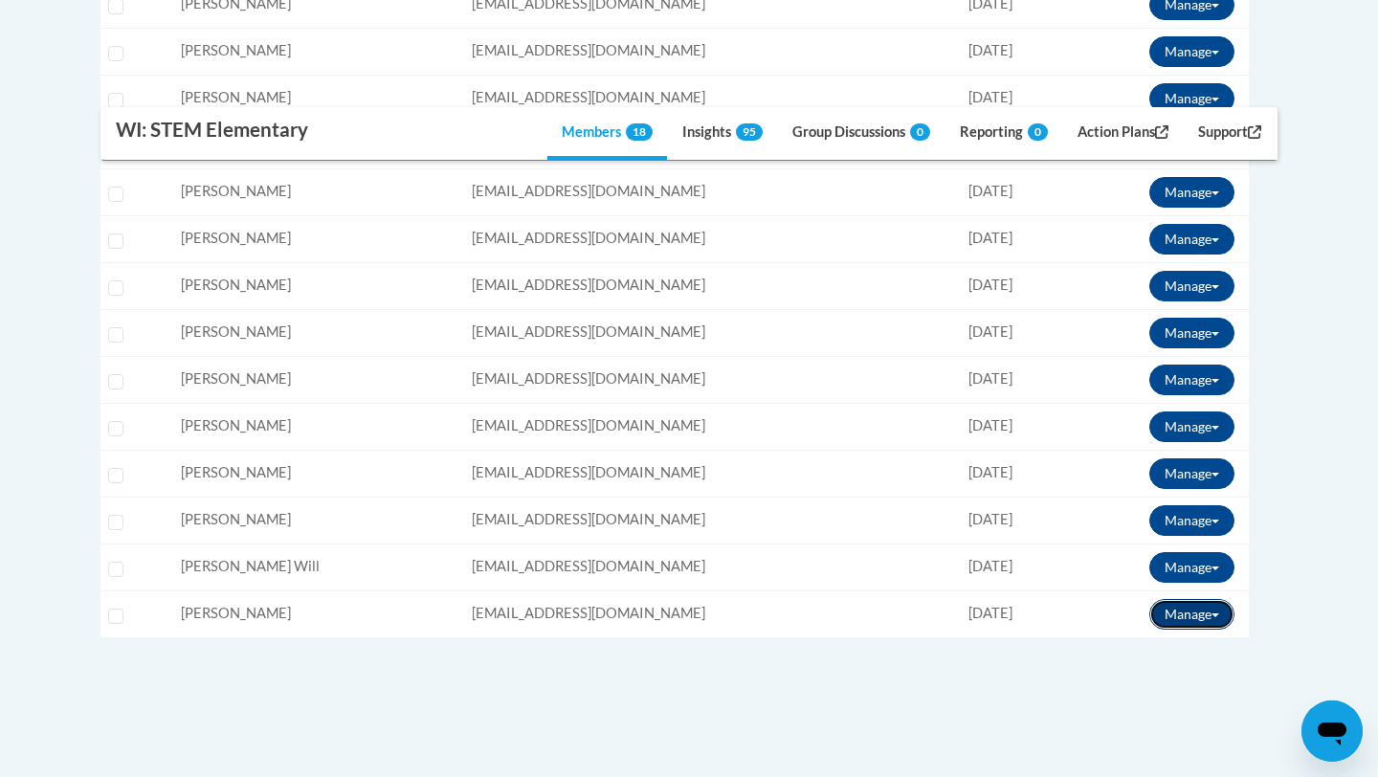
click at [1190, 614] on button "Manage" at bounding box center [1191, 614] width 85 height 31
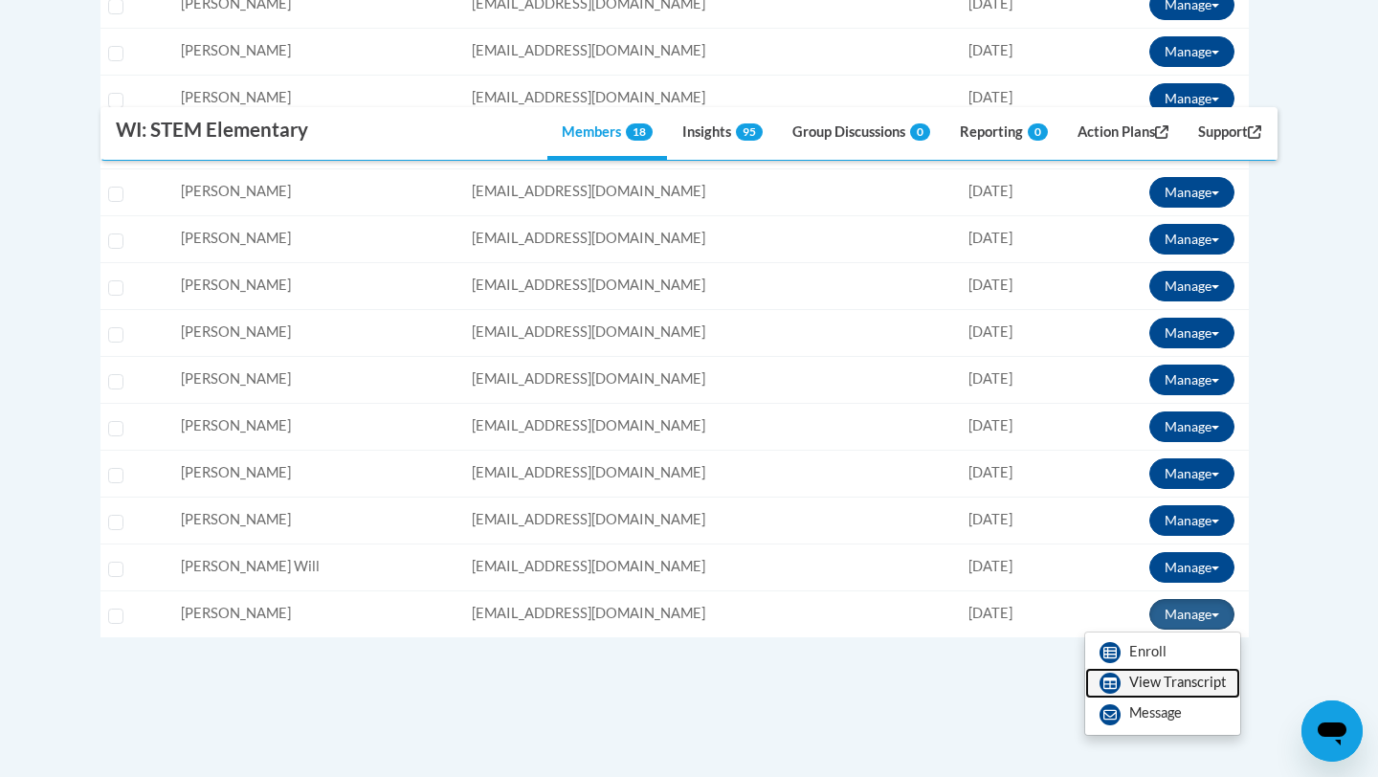
click at [1142, 677] on link "View Transcript" at bounding box center [1162, 683] width 155 height 31
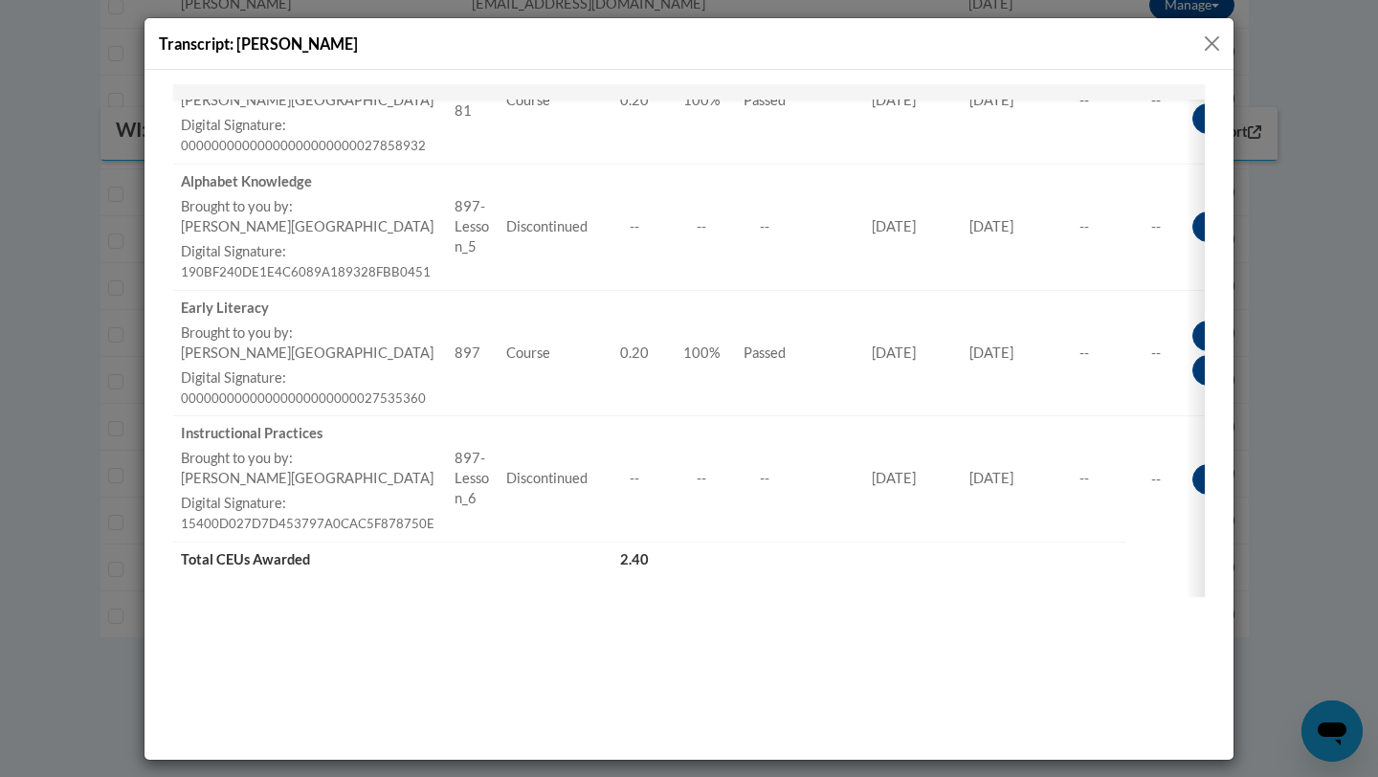
click at [1212, 42] on button "Close" at bounding box center [1212, 44] width 24 height 24
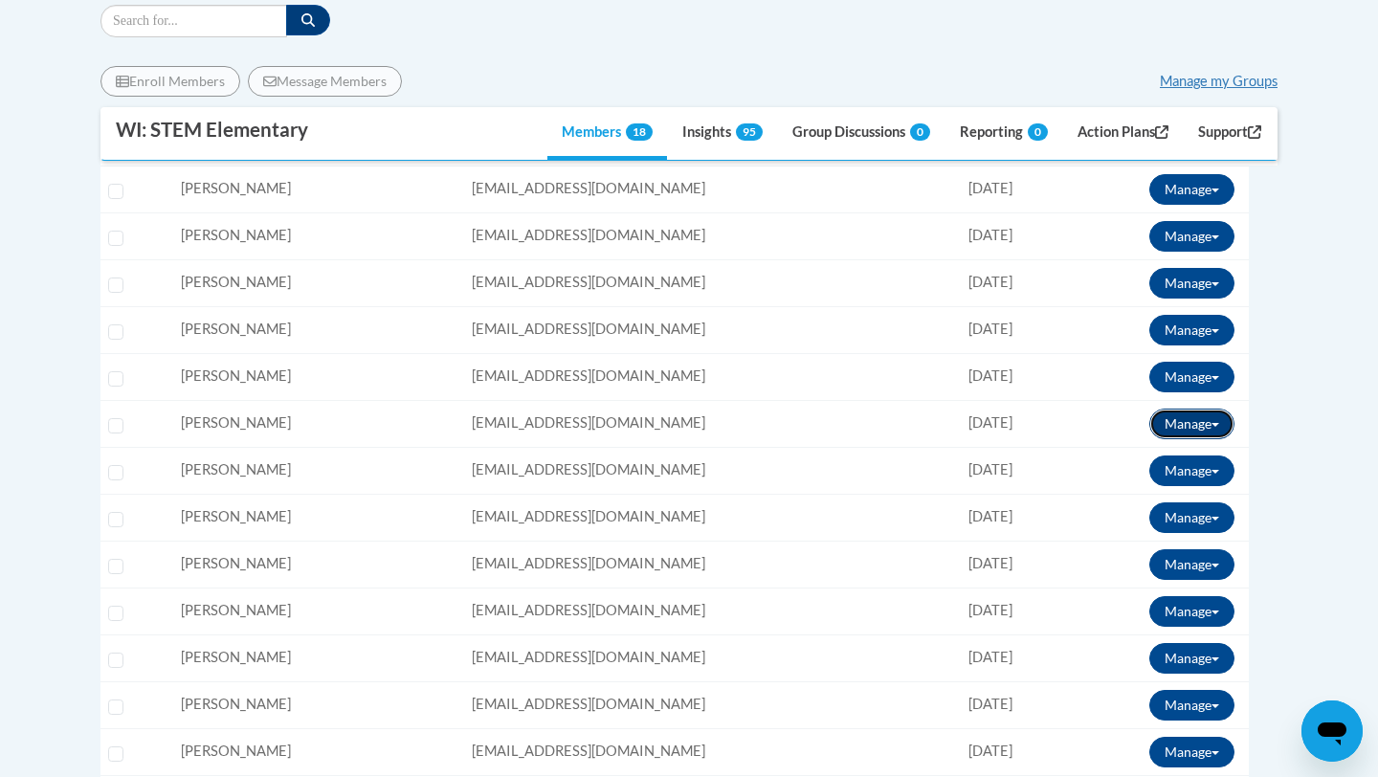
click at [1169, 416] on button "Manage" at bounding box center [1191, 423] width 85 height 31
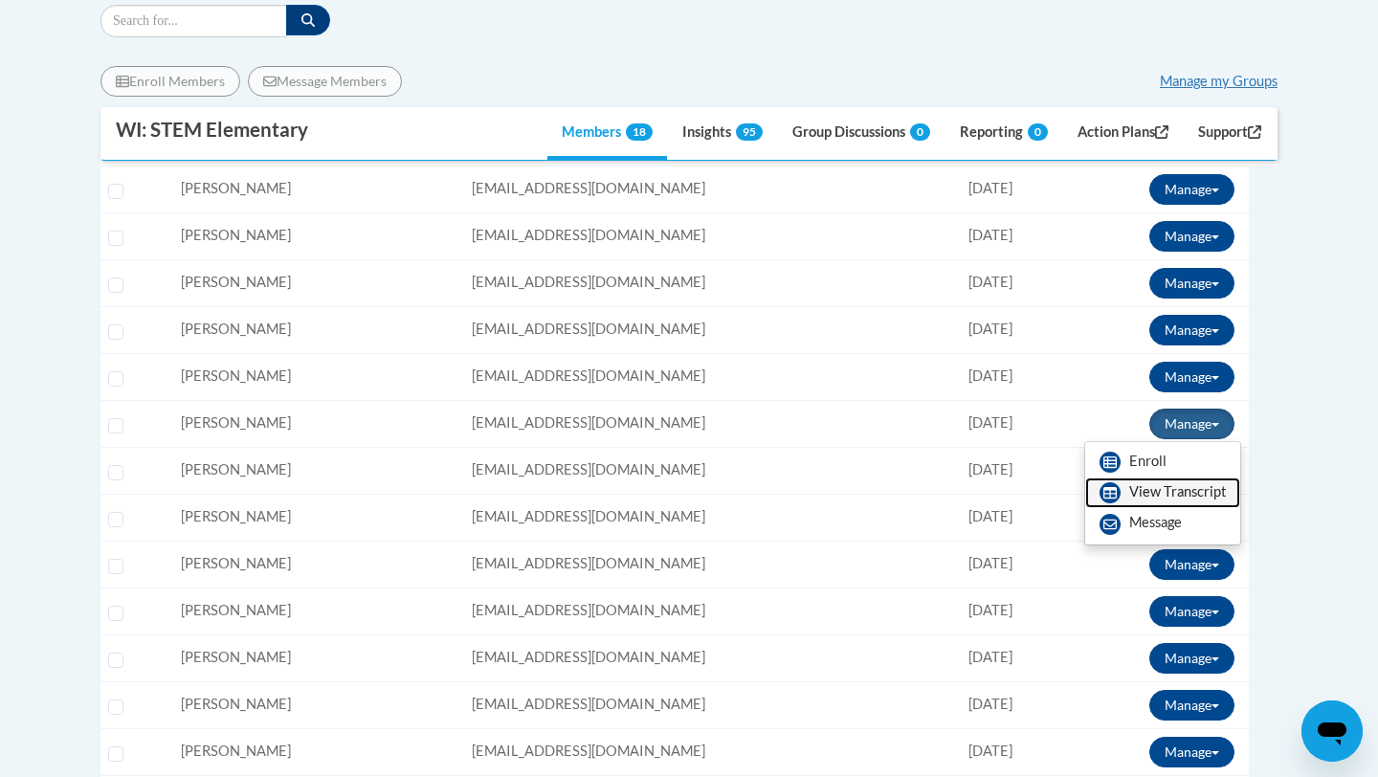
click at [1140, 496] on link "View Transcript" at bounding box center [1162, 492] width 155 height 31
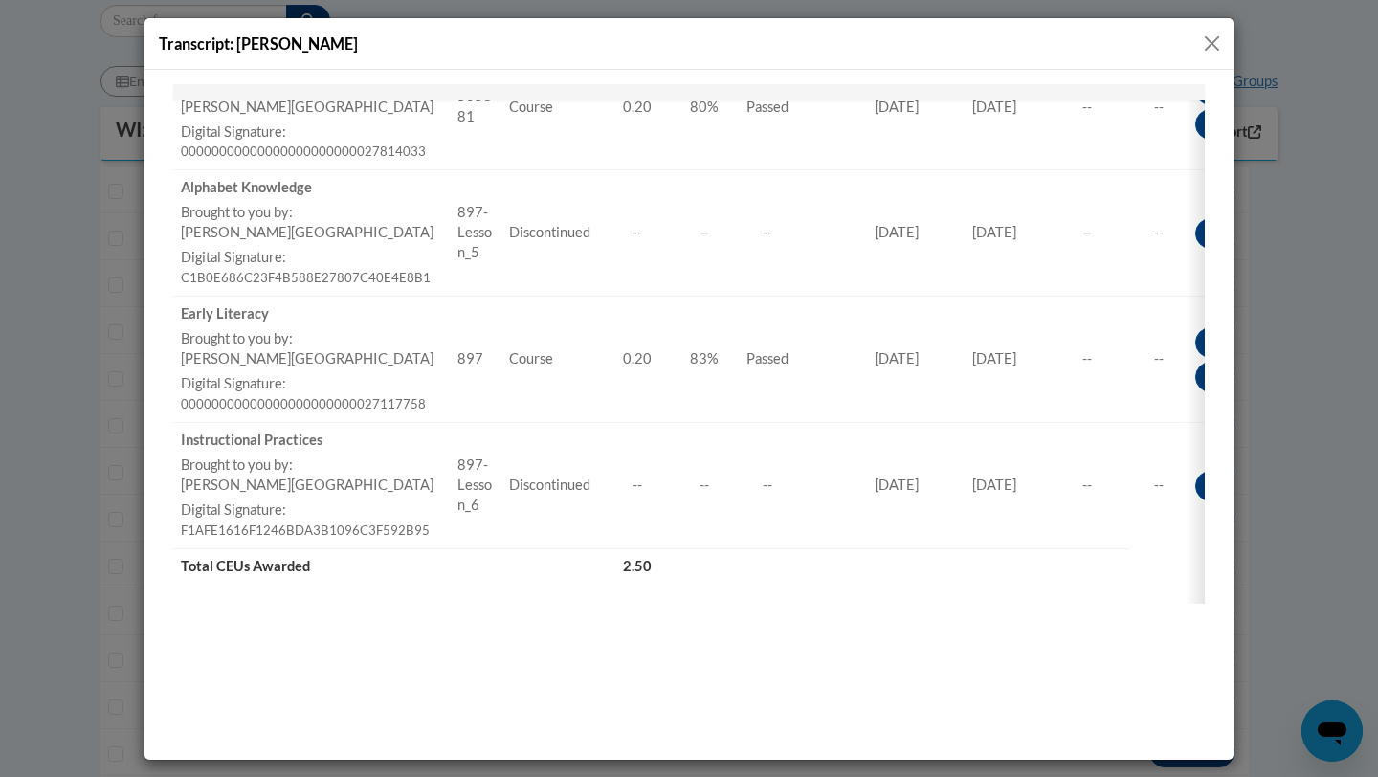
scroll to position [1510, 0]
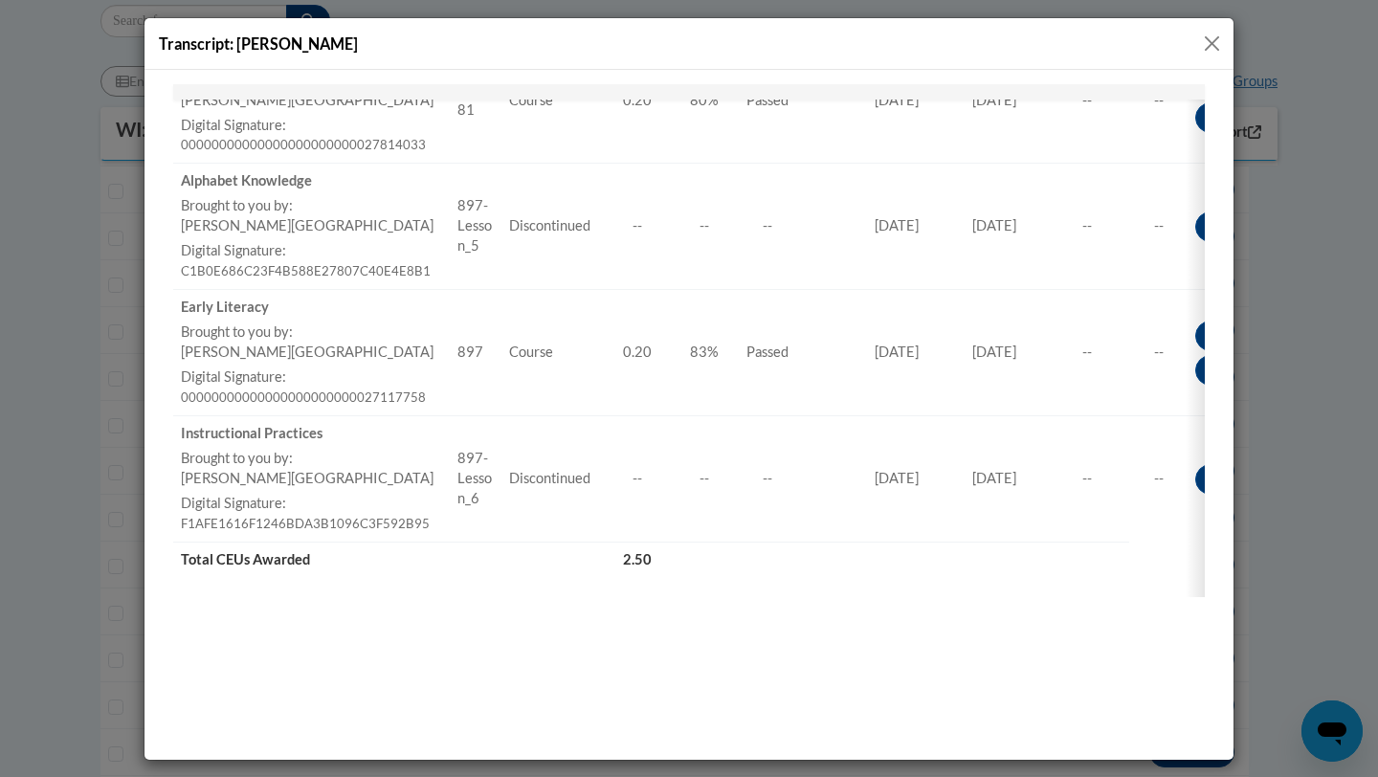
click at [1206, 44] on button "Close" at bounding box center [1212, 44] width 24 height 24
